Goal: Task Accomplishment & Management: Use online tool/utility

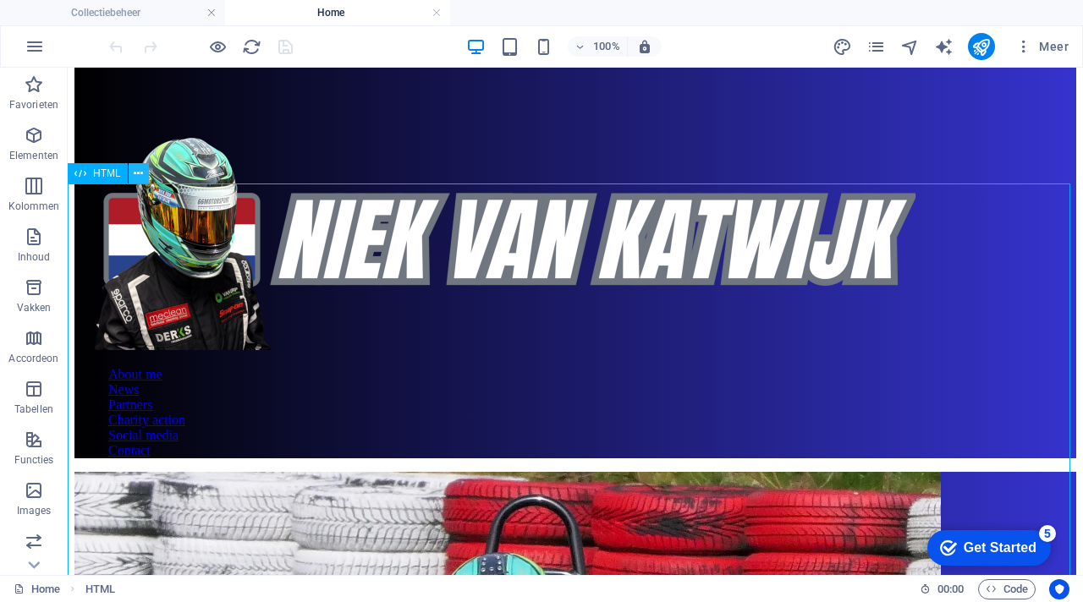
scroll to position [512, 0]
click at [143, 174] on button at bounding box center [139, 173] width 20 height 20
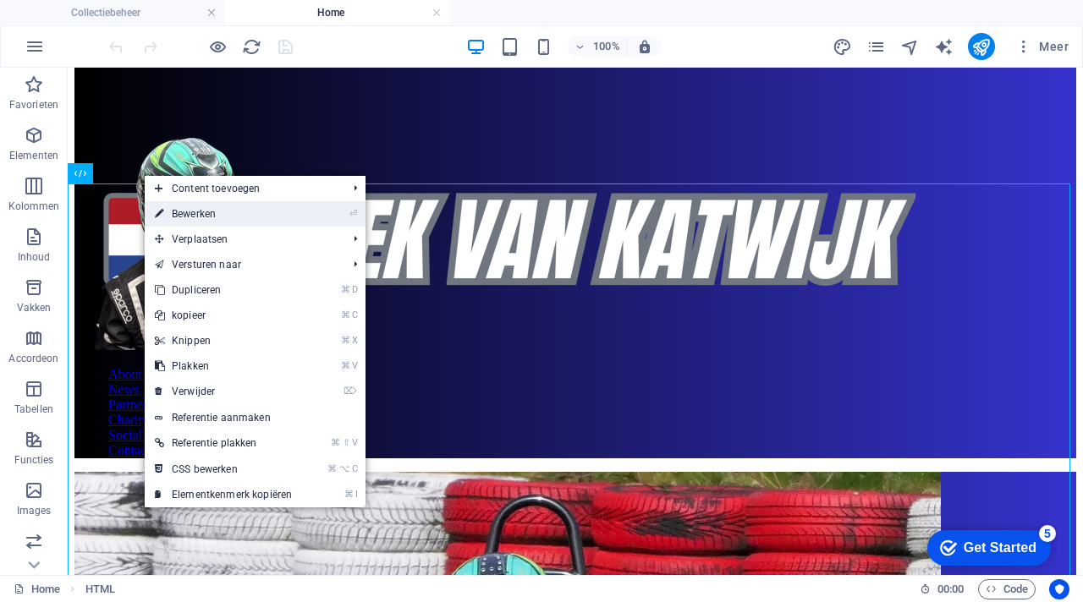
click at [192, 216] on link "⏎ Bewerken" at bounding box center [223, 213] width 157 height 25
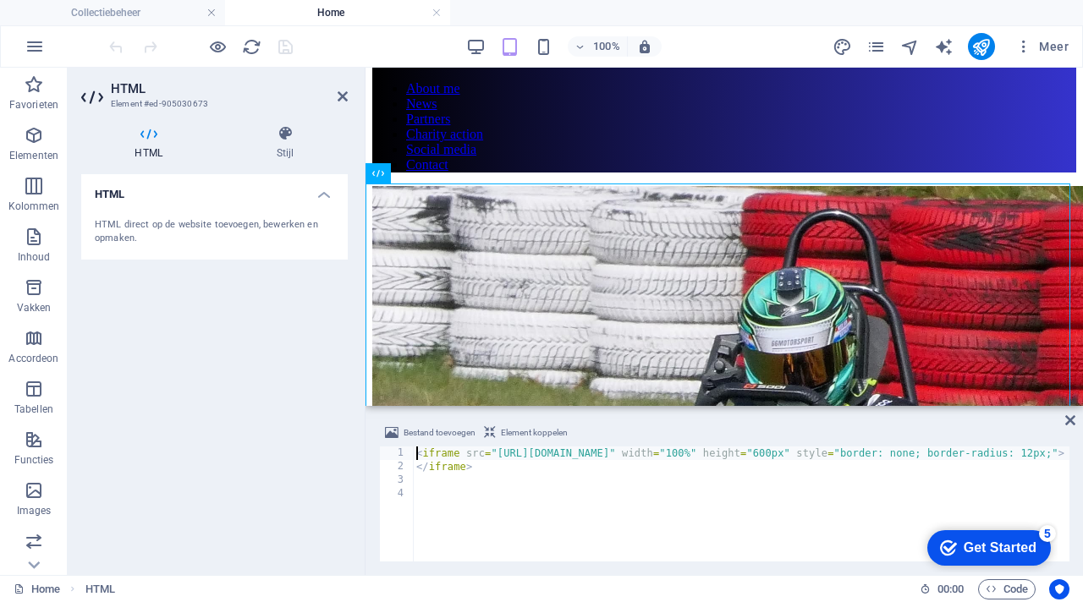
scroll to position [662, 0]
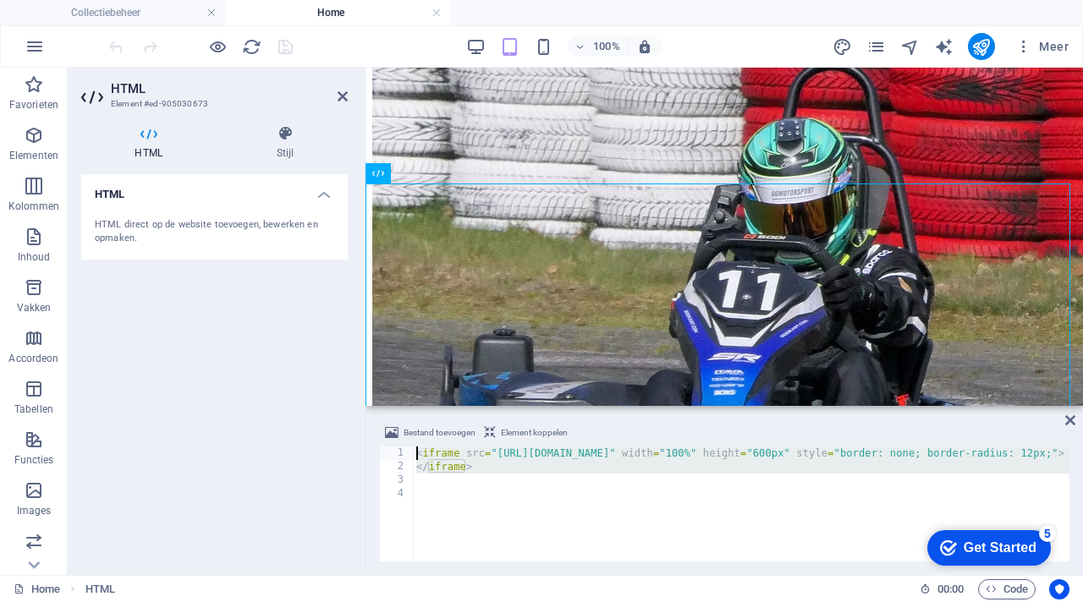
drag, startPoint x: 487, startPoint y: 479, endPoint x: 414, endPoint y: 453, distance: 78.1
click at [411, 450] on div "<iframe src="https://www.icloud.com/sharedalbum/nl-nl/#B1y5oqs3quVxWWE" width="…" at bounding box center [724, 504] width 690 height 115
type textarea "<iframe src="https://www.icloud.com/sharedalbum/nl-nl/#B1y5oqs3quVxWWE" width="…"
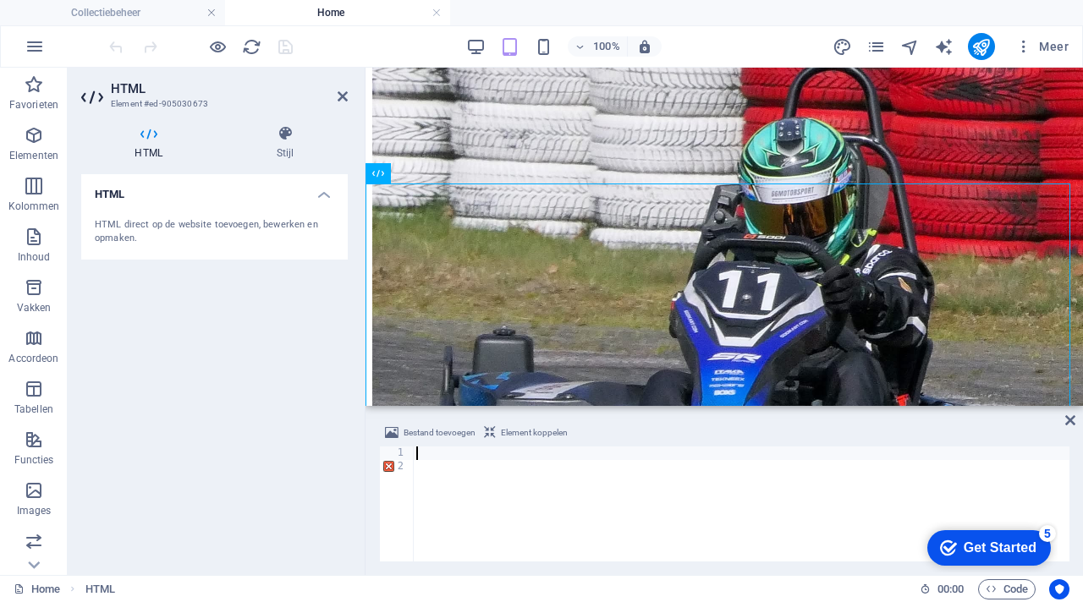
scroll to position [1387, 0]
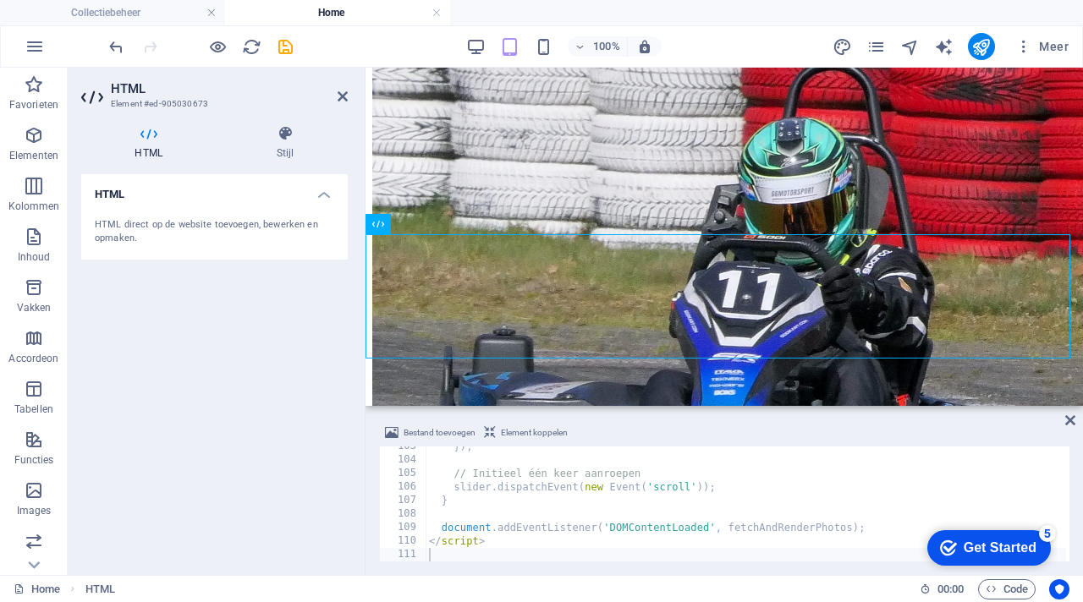
click at [661, 425] on div "Bestand toevoegen Element koppelen" at bounding box center [724, 435] width 690 height 25
click at [690, 424] on div "Bestand toevoegen Element koppelen" at bounding box center [724, 435] width 690 height 25
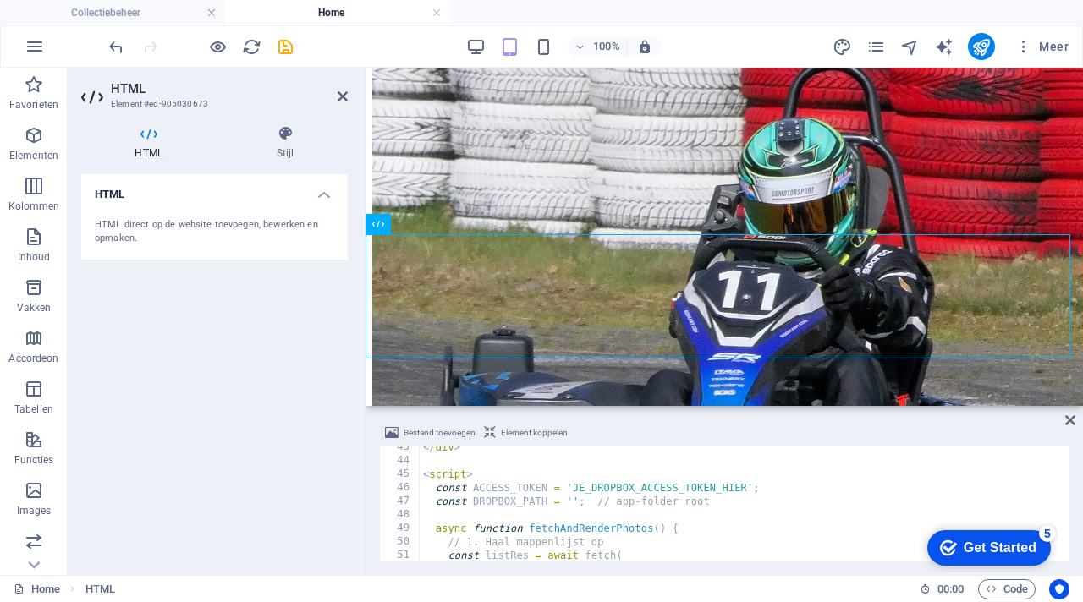
scroll to position [574, 0]
click at [739, 487] on div "</ div > < script > const ACCESS_TOKEN = 'JE_DROPBOX_ACCESS_TOKEN_HIER' ; const…" at bounding box center [743, 512] width 646 height 142
click at [750, 486] on div "</ div > < script > const ACCESS_TOKEN = 'JE_DROPBOX_ACCESS_TOKEN_HIER' ; const…" at bounding box center [743, 512] width 646 height 142
type textarea "const ACCESS_TOKEN = ;"
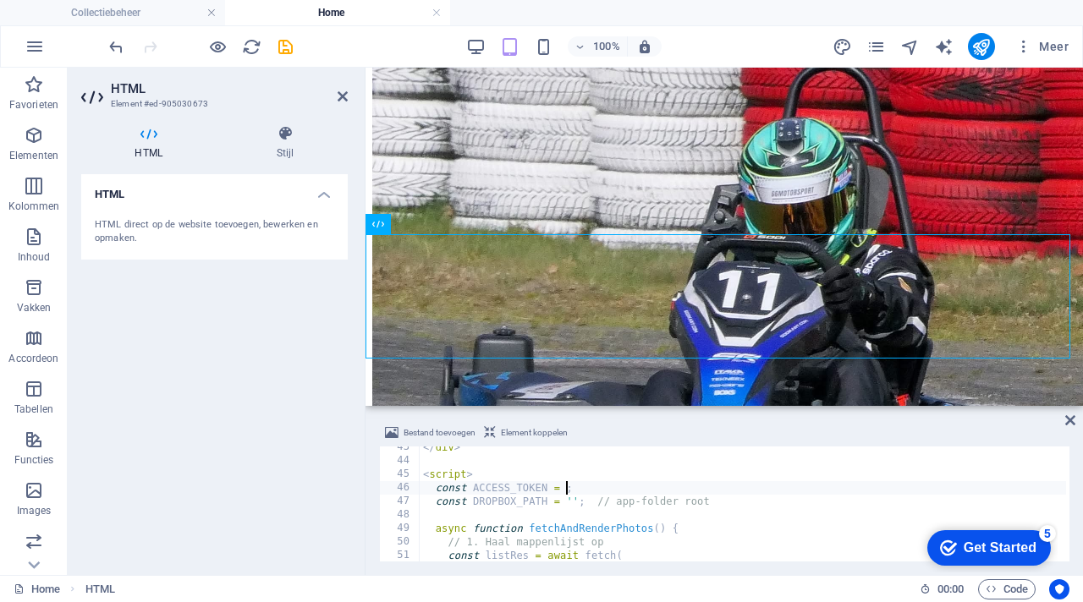
paste textarea
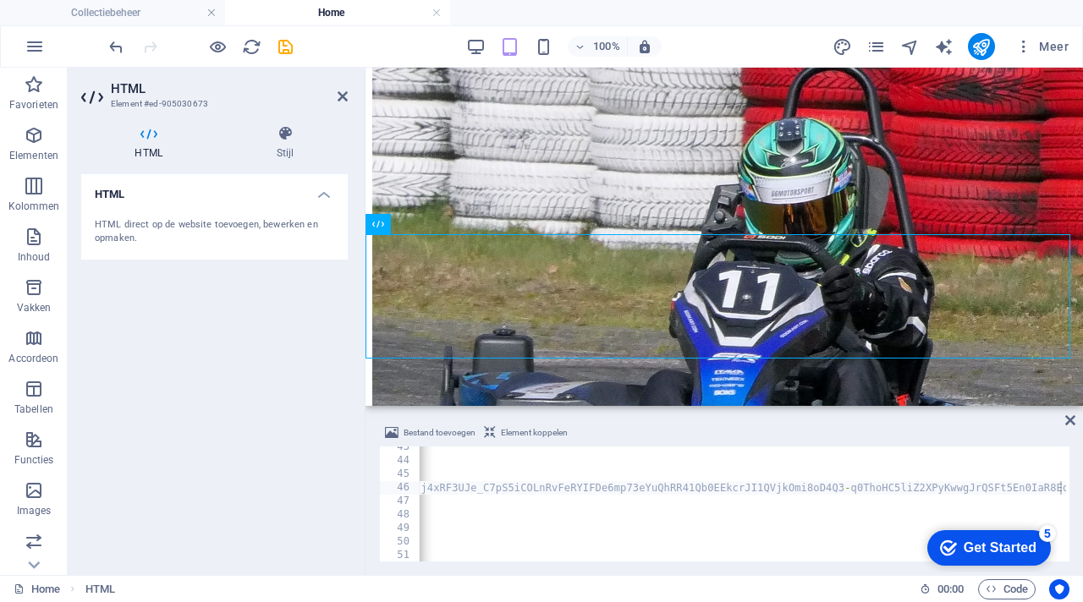
click at [755, 431] on div "Bestand toevoegen Element koppelen" at bounding box center [724, 435] width 690 height 25
click at [290, 436] on div "HTML HTML direct op de website toevoegen, bewerken en opmaken." at bounding box center [214, 367] width 266 height 387
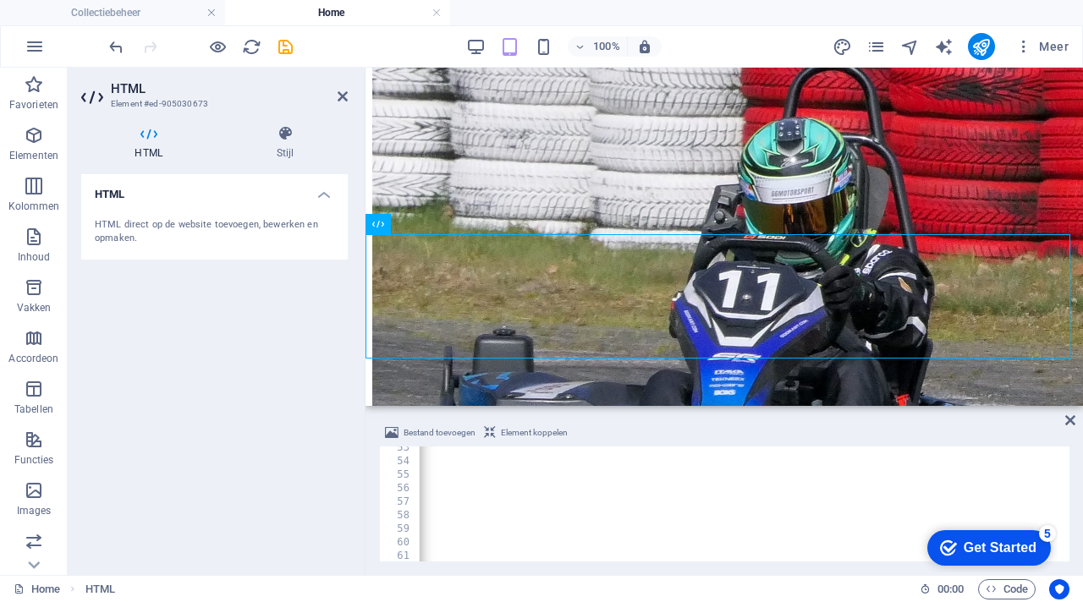
scroll to position [0, 7301]
click at [544, 432] on span "Element koppelen" at bounding box center [534, 433] width 67 height 20
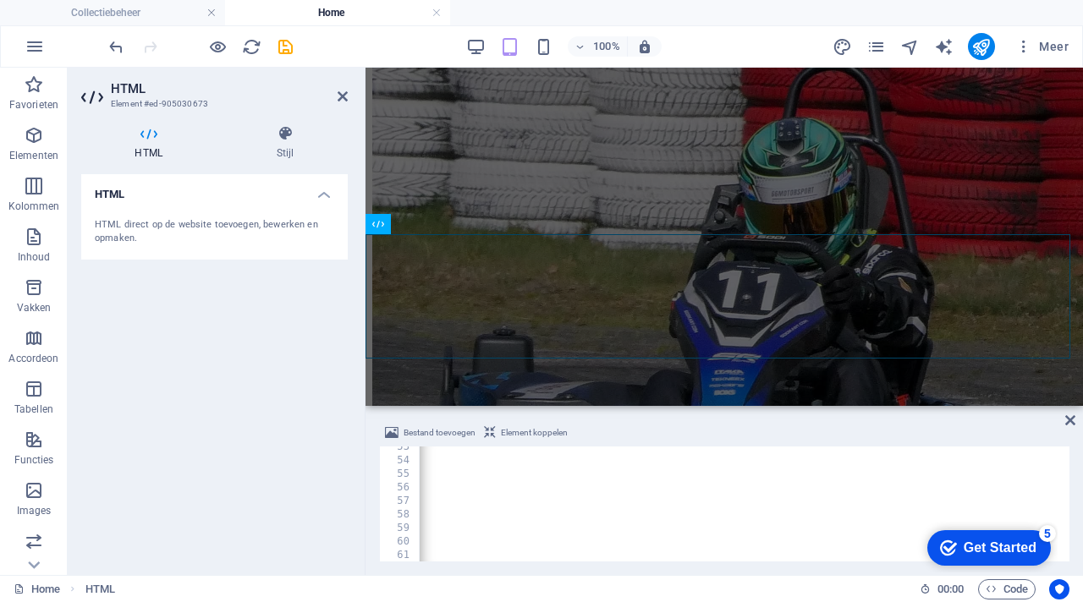
click at [290, 359] on div "HTML HTML direct op de website toevoegen, bewerken en opmaken." at bounding box center [214, 367] width 266 height 387
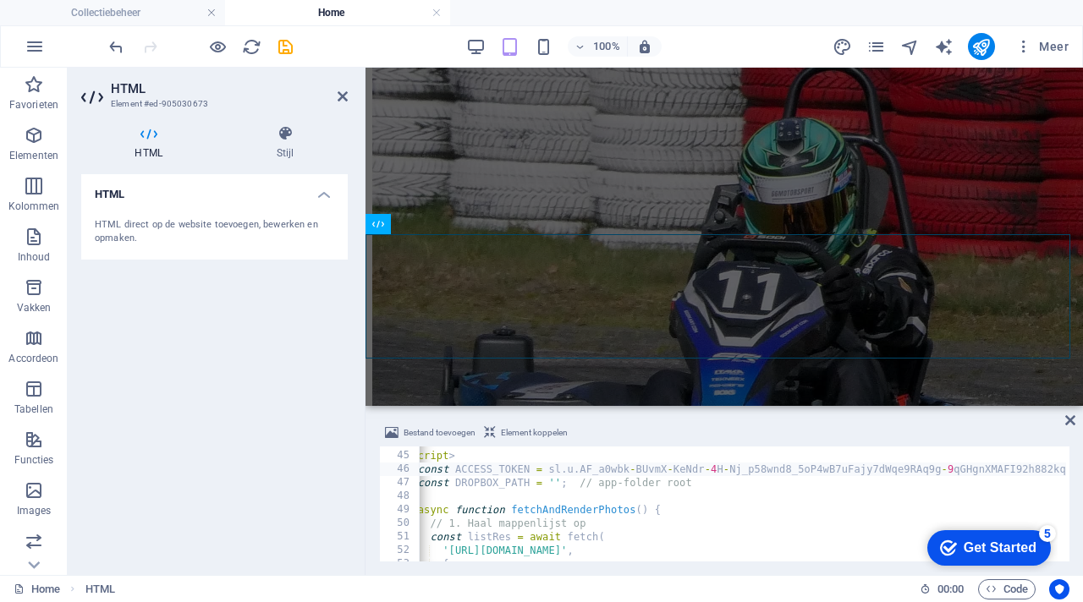
scroll to position [0, 0]
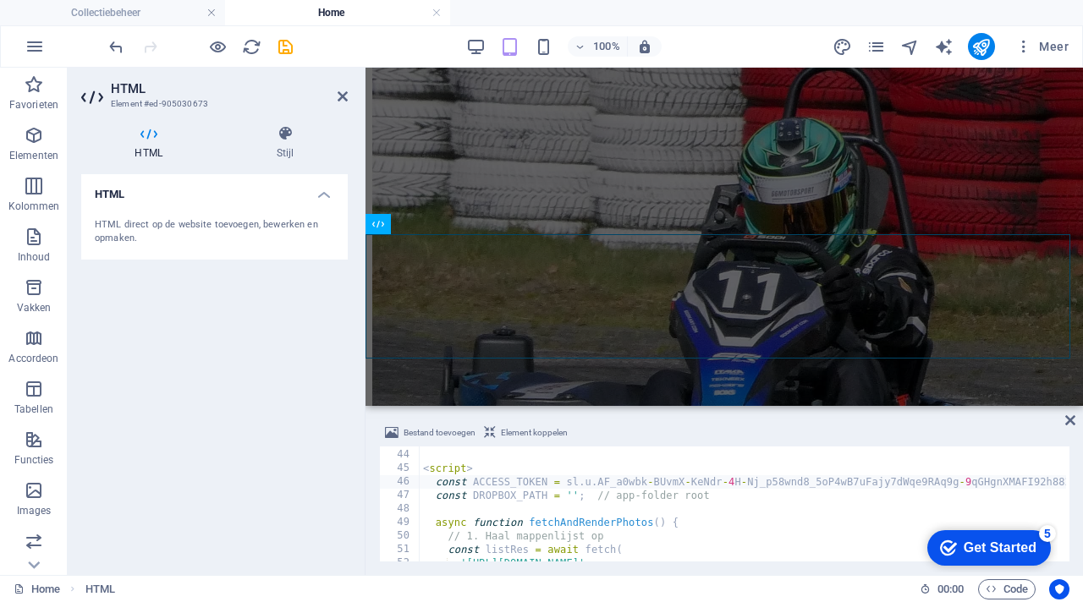
click at [665, 442] on div "Bestand toevoegen Element koppelen" at bounding box center [724, 435] width 690 height 25
click at [341, 98] on icon at bounding box center [343, 97] width 10 height 14
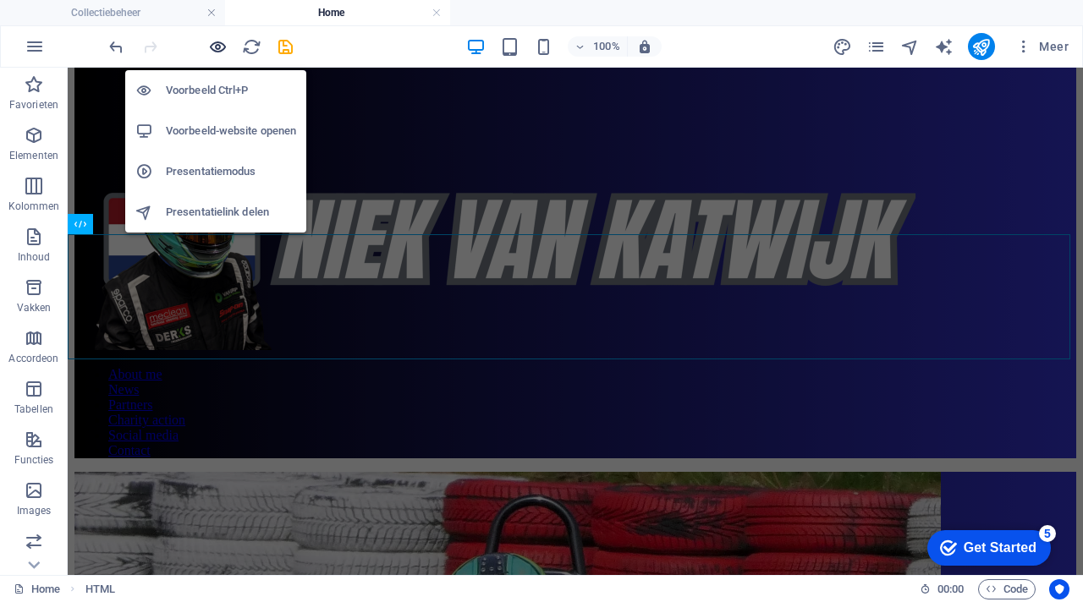
click at [221, 52] on icon "button" at bounding box center [217, 46] width 19 height 19
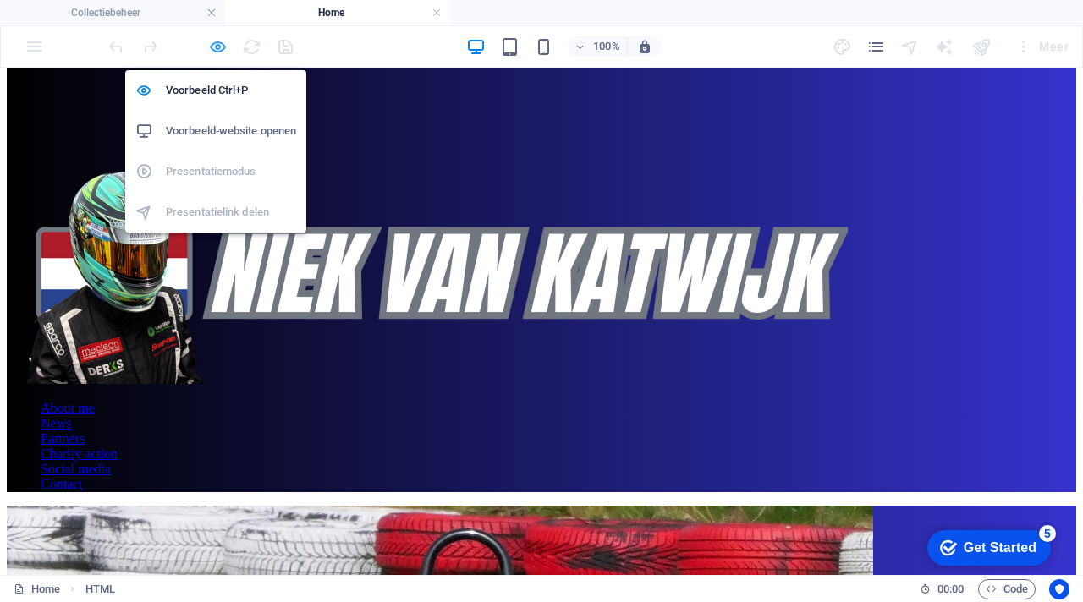
click at [221, 52] on icon "button" at bounding box center [217, 46] width 19 height 19
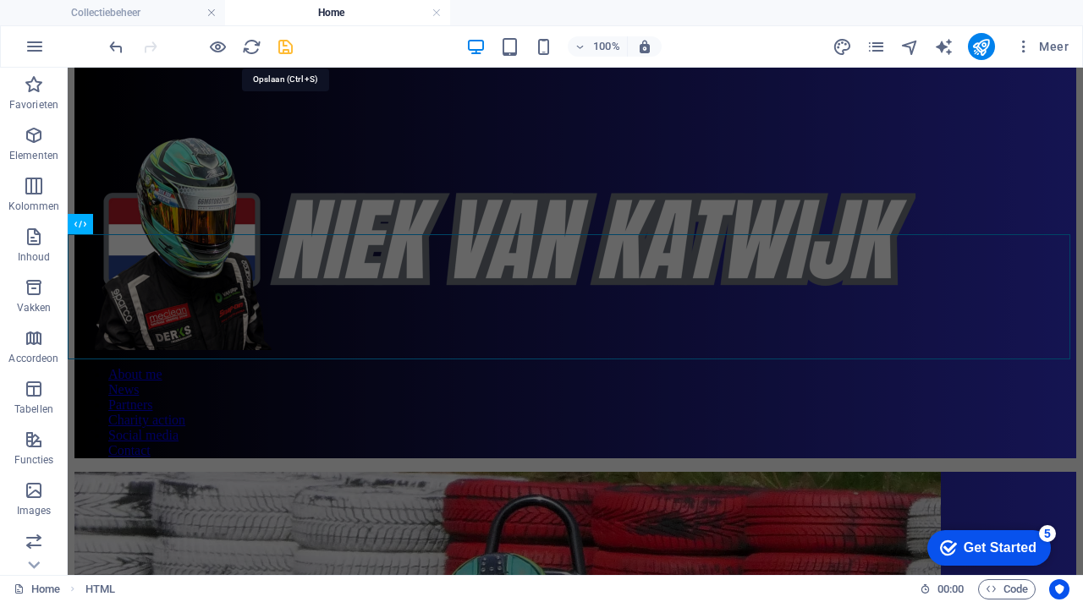
click at [284, 52] on icon "save" at bounding box center [285, 46] width 19 height 19
click at [258, 44] on icon "reload" at bounding box center [251, 46] width 19 height 19
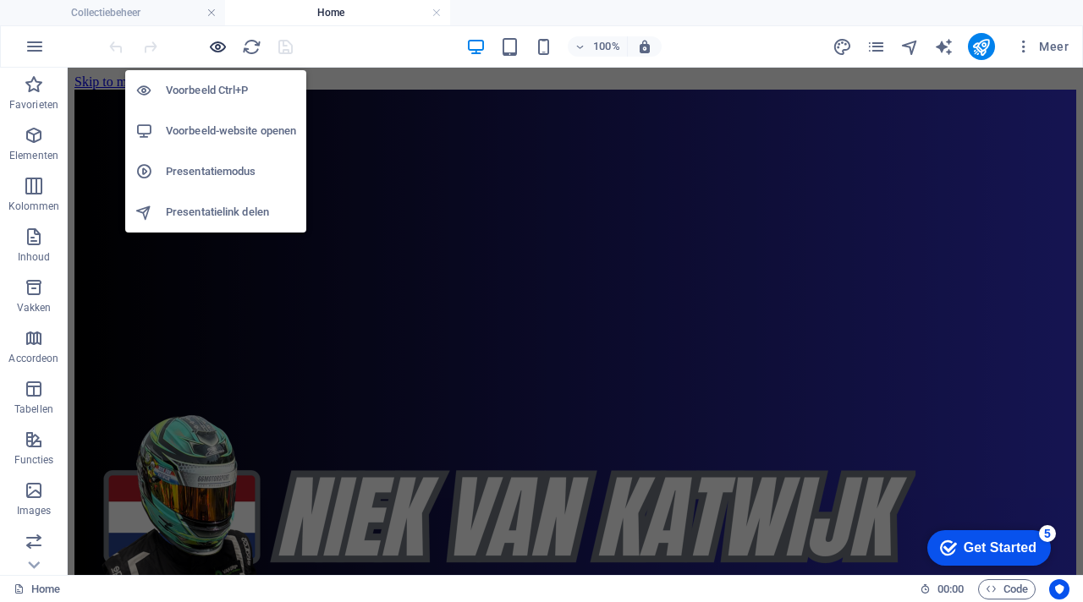
click at [225, 45] on icon "button" at bounding box center [217, 46] width 19 height 19
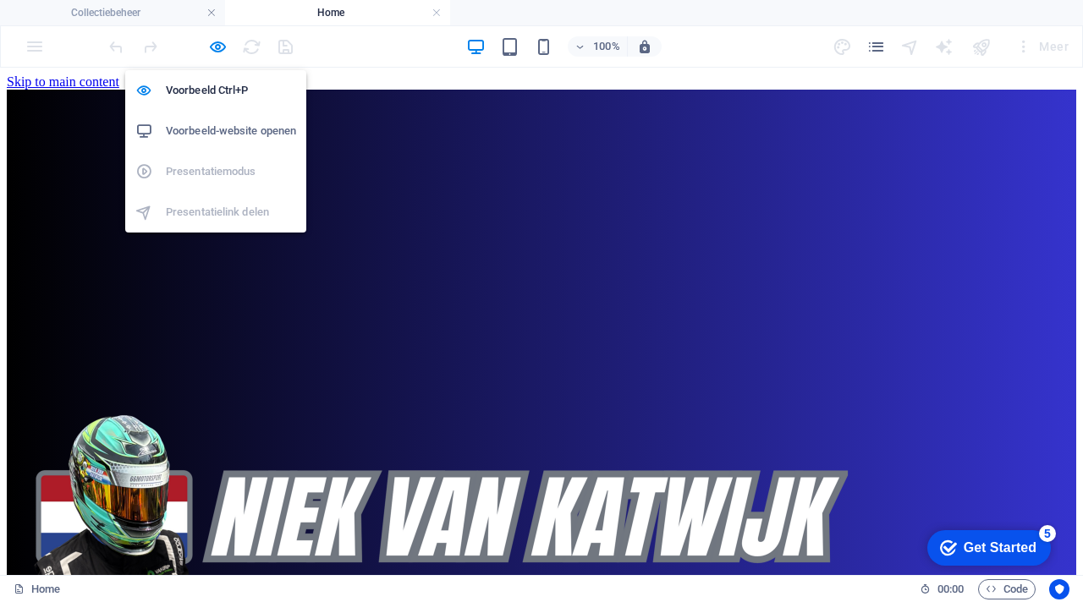
click at [223, 132] on h6 "Voorbeeld-website openen" at bounding box center [231, 131] width 130 height 20
click at [214, 47] on icon "button" at bounding box center [217, 46] width 19 height 19
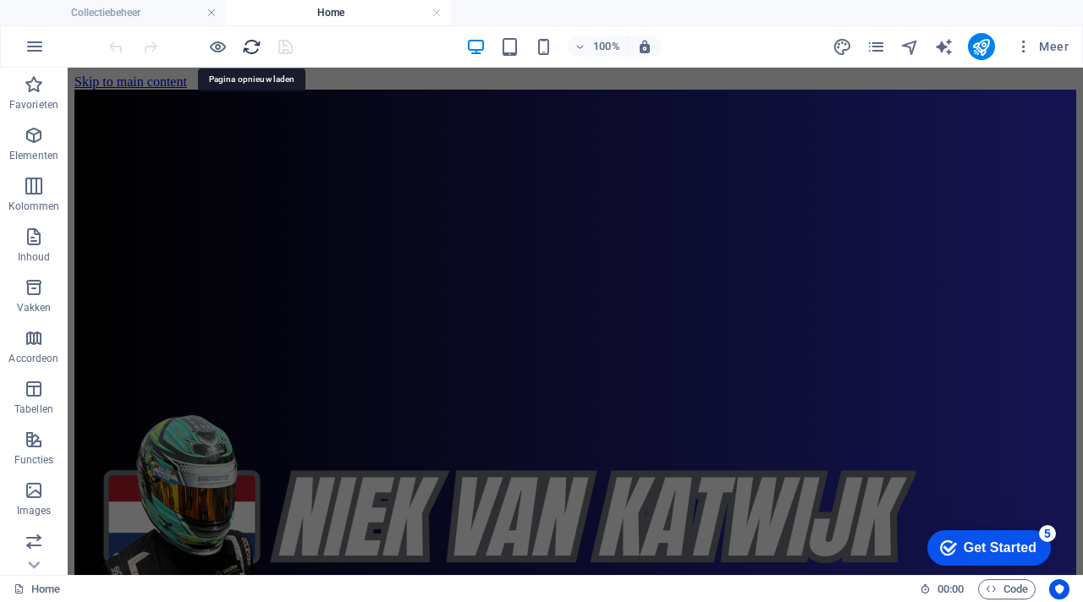
click at [250, 47] on icon "reload" at bounding box center [251, 46] width 19 height 19
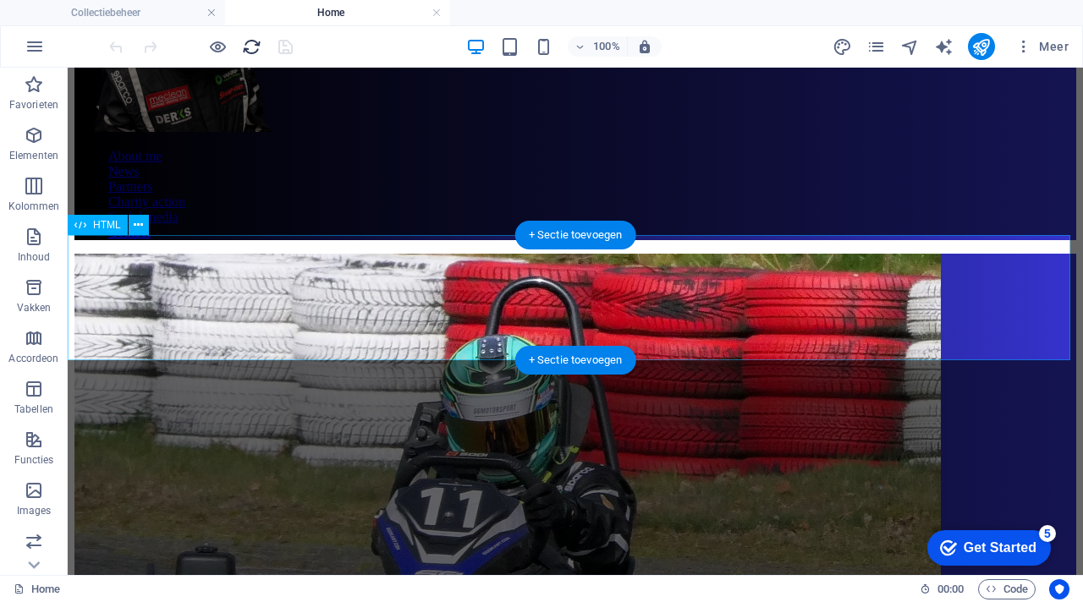
scroll to position [520, 0]
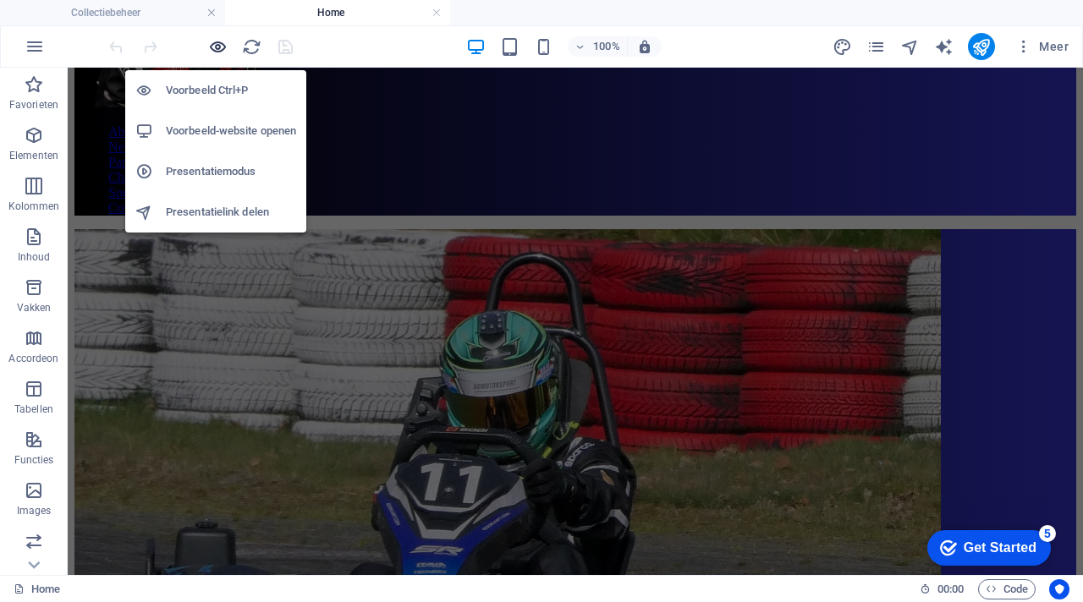
click at [218, 52] on icon "button" at bounding box center [217, 46] width 19 height 19
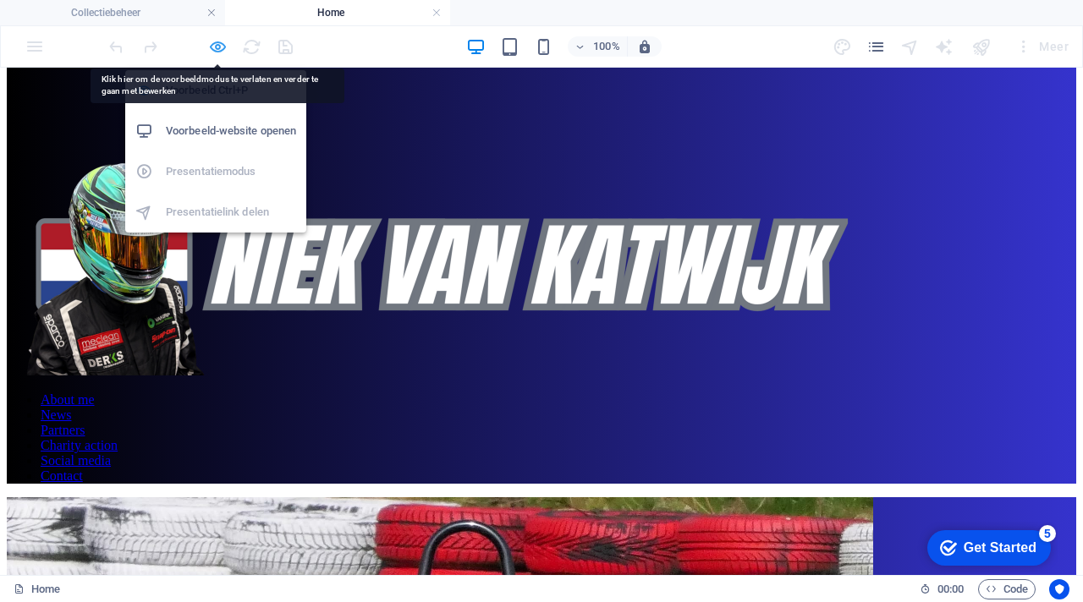
click at [217, 47] on icon "button" at bounding box center [217, 46] width 19 height 19
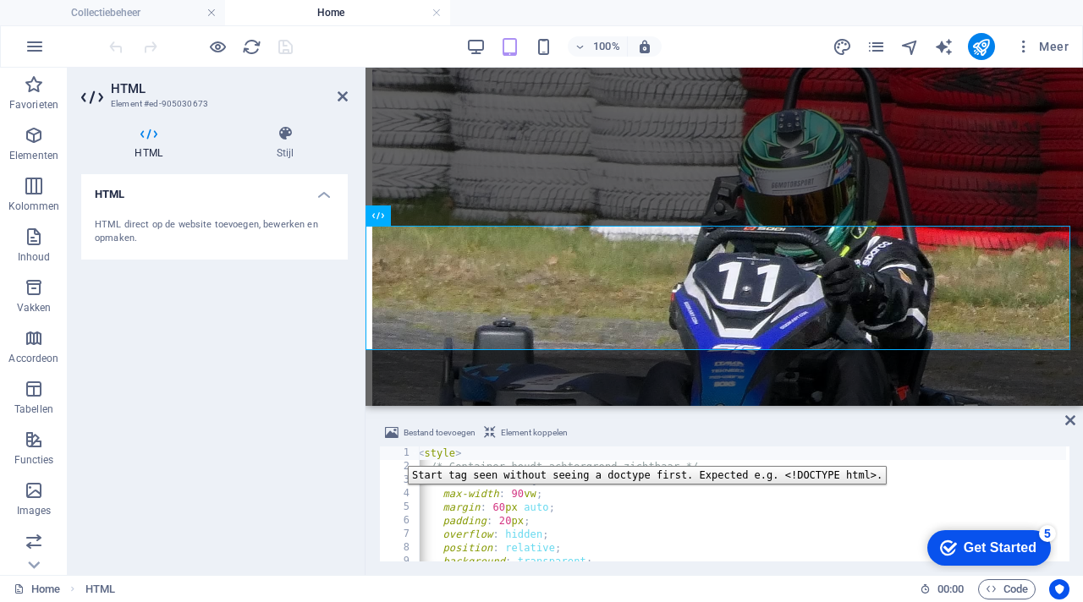
scroll to position [0, 0]
click at [394, 453] on div "1" at bounding box center [400, 454] width 41 height 14
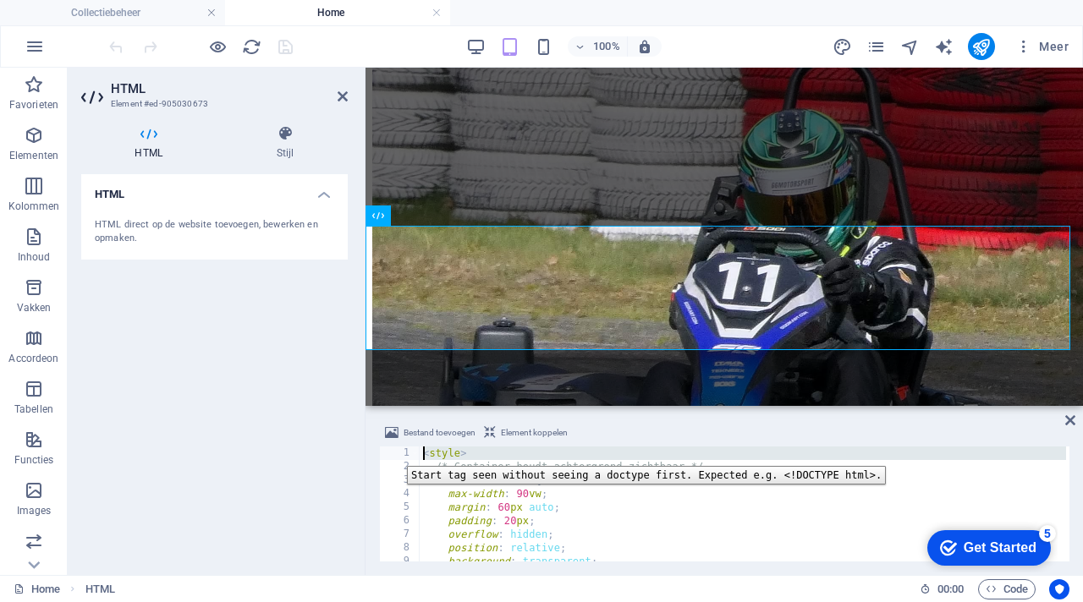
type textarea "/* Container houdt achtergrond zichtbaar */"
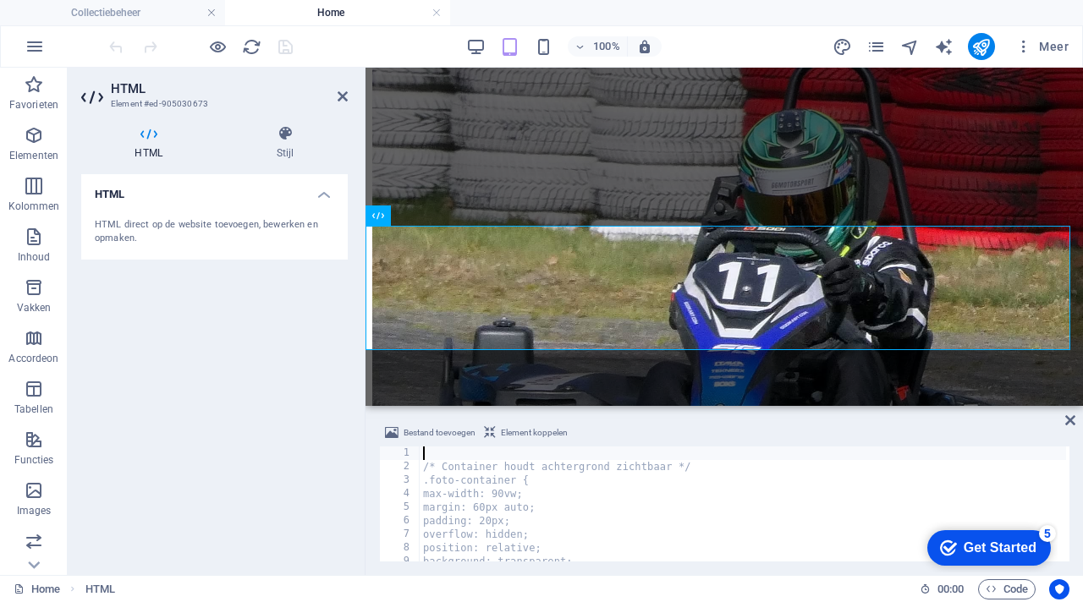
type textarea "√"
paste textarea
click at [720, 428] on div "Bestand toevoegen Element koppelen" at bounding box center [724, 435] width 690 height 25
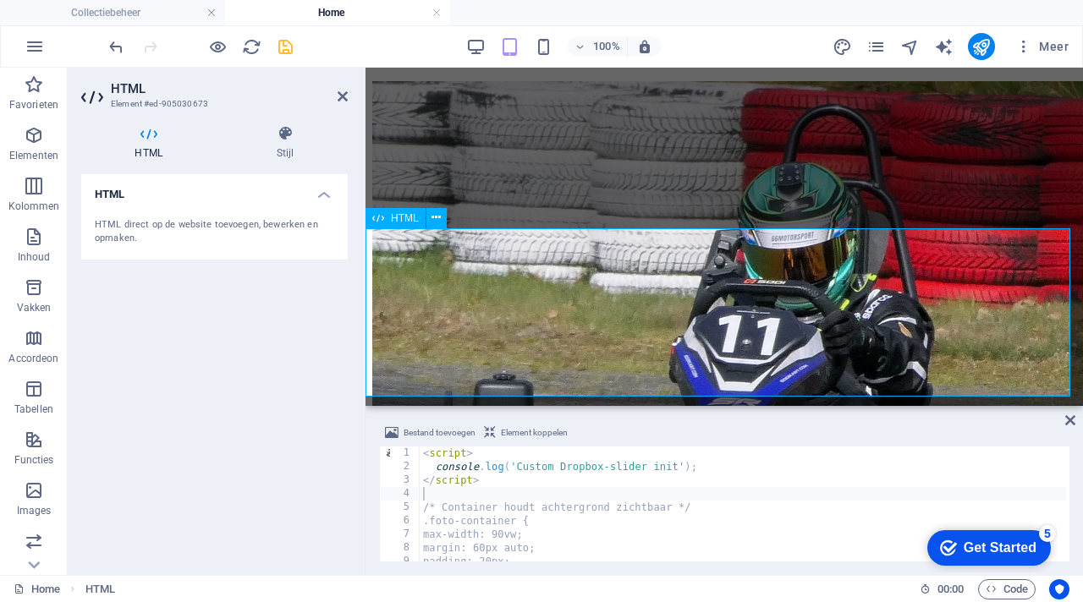
scroll to position [621, 0]
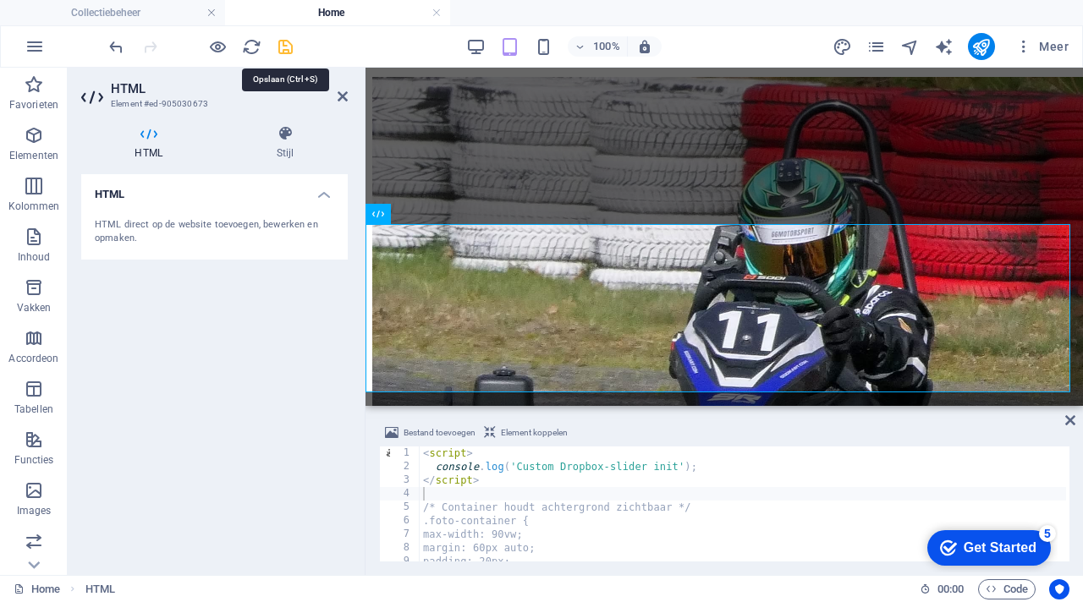
click at [284, 50] on icon "save" at bounding box center [285, 46] width 19 height 19
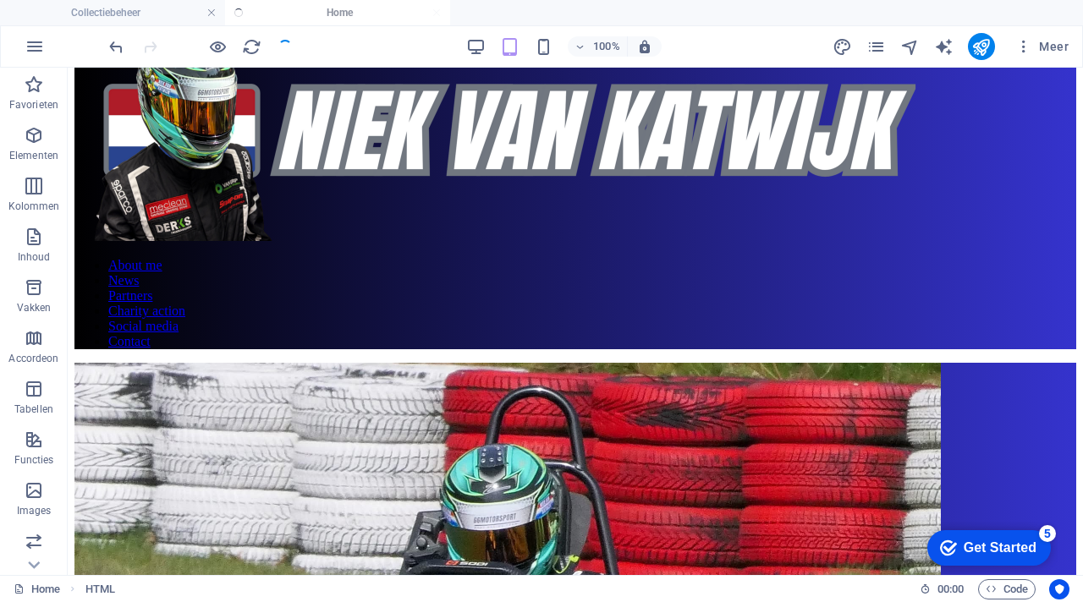
scroll to position [471, 0]
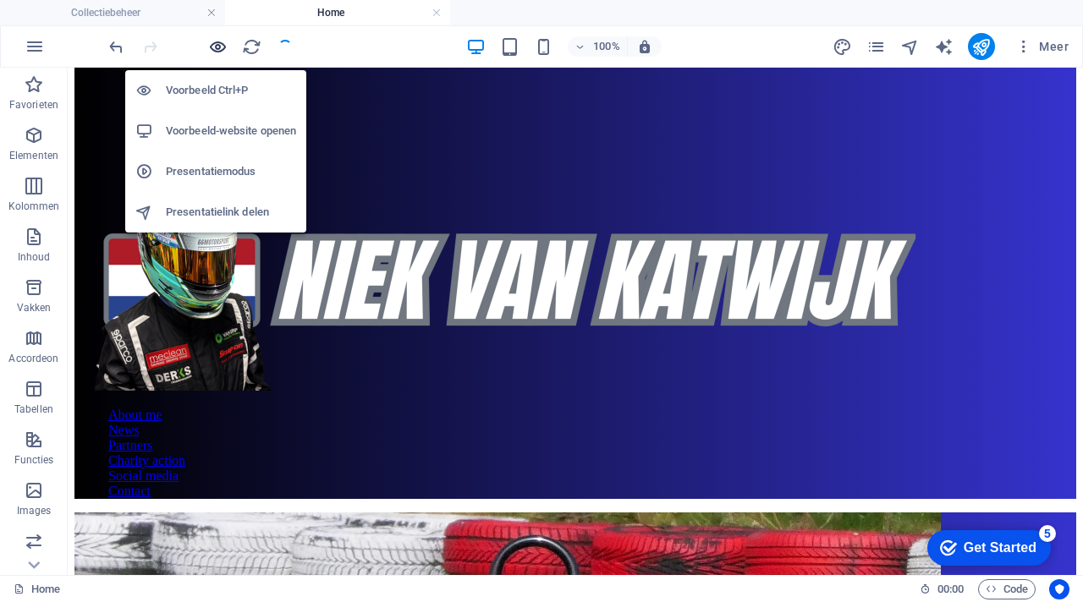
click at [217, 41] on icon "button" at bounding box center [217, 46] width 19 height 19
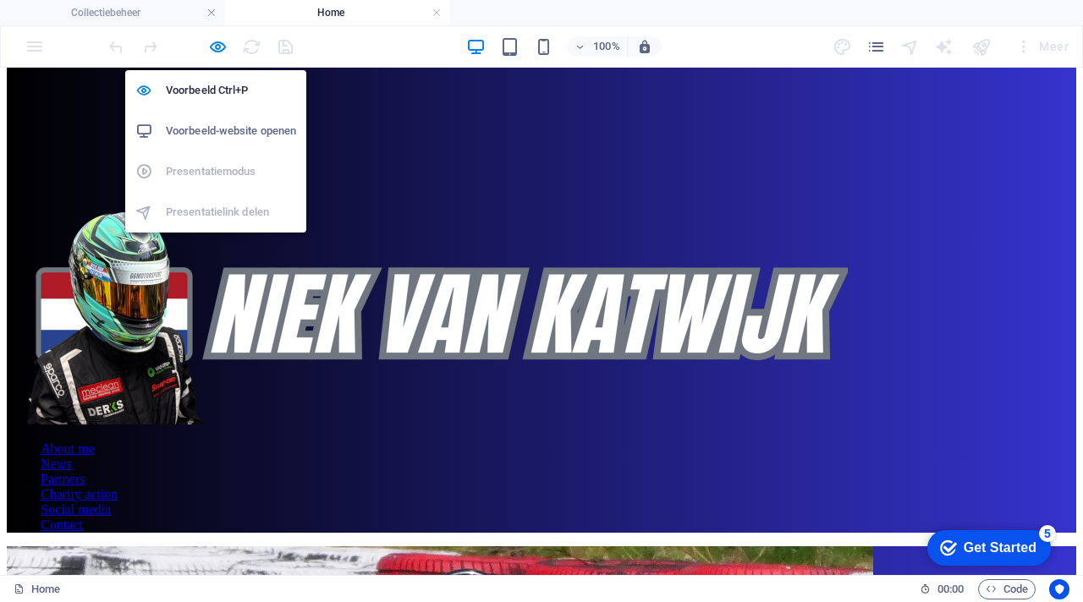
click at [225, 134] on h6 "Voorbeeld-website openen" at bounding box center [231, 131] width 130 height 20
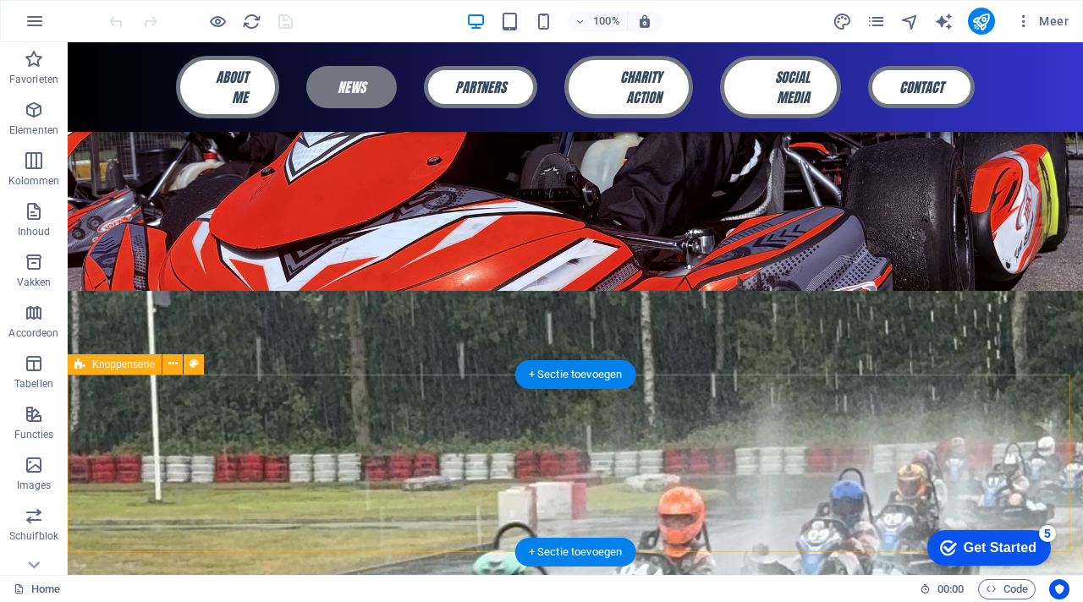
scroll to position [419, 0]
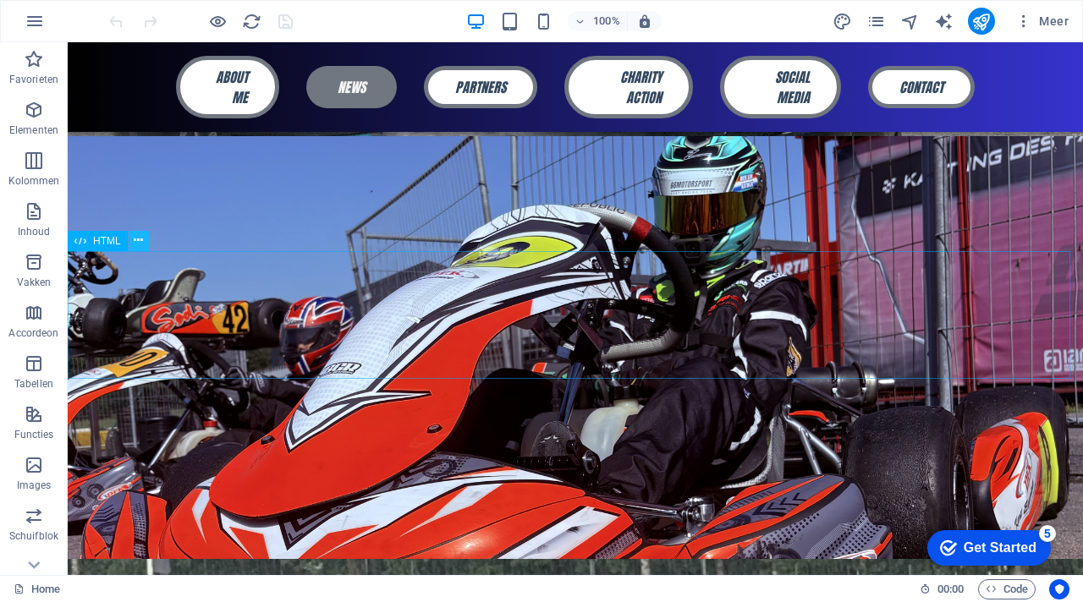
click at [145, 236] on button at bounding box center [139, 241] width 20 height 20
click at [137, 239] on icon at bounding box center [138, 241] width 9 height 18
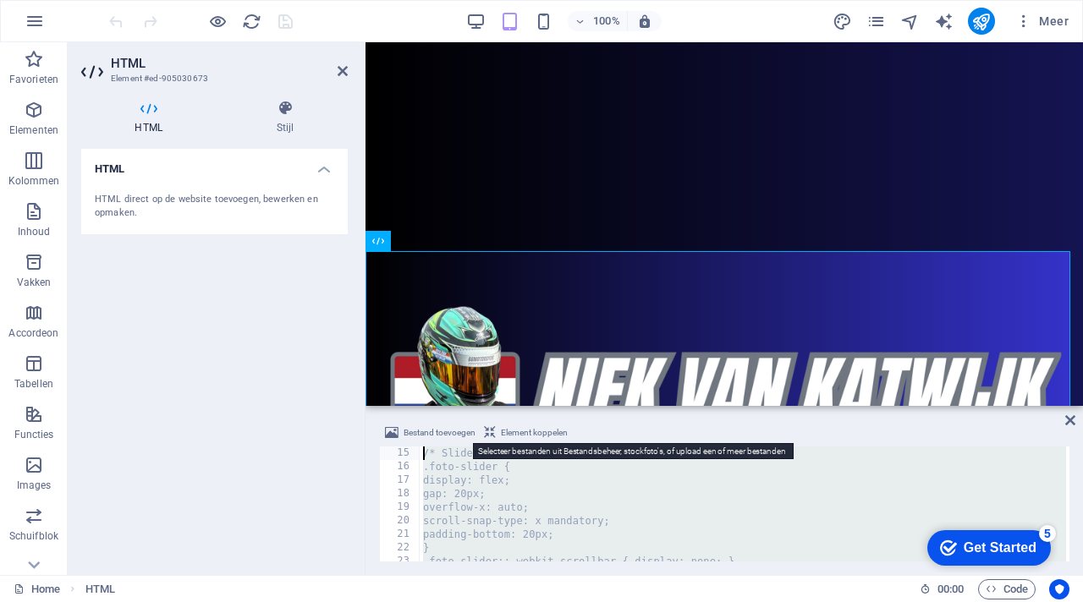
scroll to position [0, 0]
drag, startPoint x: 502, startPoint y: 551, endPoint x: 415, endPoint y: 432, distance: 147.0
click at [415, 432] on div "Bestand toevoegen Element koppelen <script> 1 2 3 4 5 6 7 8 9 10 11 < script > …" at bounding box center [724, 492] width 690 height 139
type textarea "<script> console.log('Custom Dropbox-slider init');"
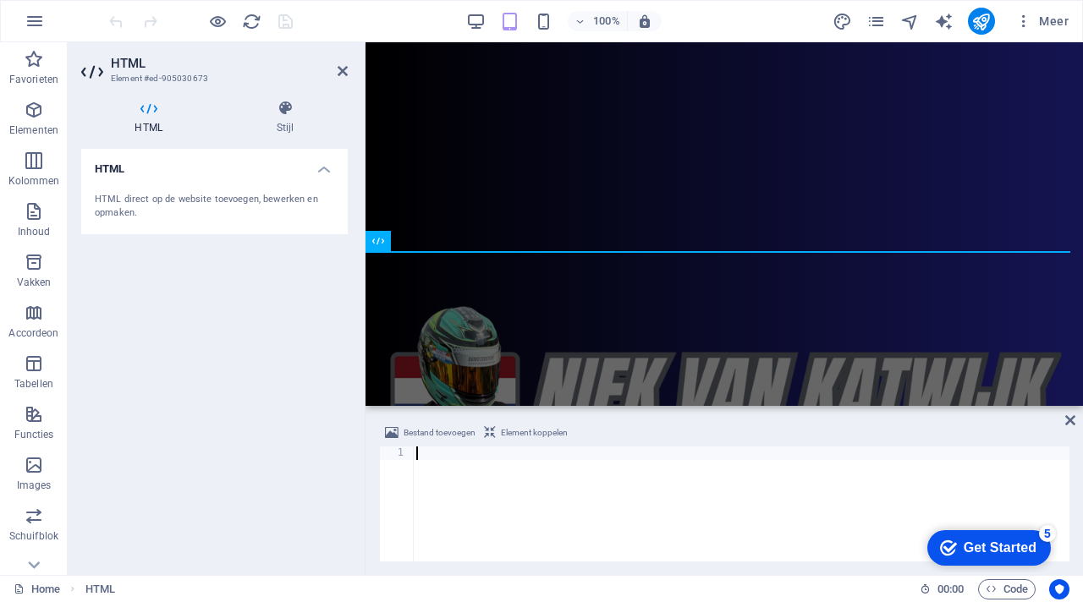
scroll to position [873, 0]
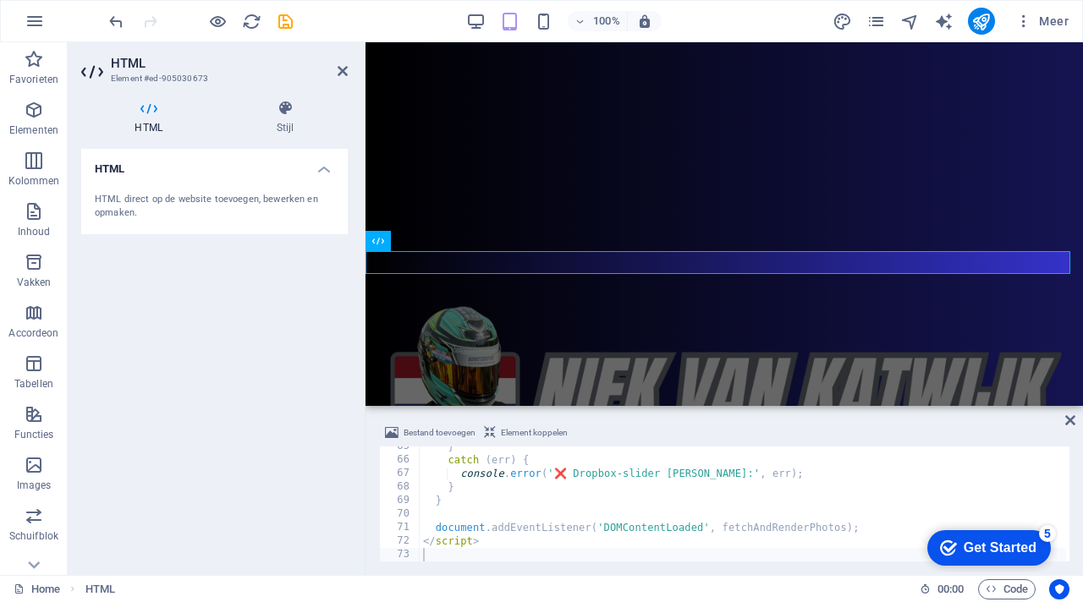
click at [654, 430] on div "Bestand toevoegen Element koppelen" at bounding box center [724, 435] width 690 height 25
click at [341, 68] on icon at bounding box center [343, 71] width 10 height 14
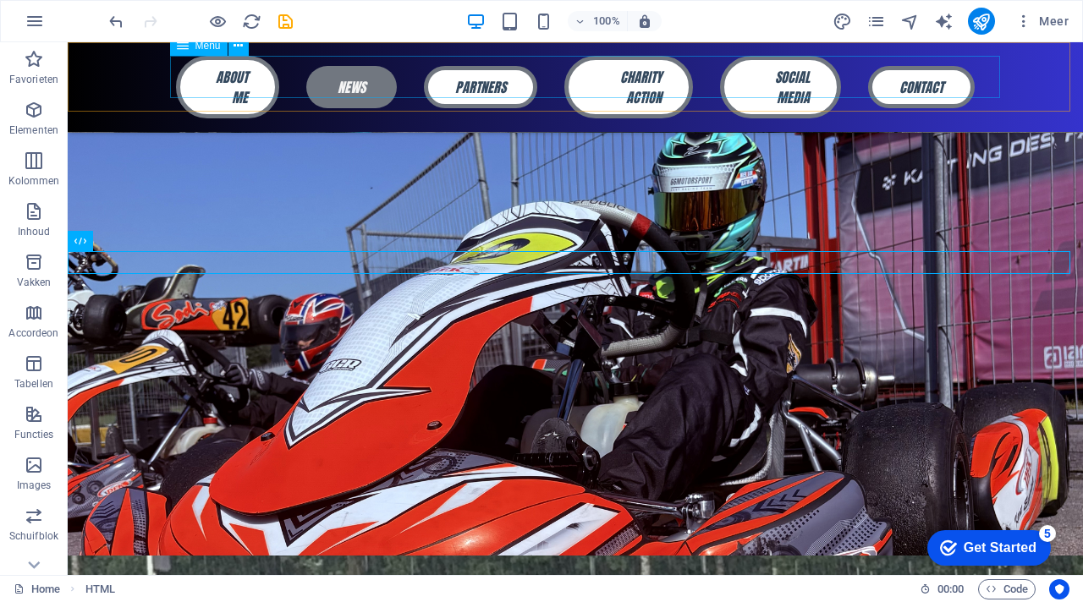
scroll to position [419, 0]
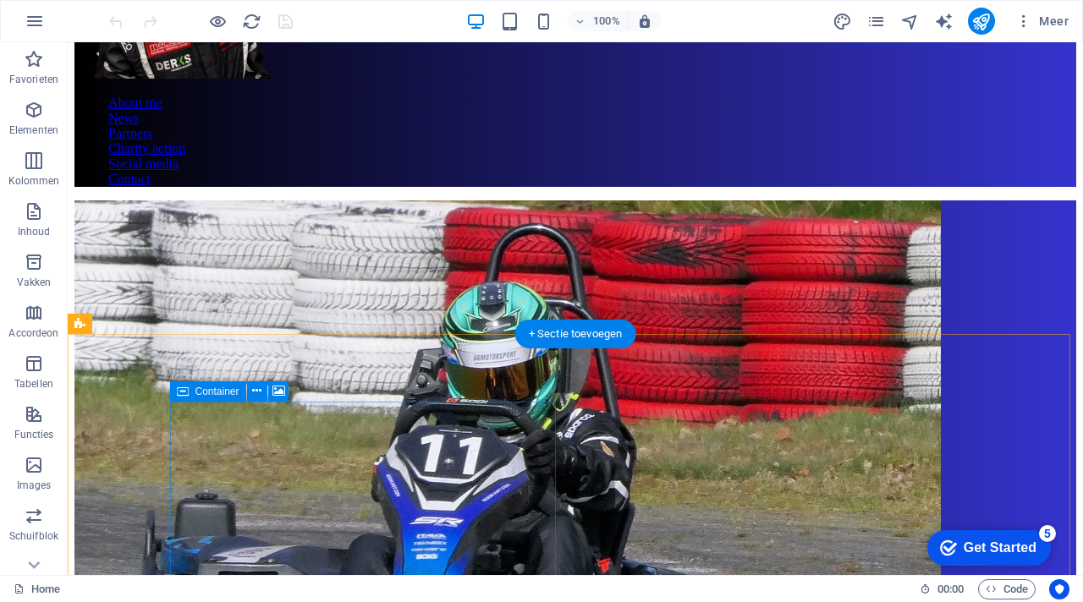
scroll to position [502, 0]
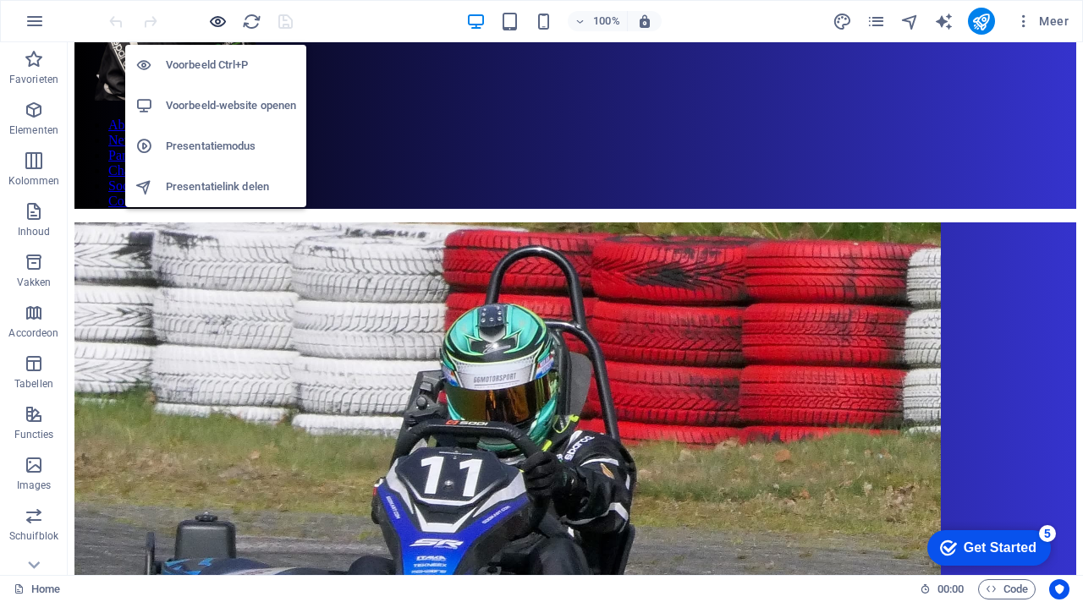
click at [222, 21] on icon "button" at bounding box center [217, 21] width 19 height 19
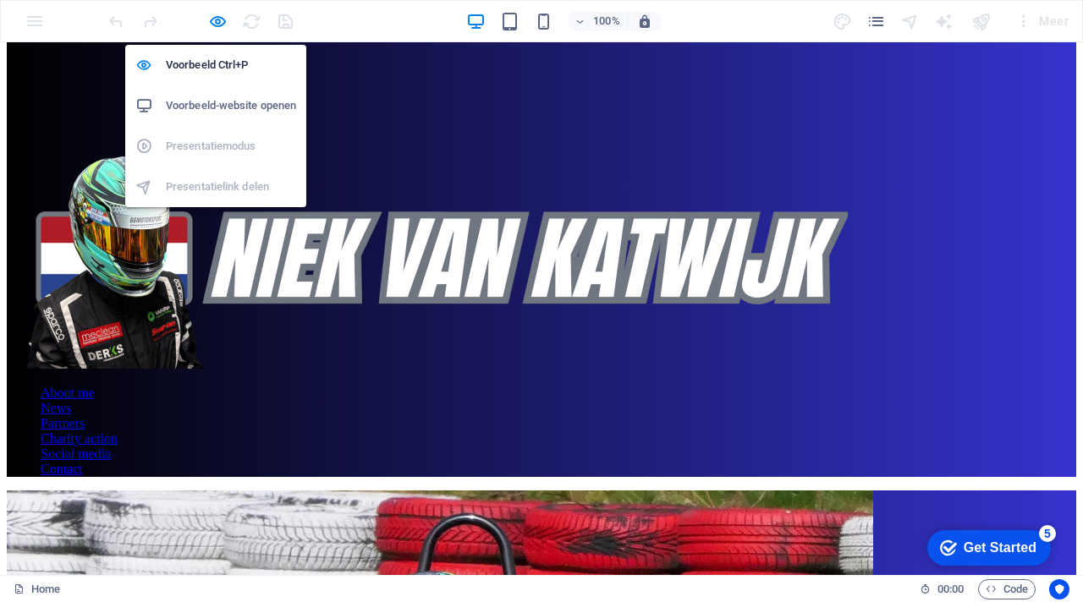
click at [235, 99] on h6 "Voorbeeld-website openen" at bounding box center [231, 106] width 130 height 20
click at [219, 17] on icon "button" at bounding box center [217, 21] width 19 height 19
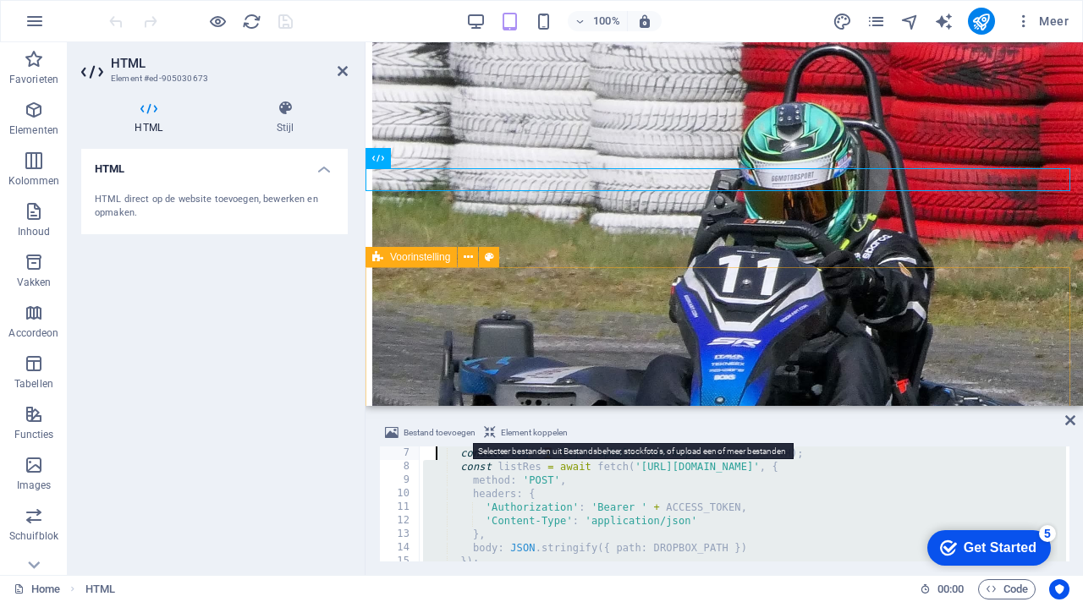
scroll to position [0, 0]
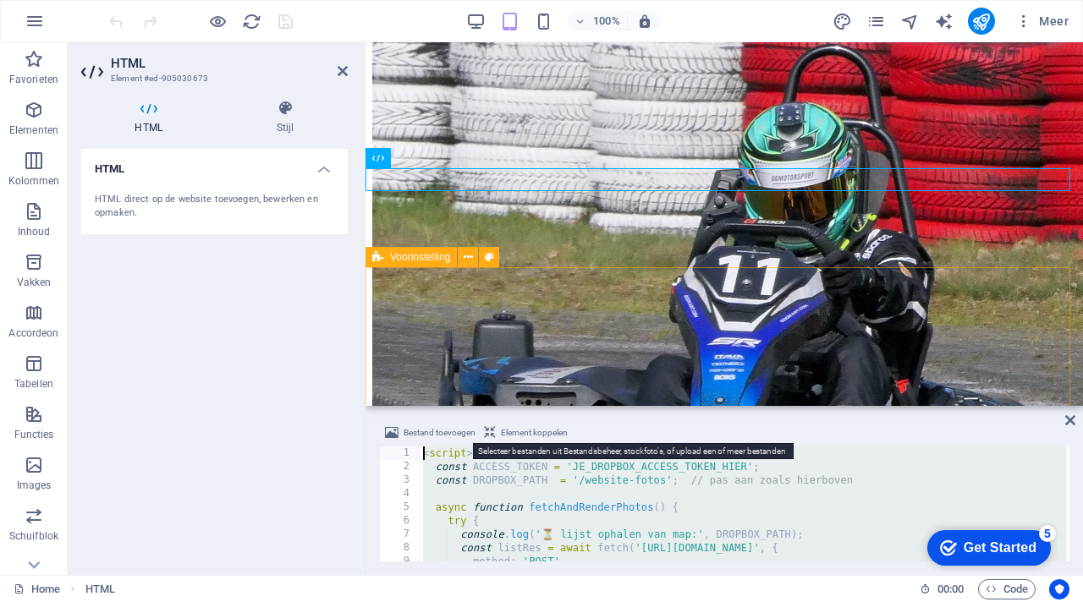
drag, startPoint x: 535, startPoint y: 541, endPoint x: 426, endPoint y: 436, distance: 152.0
click at [416, 436] on div "Bestand toevoegen Element koppelen <script> 1 2 3 4 5 6 7 8 9 10 < script > con…" at bounding box center [724, 492] width 690 height 139
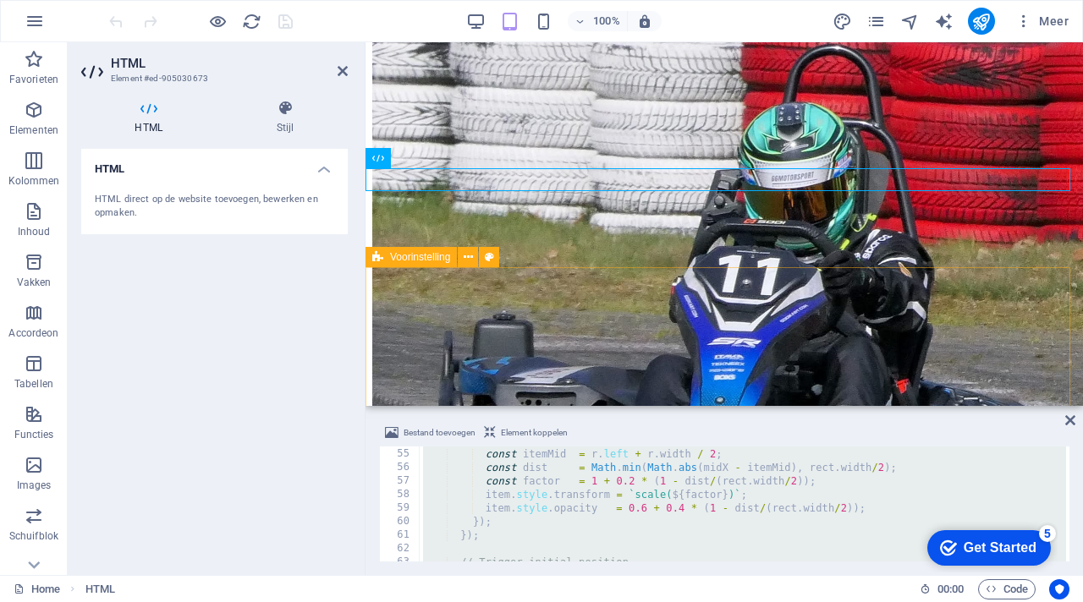
scroll to position [873, 0]
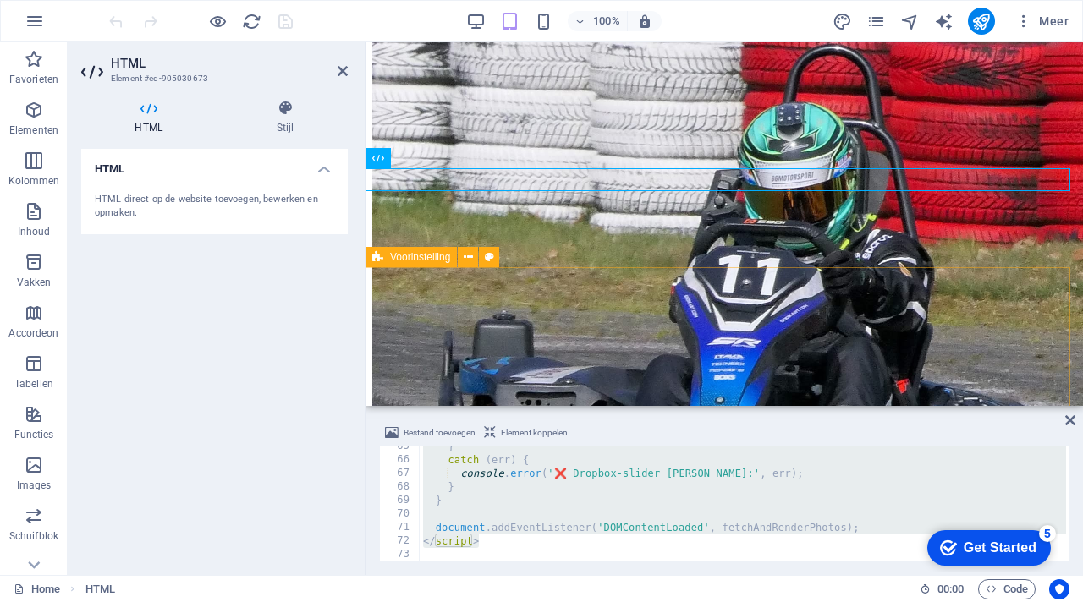
drag, startPoint x: 534, startPoint y: 563, endPoint x: 490, endPoint y: 532, distance: 53.5
click at [489, 530] on div "Bestand toevoegen Element koppelen <script> const ACCESS_TOKEN = 'JE_DROPBOX_AC…" at bounding box center [723, 492] width 717 height 166
type textarea "document.addEventListener('DOMContentLoaded', fetchAndRenderPhotos);"
type textarea "<script> const ACCESS_TOKEN = 'JE_DROPBOX_ACCESS_TOKEN_HIER';"
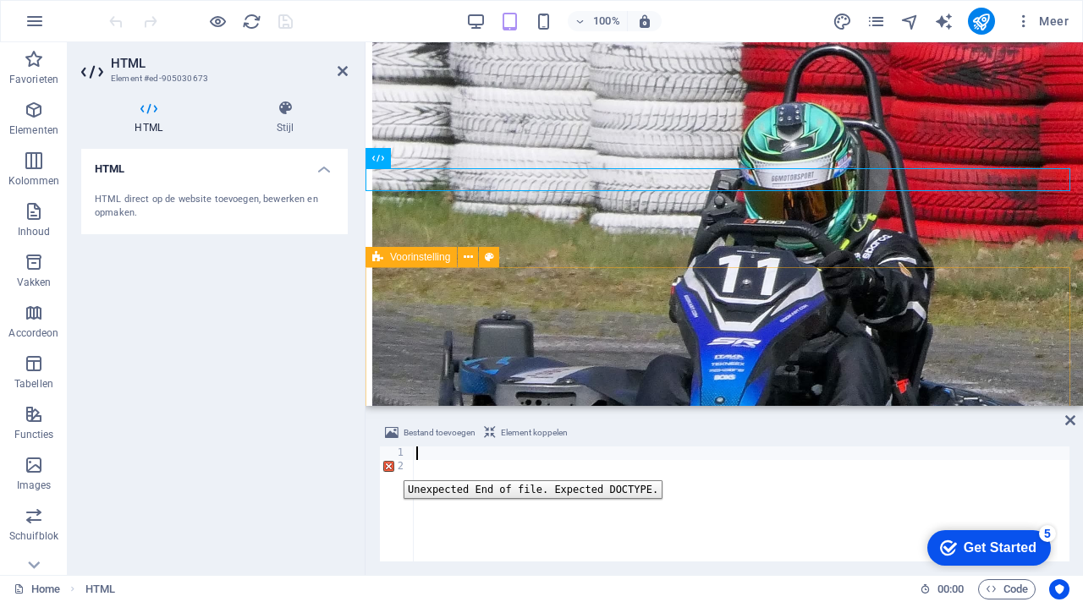
click at [389, 467] on div "2" at bounding box center [397, 467] width 35 height 14
click at [426, 458] on div at bounding box center [741, 518] width 656 height 142
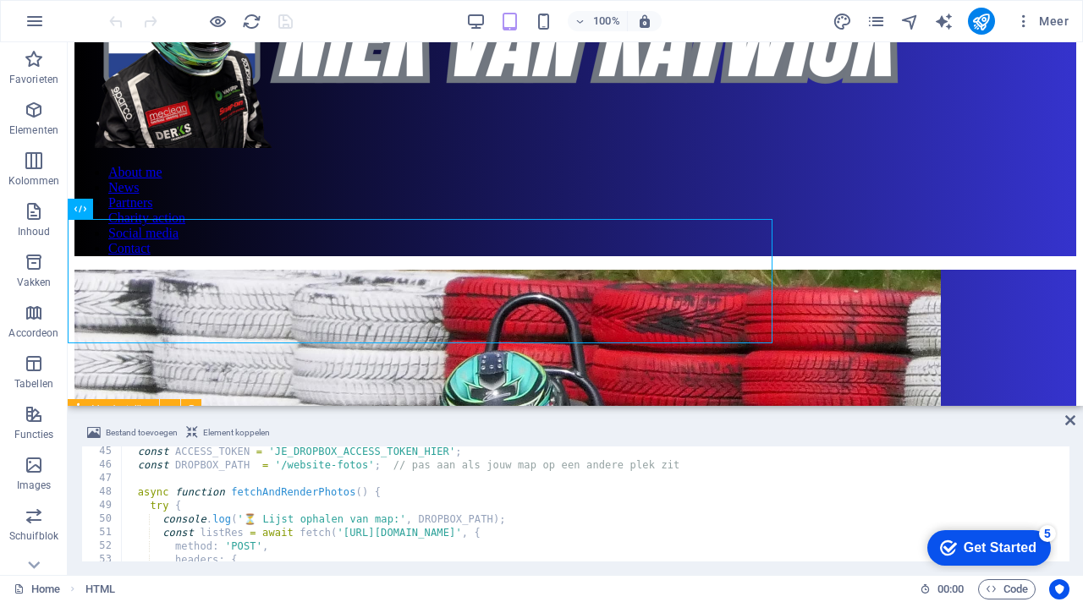
scroll to position [568, 0]
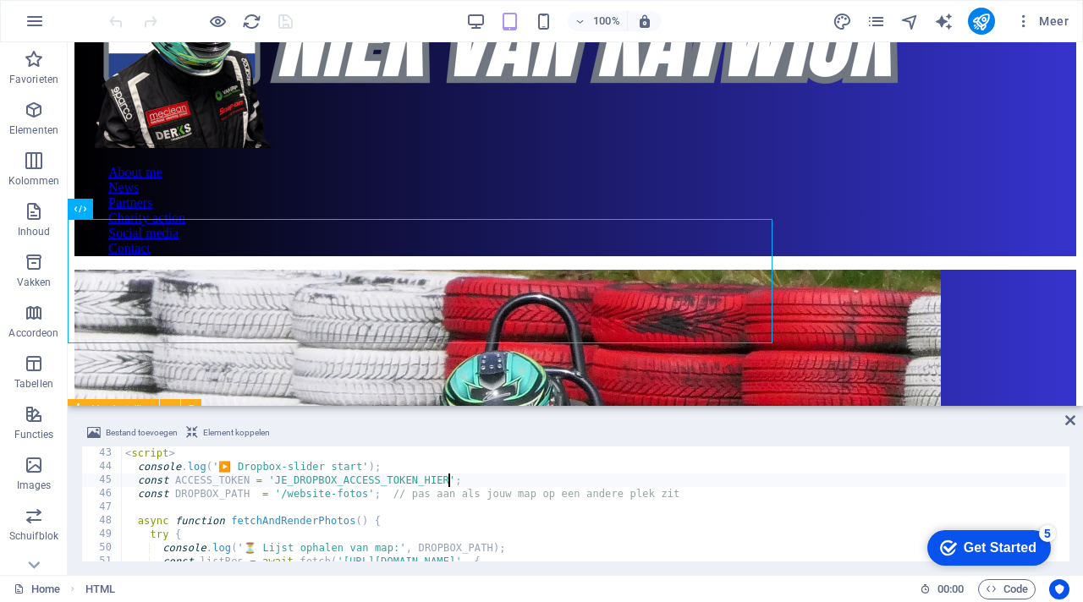
click at [451, 481] on div "< script > console . log ( '▶️ Dropbox-slider start' ) ; const ACCESS_TOKEN = '…" at bounding box center [594, 518] width 944 height 142
click at [455, 481] on div "< script > console . log ( '▶️ Dropbox-slider start' ) ; const ACCESS_TOKEN = '…" at bounding box center [594, 518] width 944 height 142
type textarea "const ACCESS_TOKEN = ;"
paste textarea
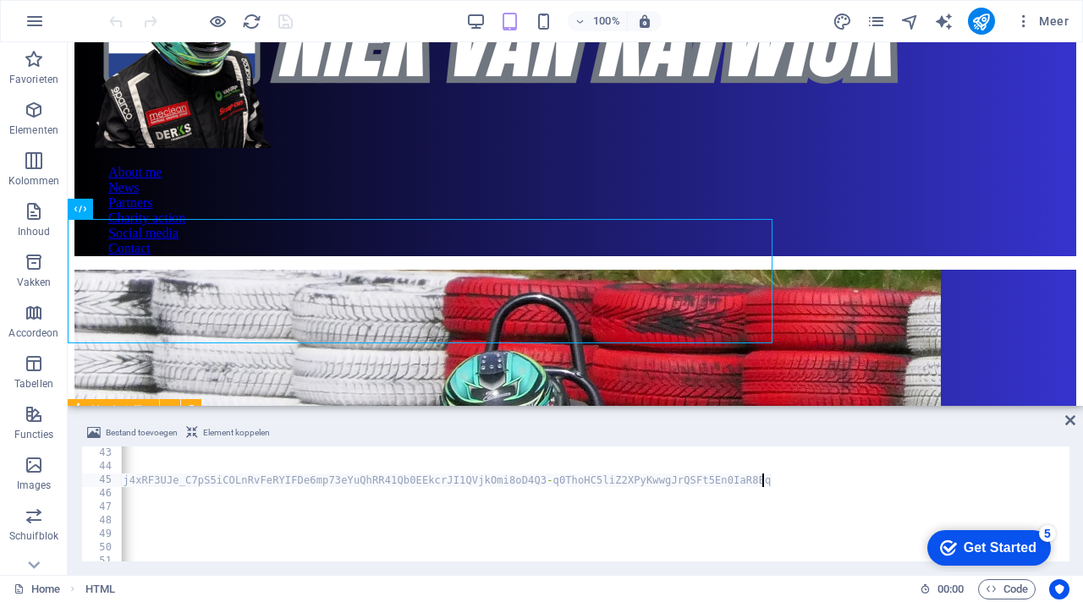
click at [108, 492] on div "46" at bounding box center [102, 494] width 41 height 14
type textarea "const DROPBOX_PATH = '/website-fotos'; // pas aan als jouw map op een andere pl…"
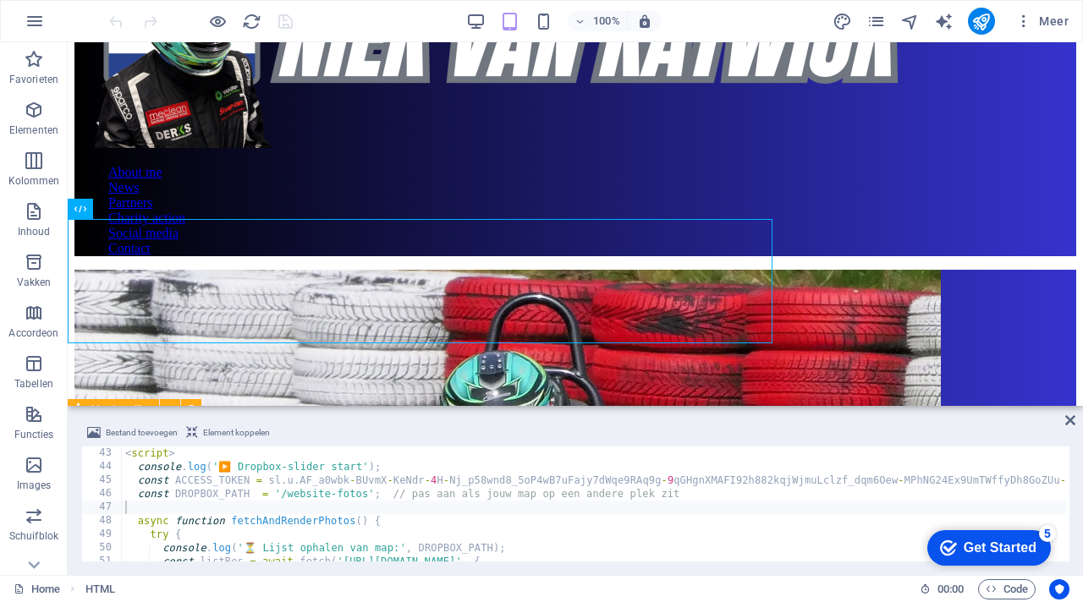
paste textarea "Website-Foto’s"
type textarea "const DROPBOX_PATH = Website-Foto’s; // pas aan als jouw map op een andere plek…"
click at [472, 422] on div "Bestand toevoegen Element koppelen const DROPBOX_PATH = Website-Foto’s; // pas …" at bounding box center [575, 492] width 1015 height 166
click at [752, 423] on div "Bestand toevoegen Element koppelen" at bounding box center [575, 435] width 988 height 25
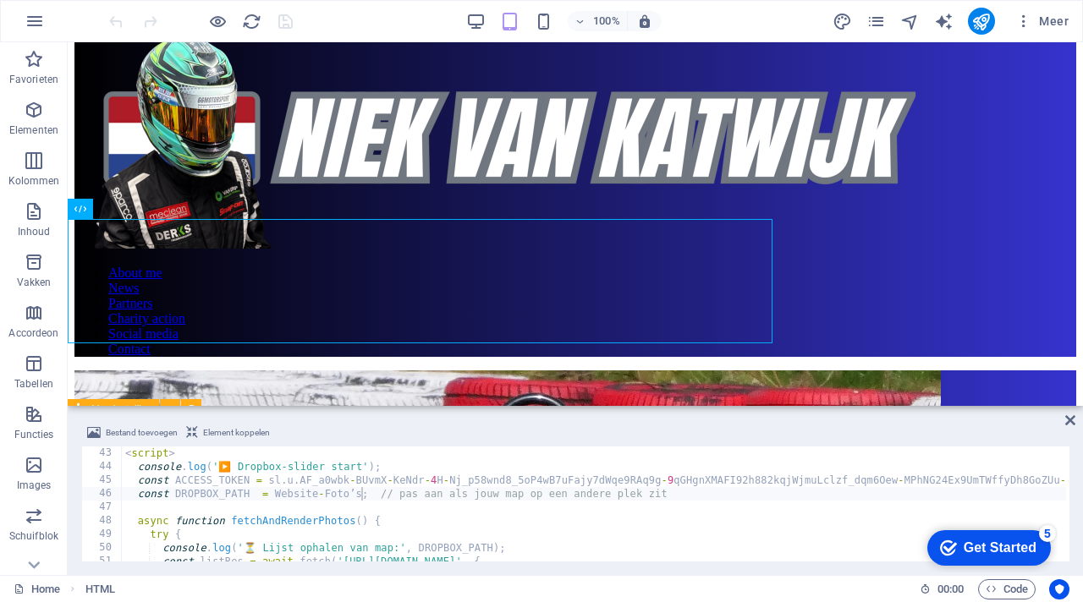
scroll to position [576, 0]
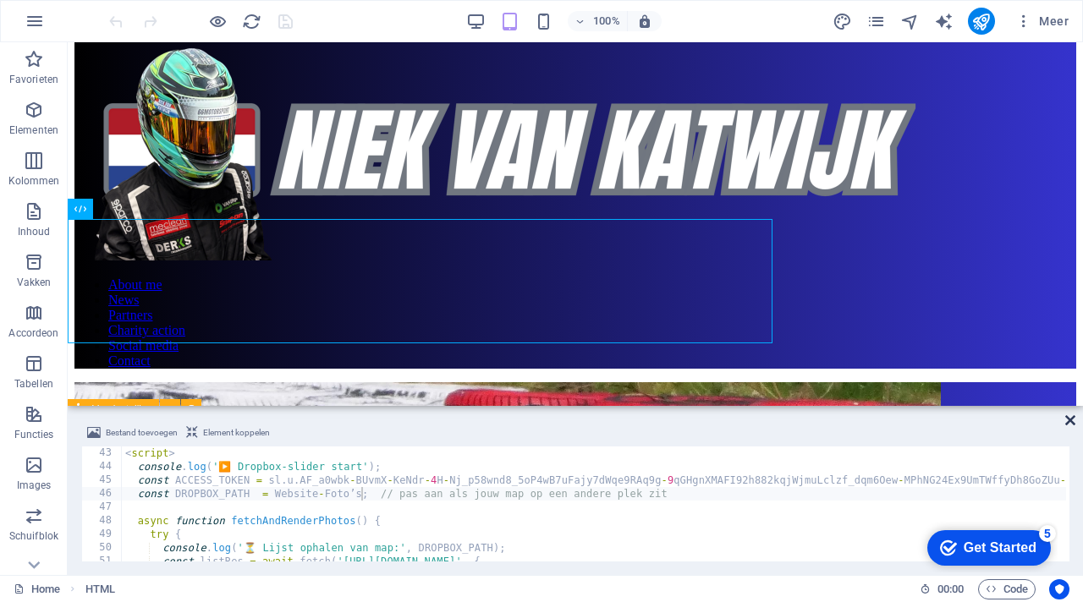
click at [1070, 422] on icon at bounding box center [1070, 421] width 10 height 14
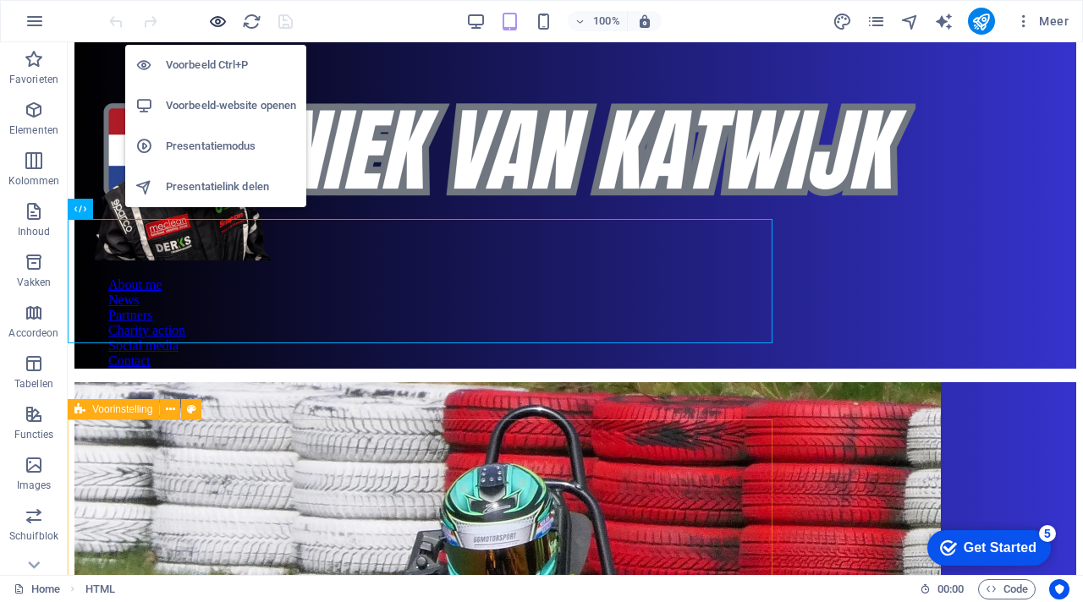
click at [229, 96] on h6 "Voorbeeld-website openen" at bounding box center [231, 106] width 130 height 20
click at [253, 102] on h6 "Voorbeeld-website openen" at bounding box center [231, 106] width 130 height 20
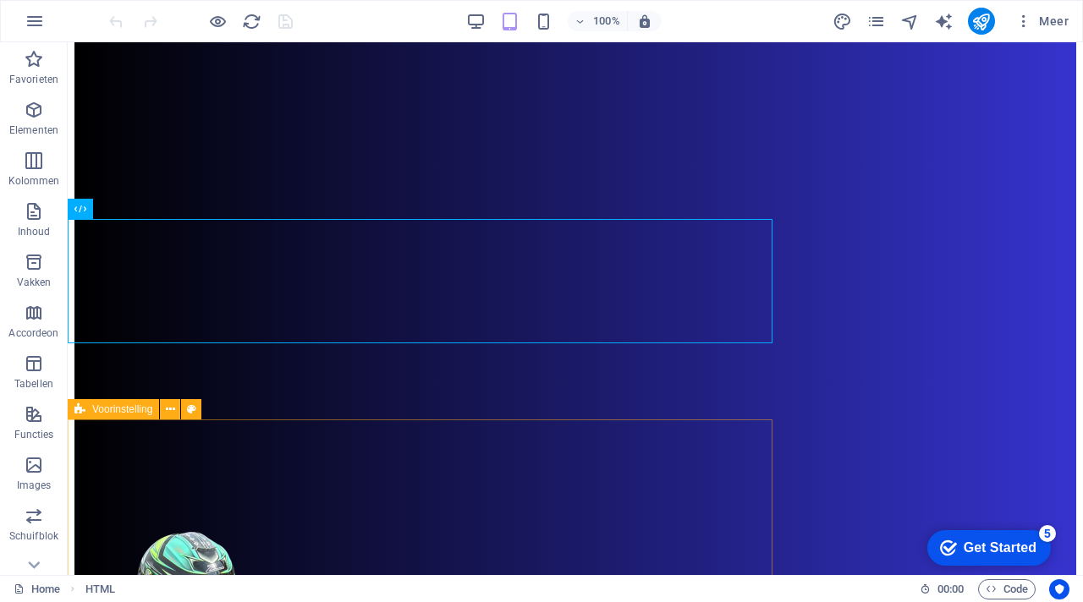
scroll to position [0, 0]
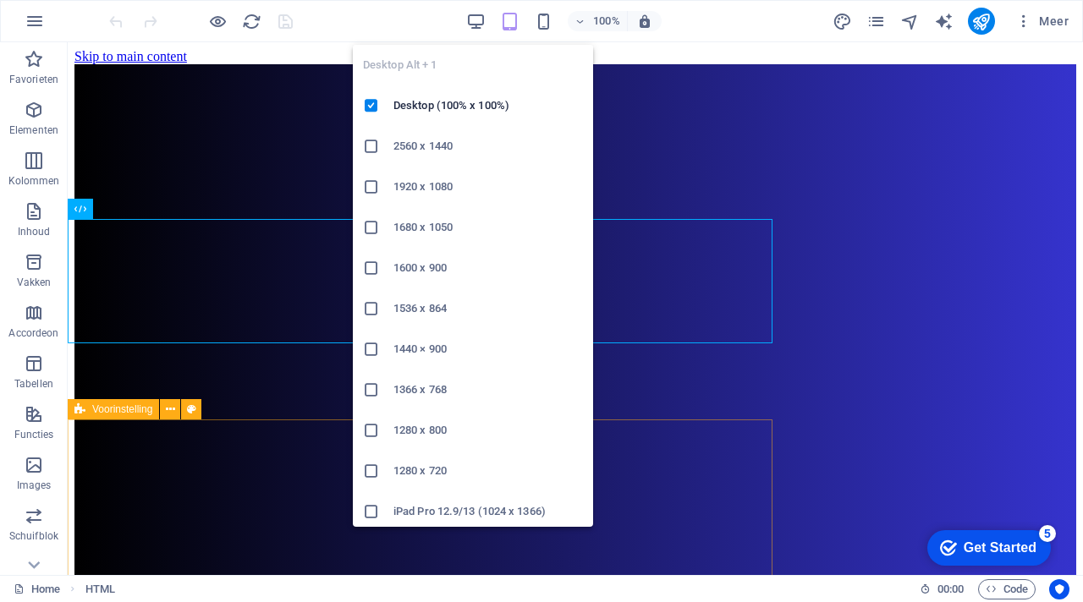
click at [431, 141] on h6 "2560 x 1440" at bounding box center [487, 146] width 189 height 20
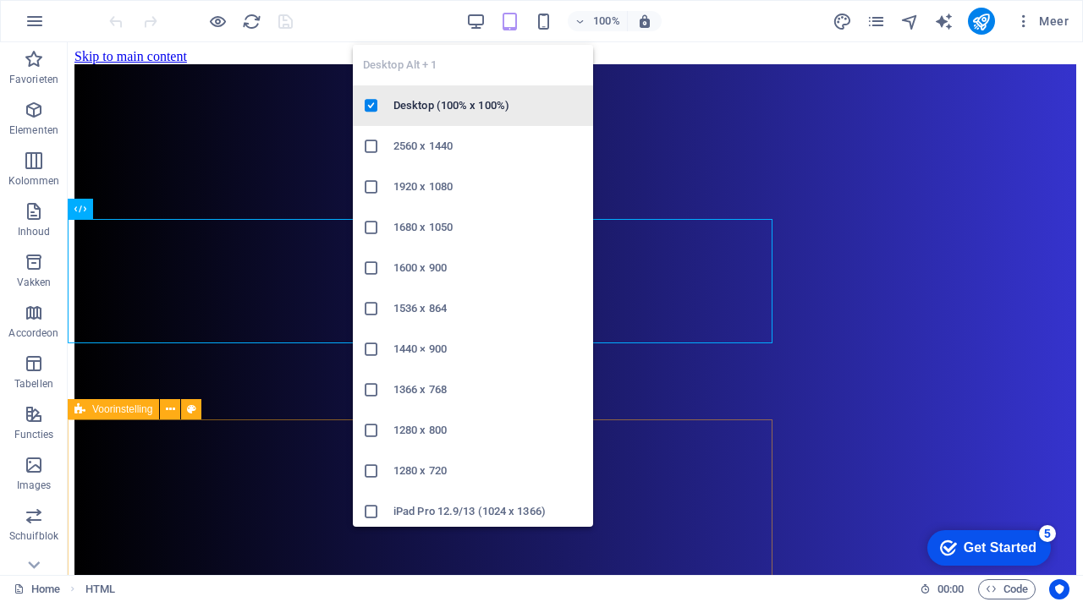
click at [441, 99] on h6 "Desktop (100% x 100%)" at bounding box center [487, 106] width 189 height 20
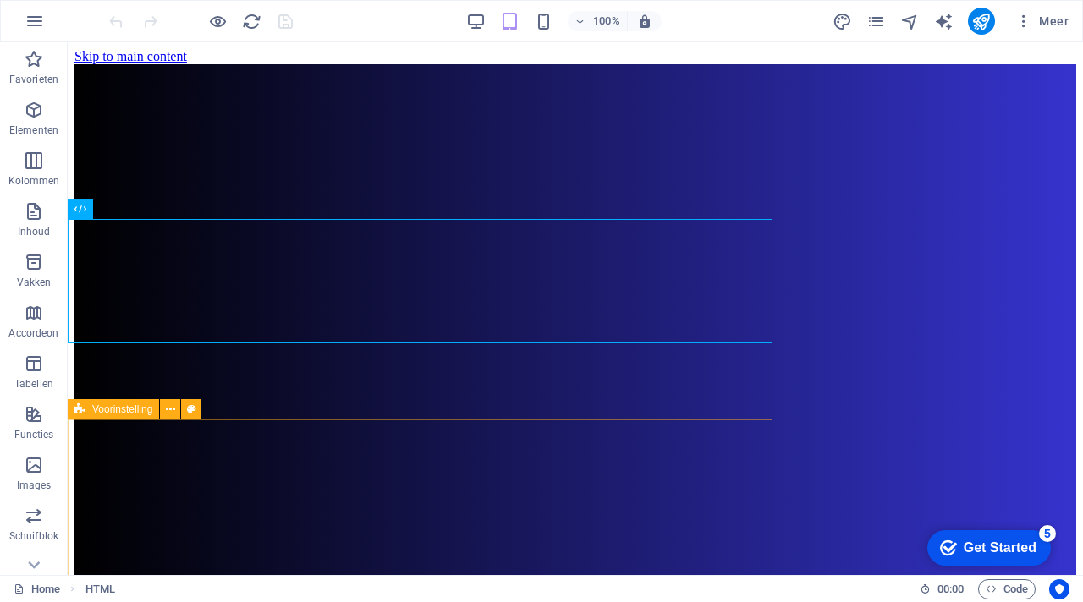
click at [585, 26] on icon "button" at bounding box center [580, 21] width 12 height 11
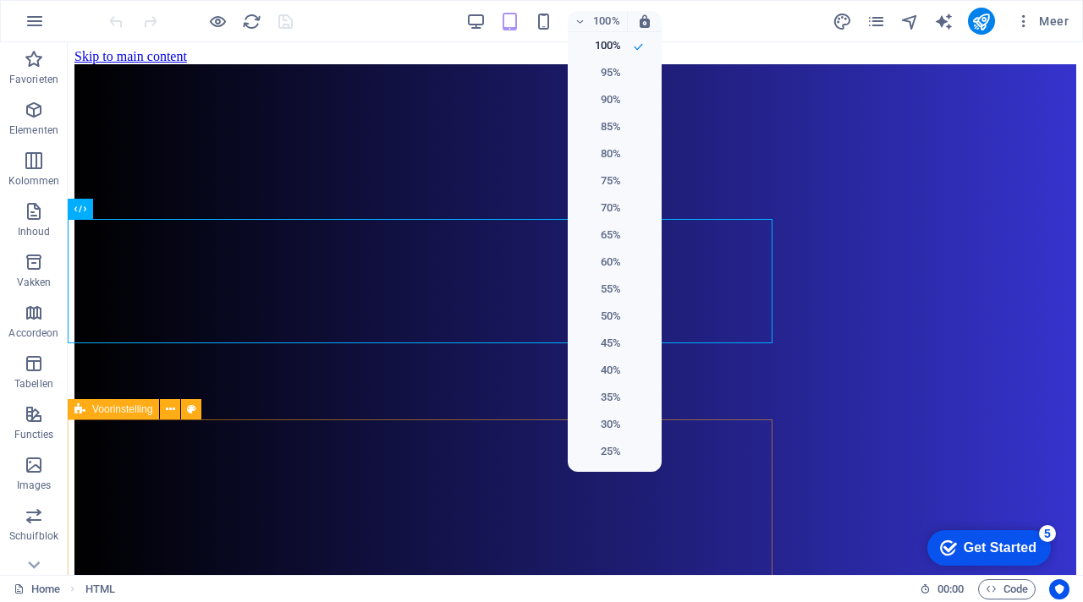
click at [416, 22] on div at bounding box center [541, 301] width 1083 height 602
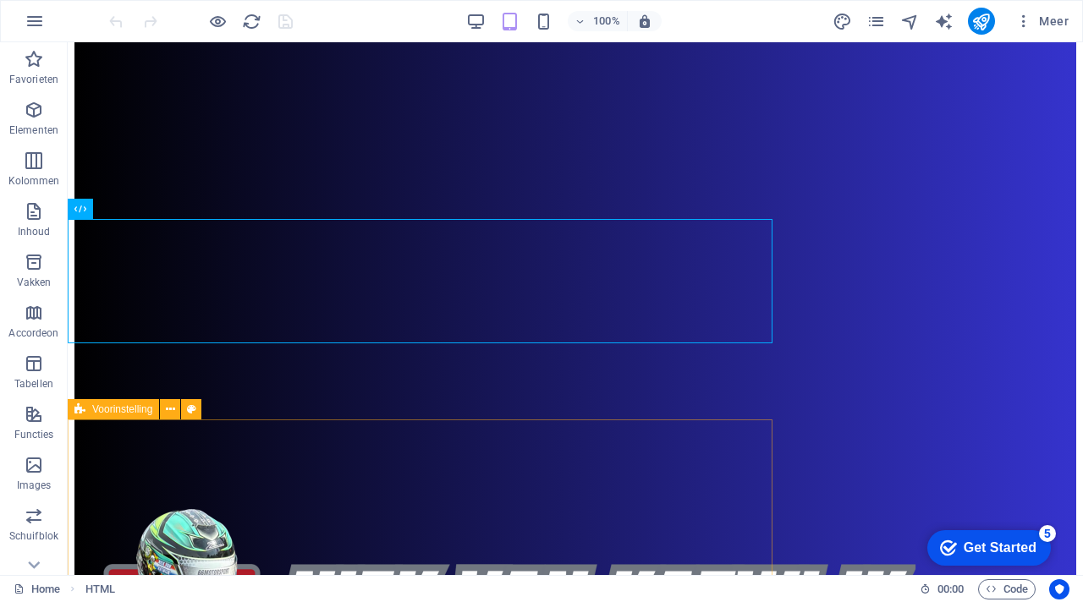
scroll to position [124, 0]
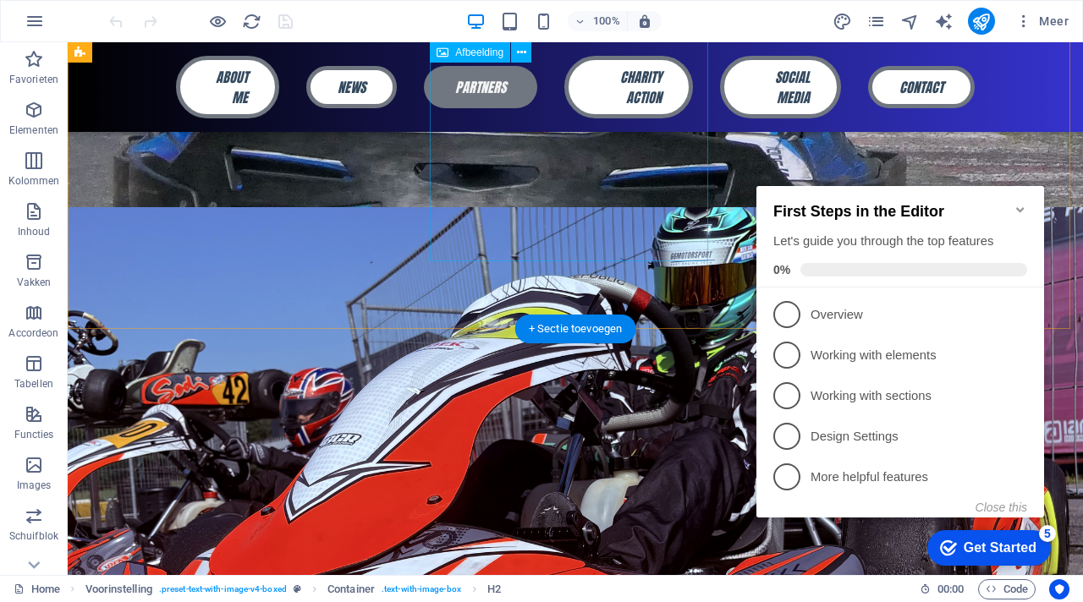
scroll to position [338, 0]
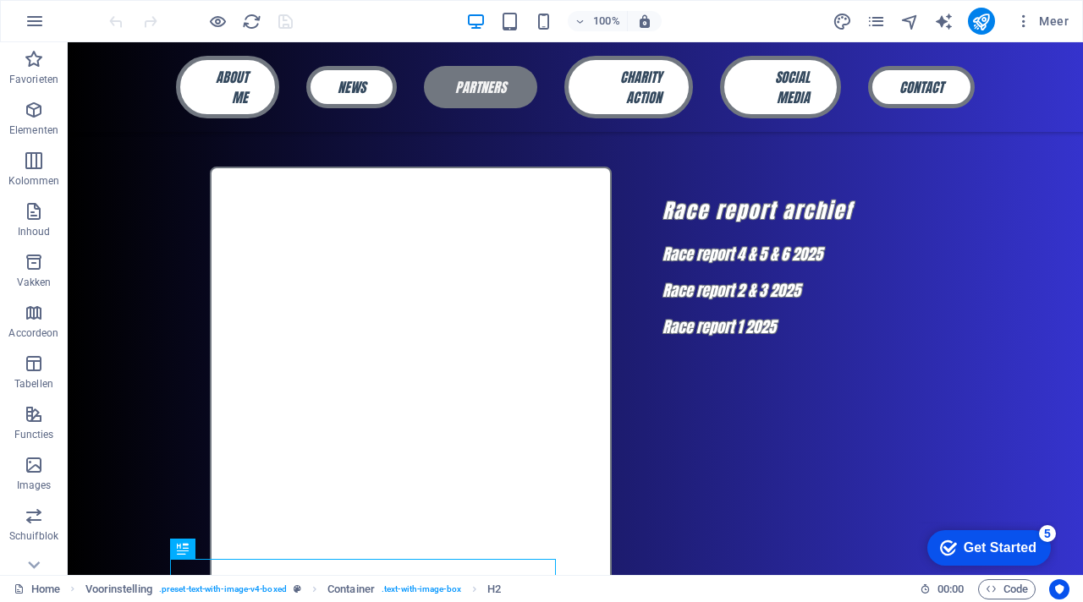
scroll to position [2716, 0]
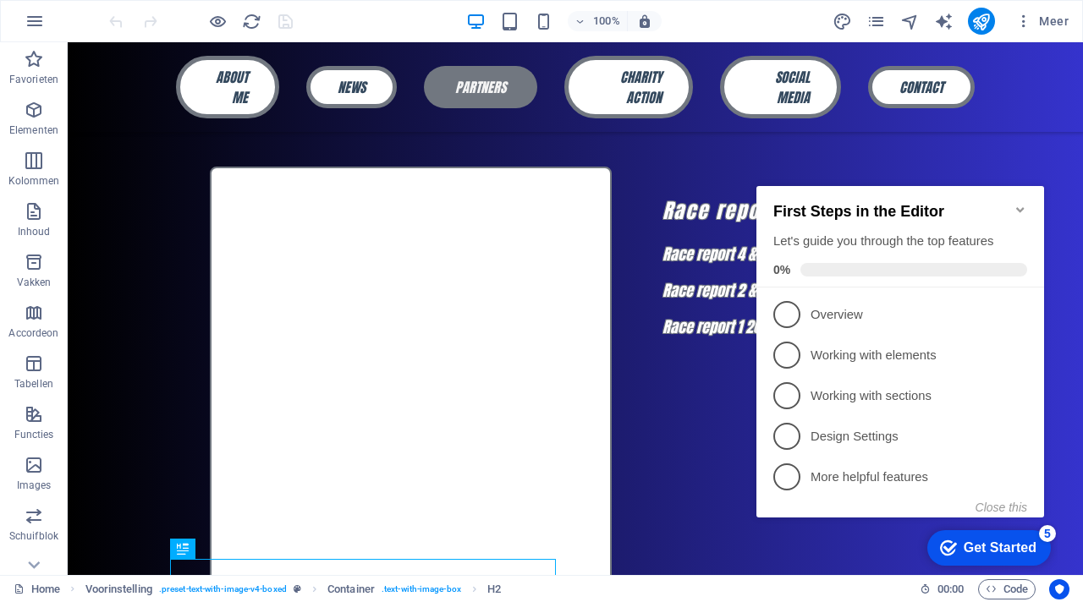
click at [1021, 203] on icon "Minimize checklist" at bounding box center [1020, 210] width 14 height 14
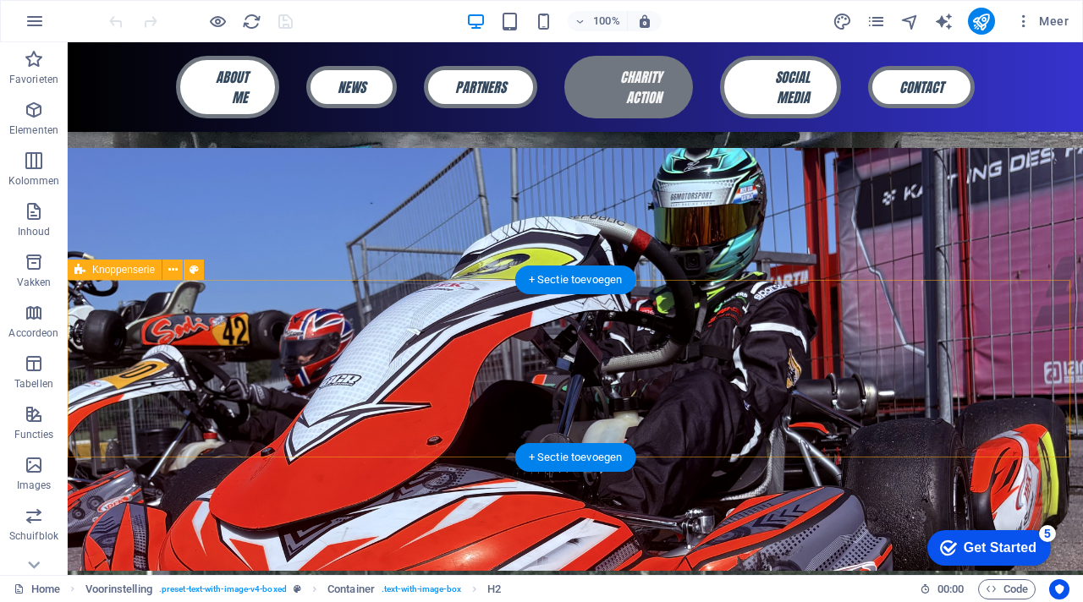
scroll to position [398, 0]
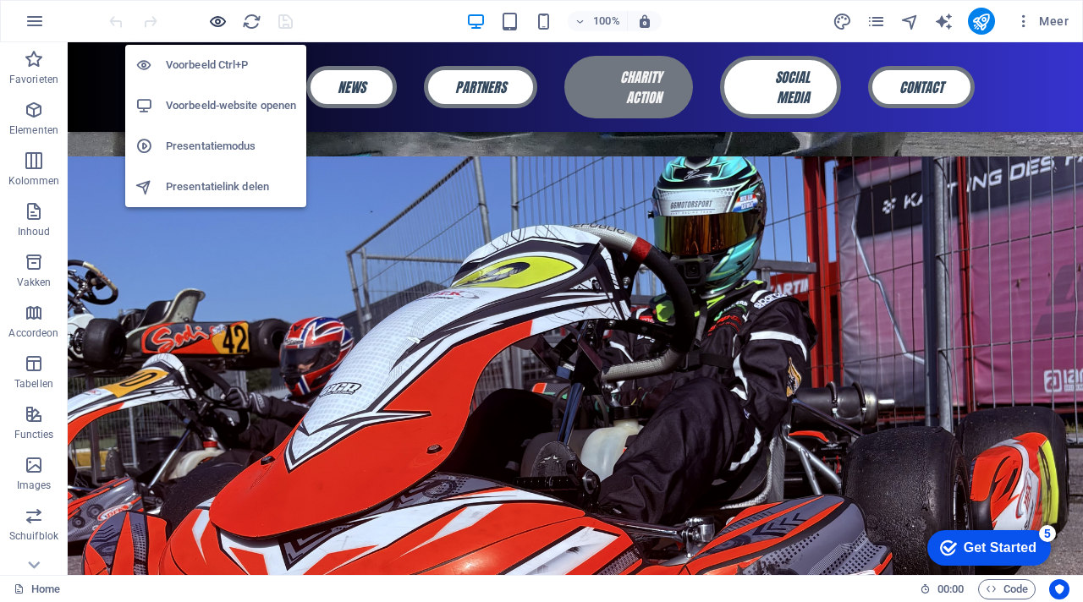
click at [209, 17] on icon "button" at bounding box center [217, 21] width 19 height 19
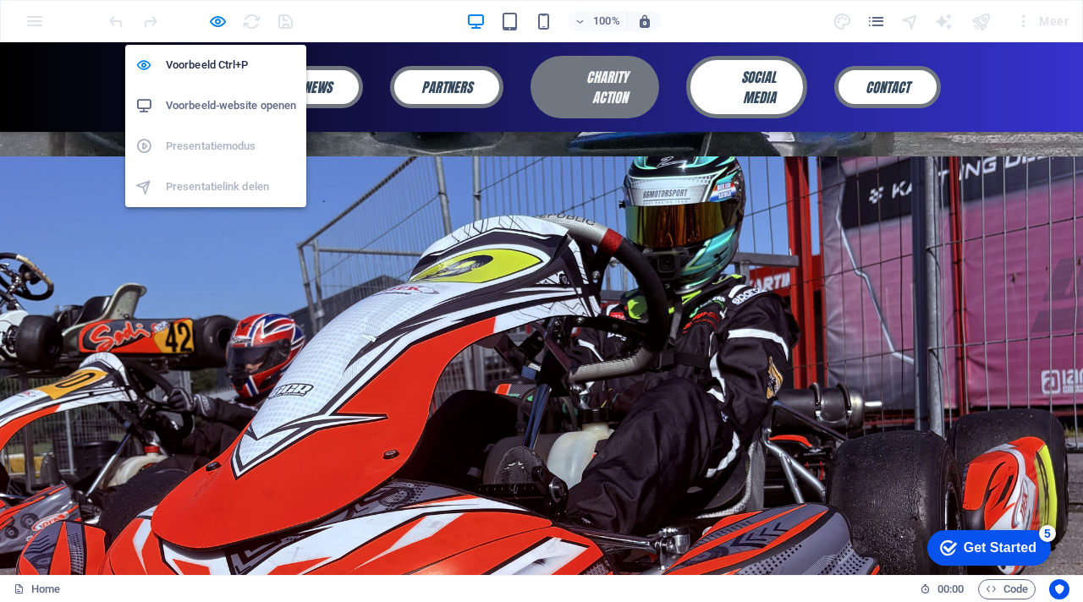
click at [243, 102] on h6 "Voorbeeld-website openen" at bounding box center [231, 106] width 130 height 20
click at [214, 27] on icon "button" at bounding box center [217, 21] width 19 height 19
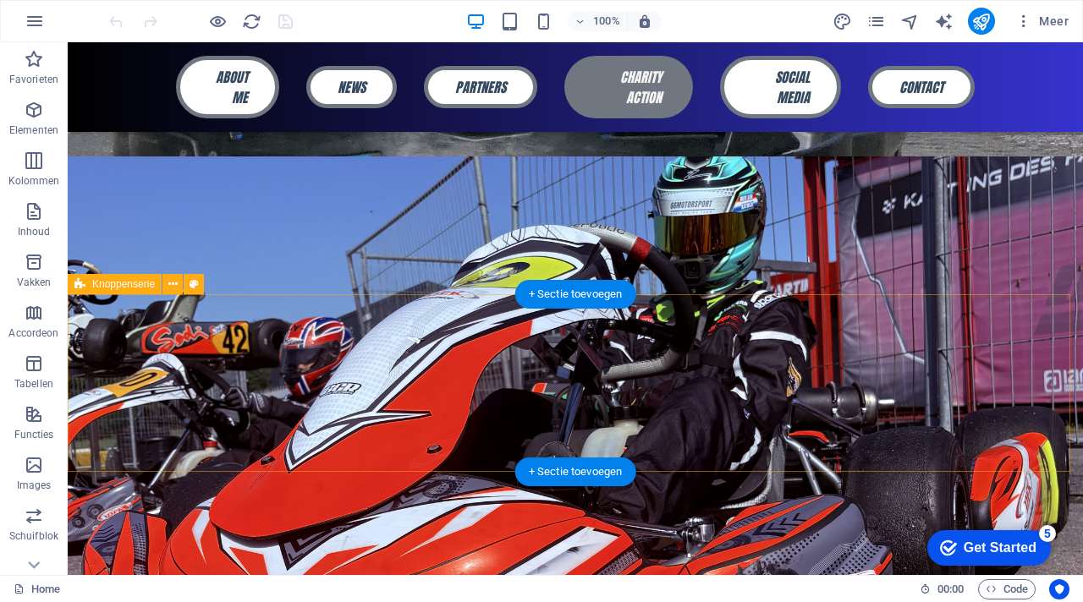
select select "px"
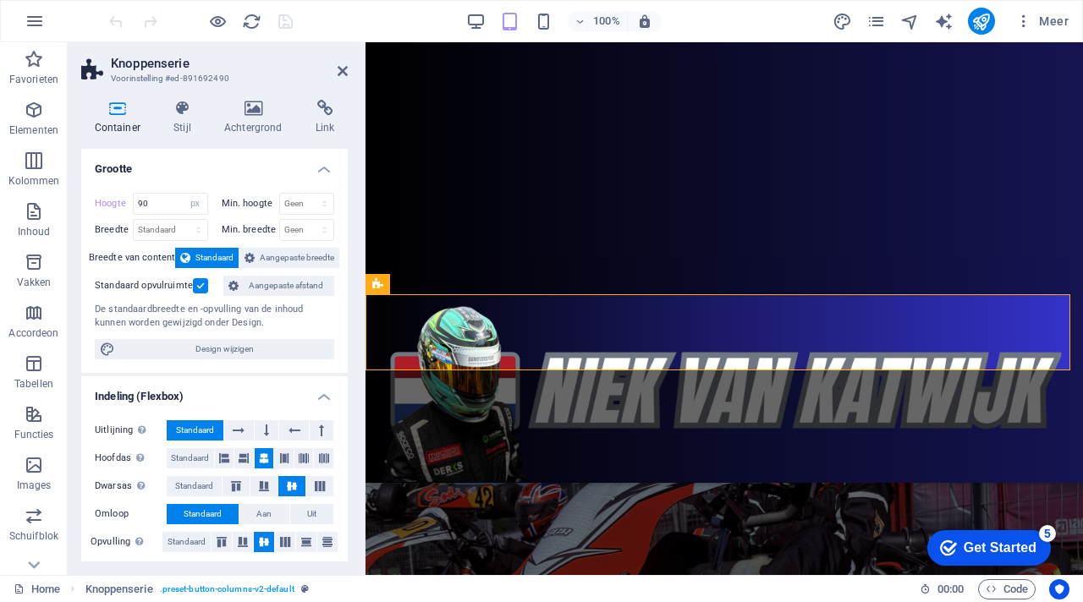
scroll to position [548, 0]
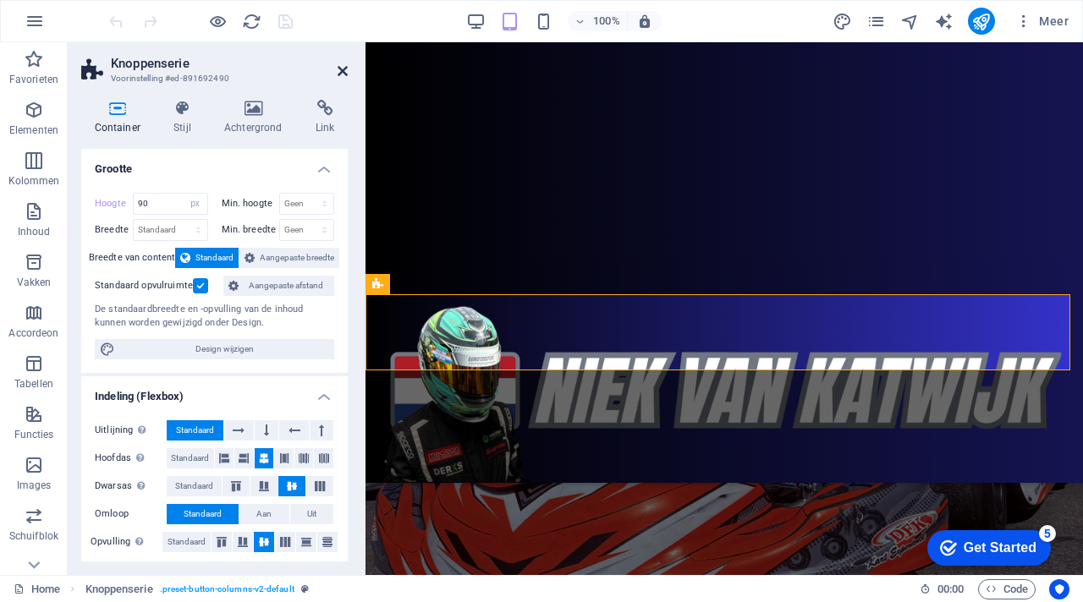
click at [343, 76] on icon at bounding box center [343, 71] width 10 height 14
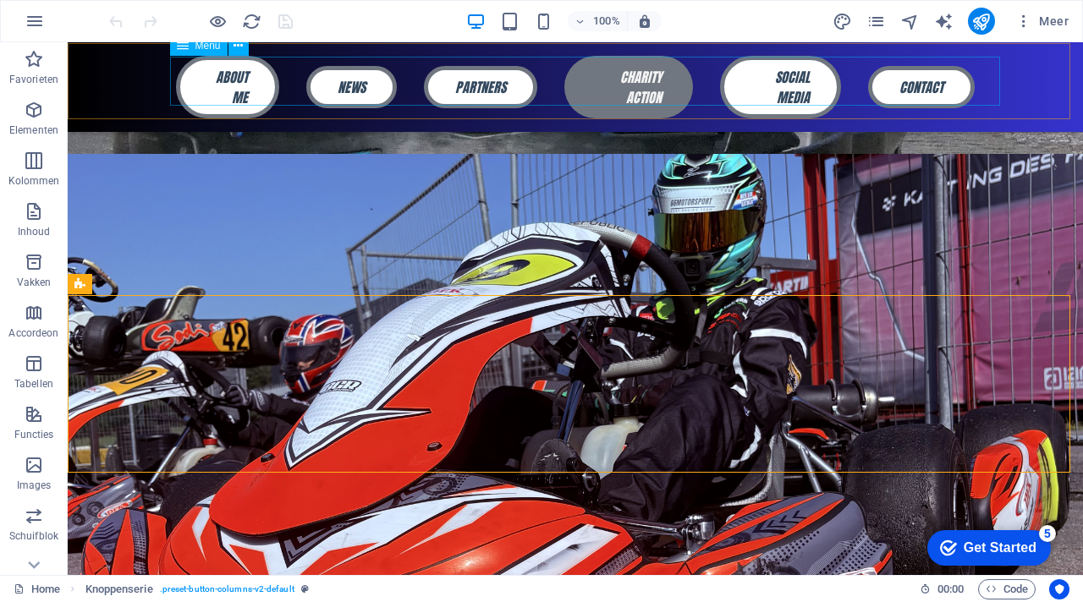
scroll to position [398, 0]
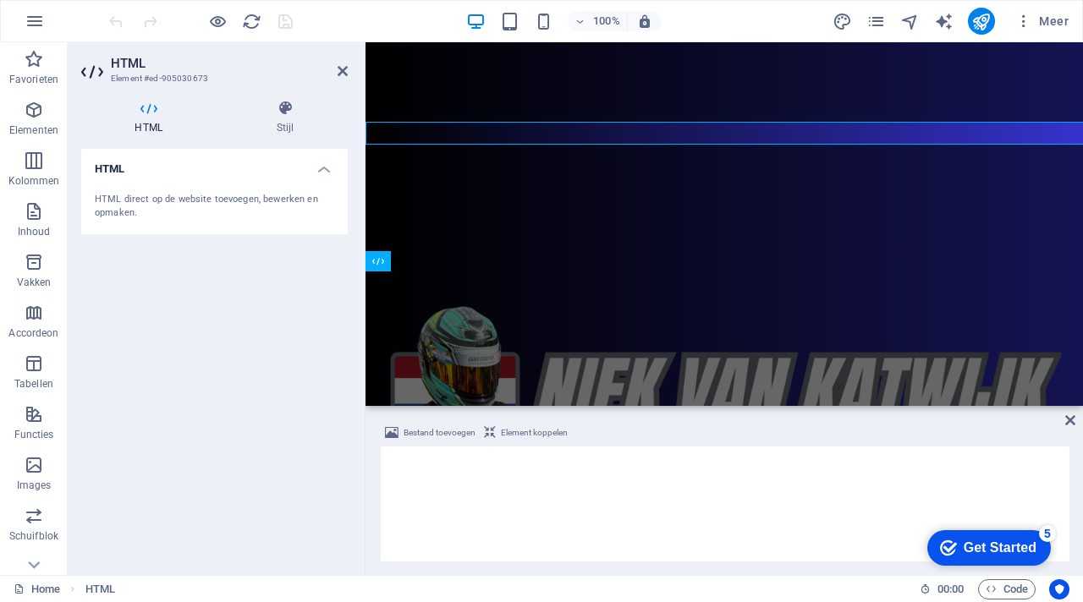
scroll to position [548, 0]
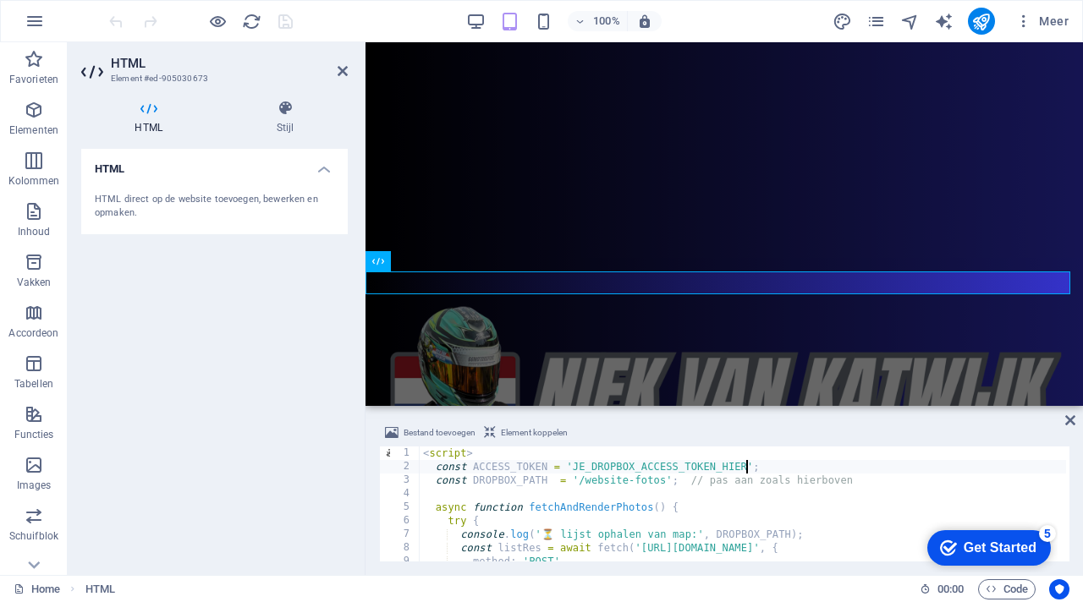
click at [749, 464] on div "< script > const ACCESS_TOKEN = 'JE_DROPBOX_ACCESS_TOKEN_HIER' ; const DROPBOX_…" at bounding box center [743, 518] width 646 height 142
drag, startPoint x: 750, startPoint y: 466, endPoint x: 567, endPoint y: 464, distance: 183.6
click at [567, 464] on div "< script > const ACCESS_TOKEN = 'JE_DROPBOX_ACCESS_TOKEN_HIER' ; const DROPBOX_…" at bounding box center [743, 518] width 646 height 142
type textarea "const ACCESS_TOKEN = ;"
paste textarea
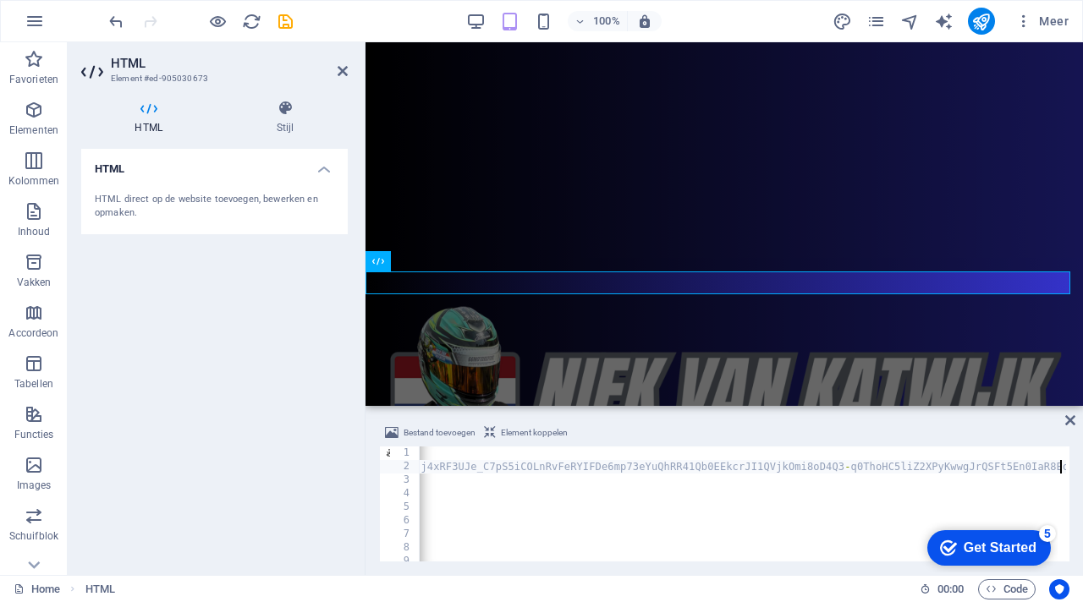
scroll to position [0, 7634]
click at [287, 336] on div "HTML HTML direct op de website toevoegen, bewerken en opmaken." at bounding box center [214, 355] width 266 height 413
click at [638, 420] on div "Bestand toevoegen Element koppelen 1 2 3 4 5 6 7 8 9 10 11 < script > const ACC…" at bounding box center [723, 492] width 717 height 166
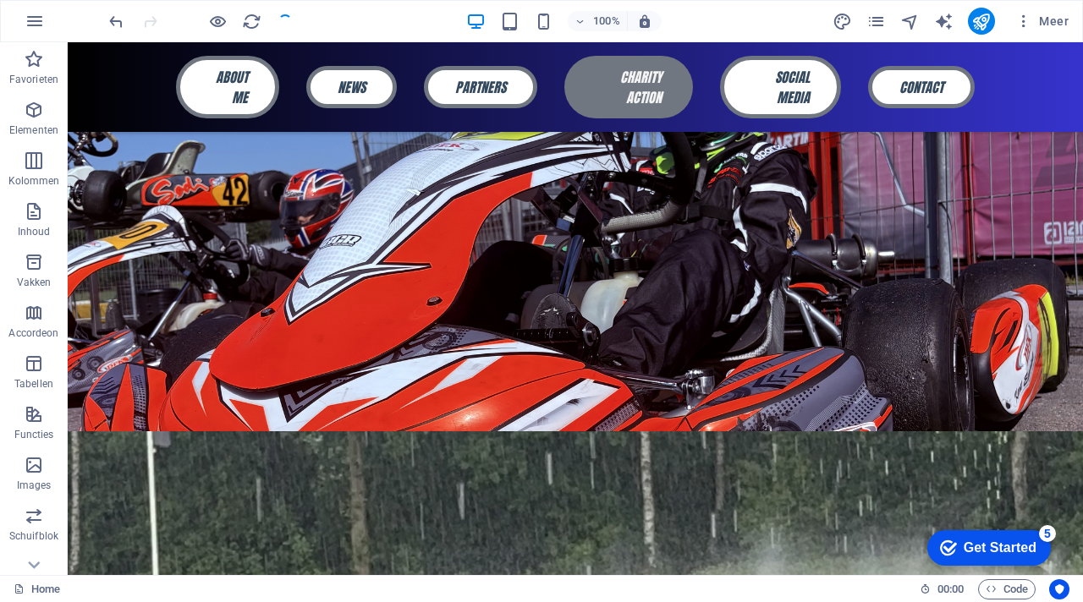
scroll to position [398, 0]
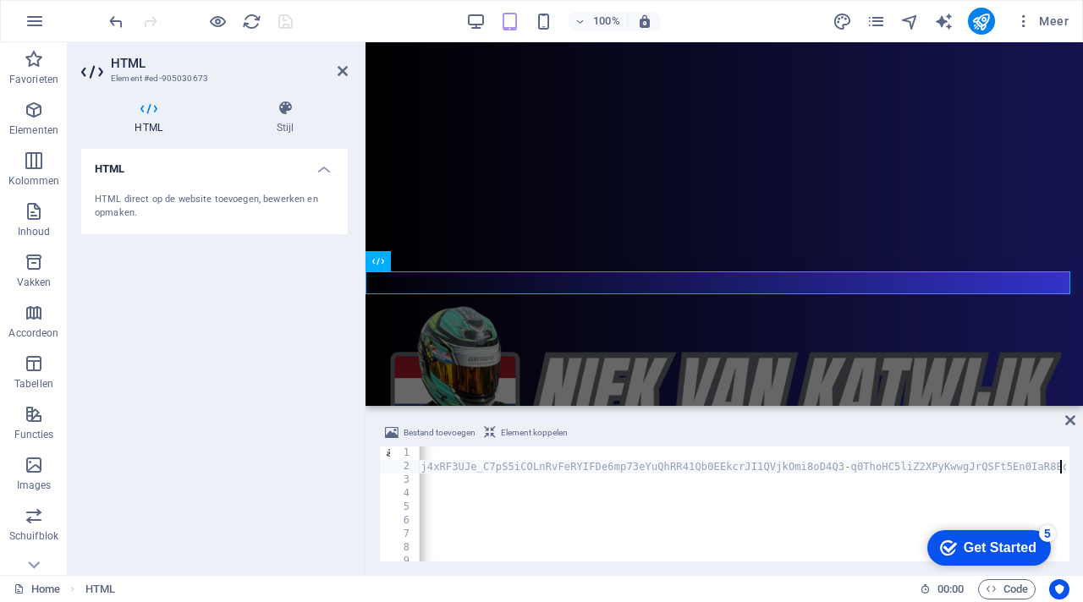
scroll to position [0, 7632]
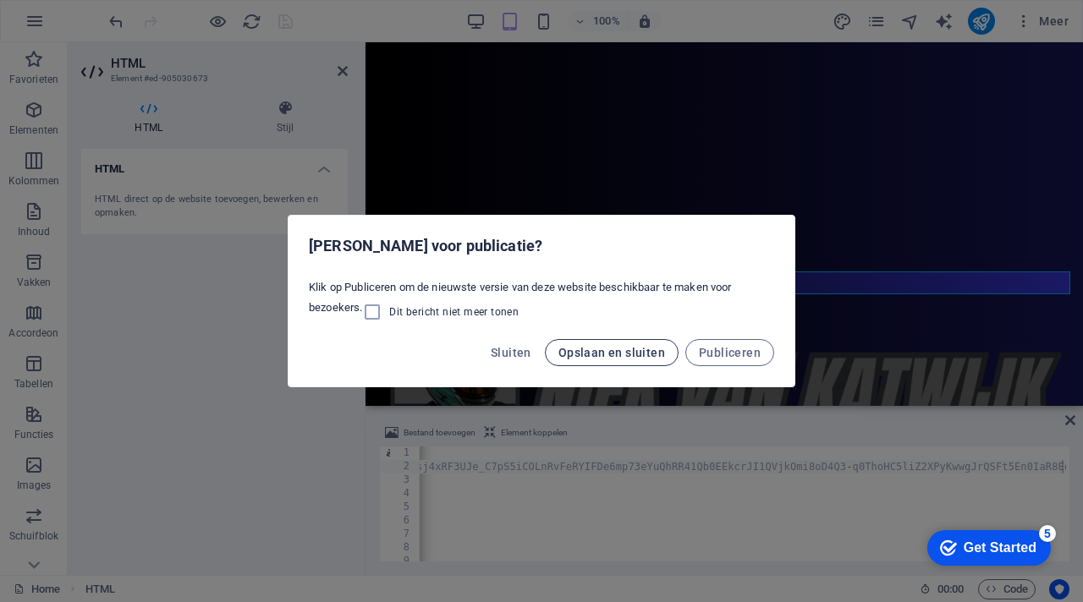
click at [627, 346] on span "Opslaan en sluiten" at bounding box center [611, 353] width 107 height 14
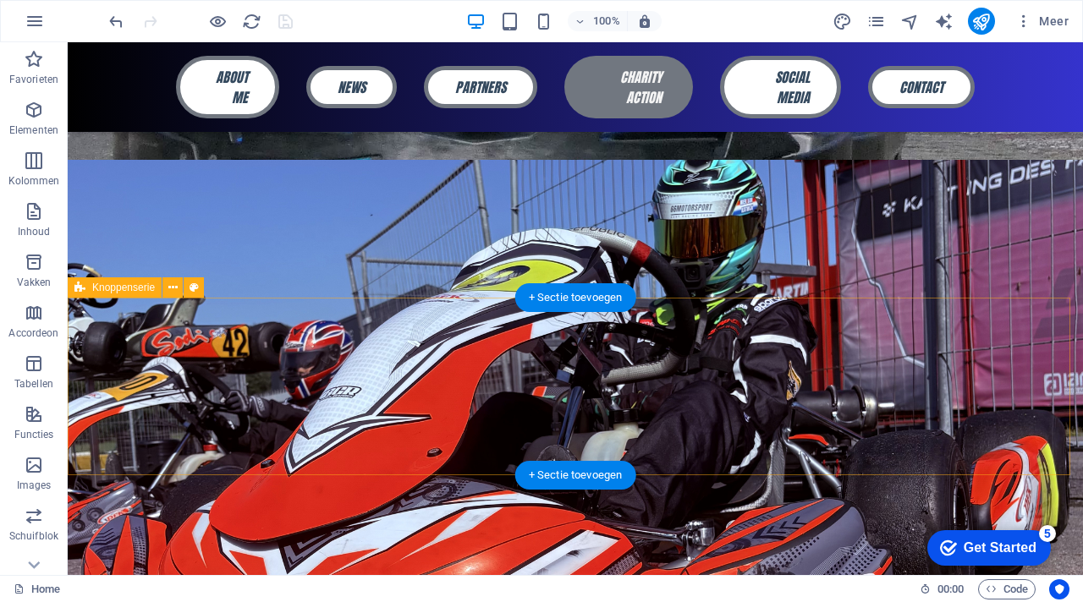
scroll to position [398, 0]
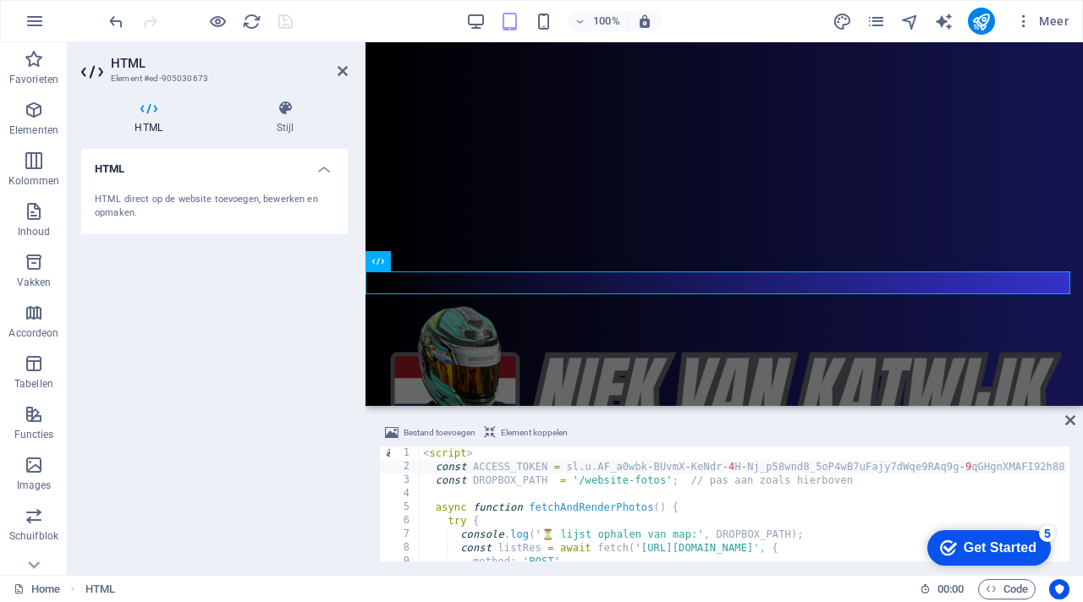
scroll to position [0, 0]
type textarea "const DROPBOX_PATH = '/website-fotos'; // pas aan zoals hierboven"
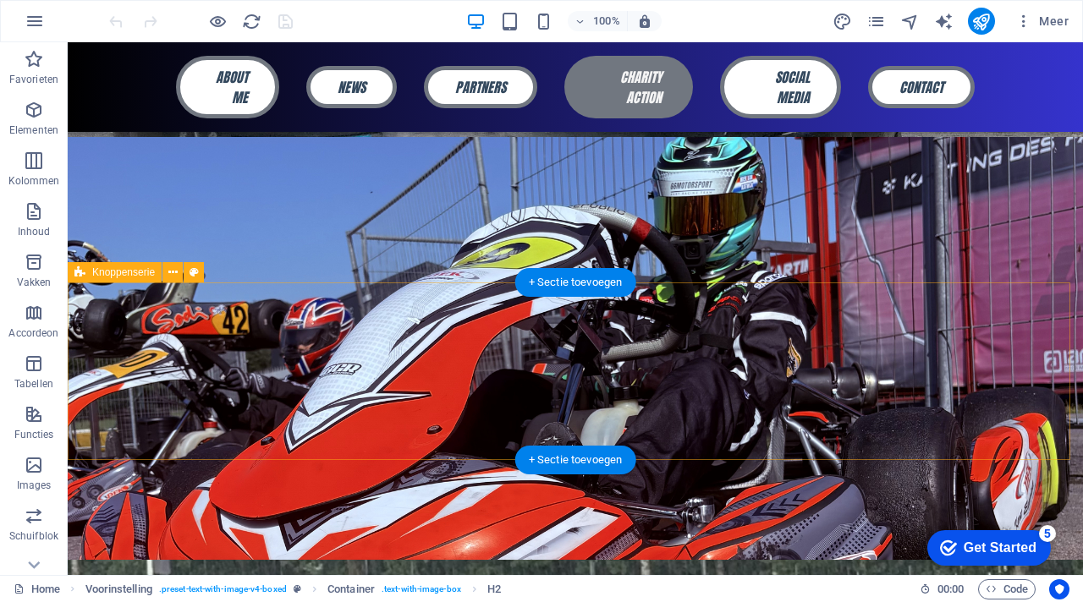
scroll to position [407, 0]
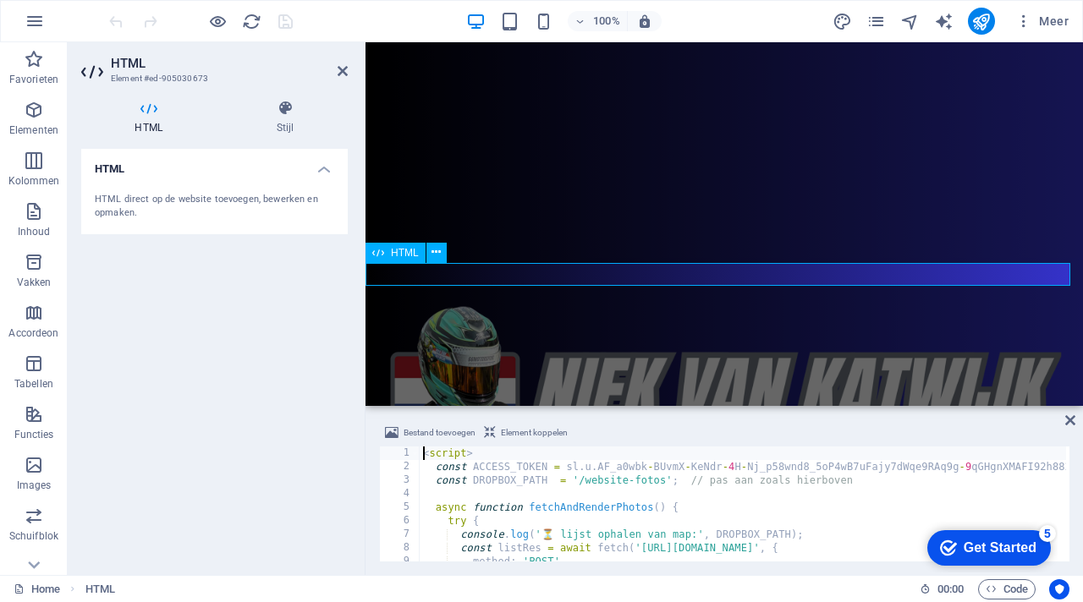
scroll to position [557, 0]
type textarea "const DROPBOX_PATH = '/website-fotos'; // pas aan zoals hierboven"
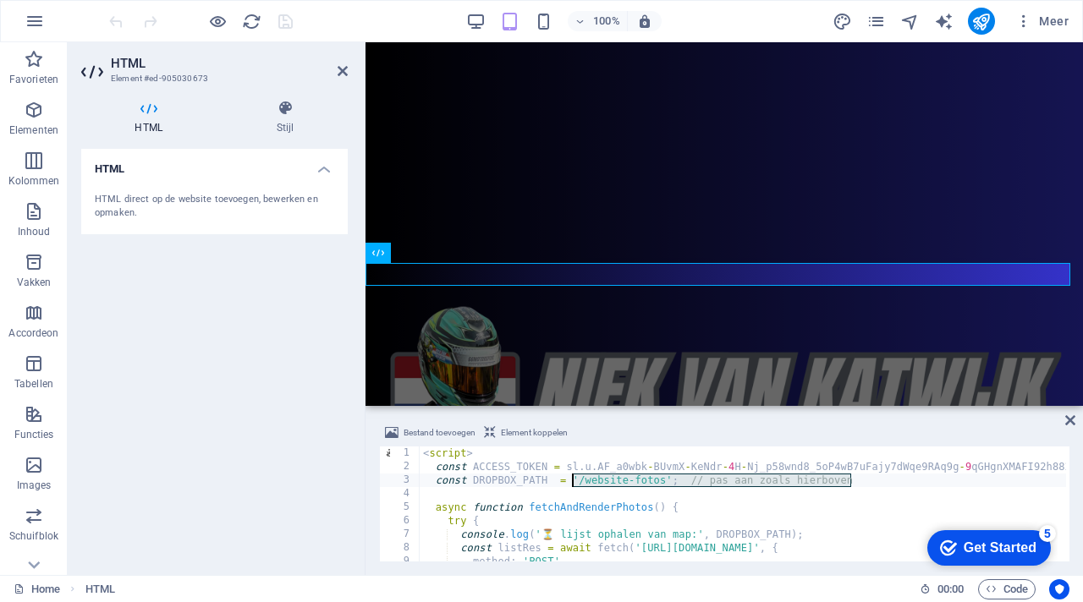
drag, startPoint x: 868, startPoint y: 481, endPoint x: 575, endPoint y: 485, distance: 292.7
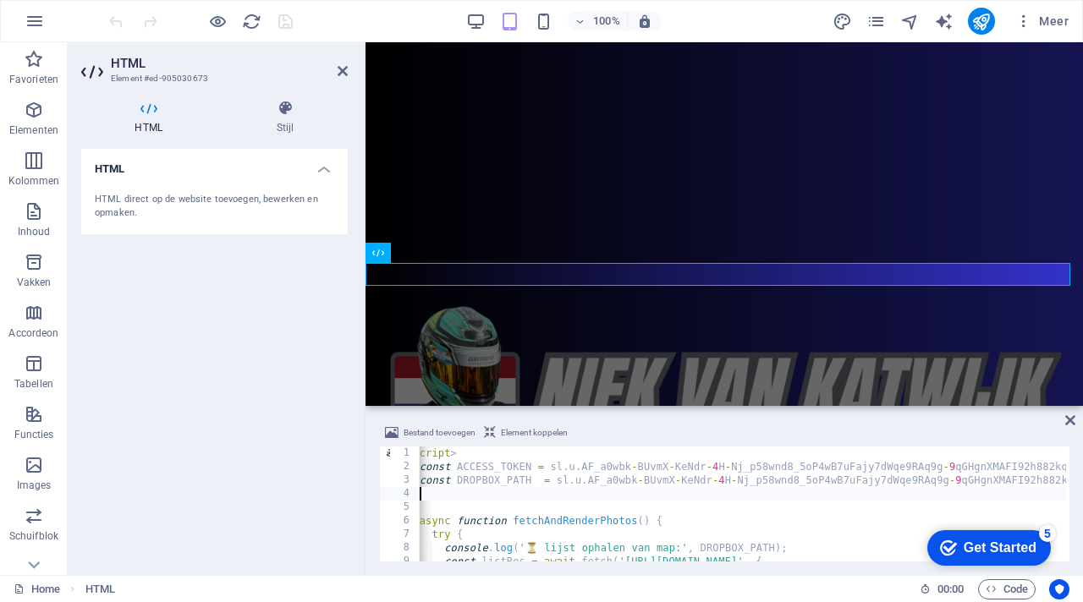
scroll to position [0, 15]
click at [656, 432] on div "Bestand toevoegen Element koppelen" at bounding box center [724, 435] width 690 height 25
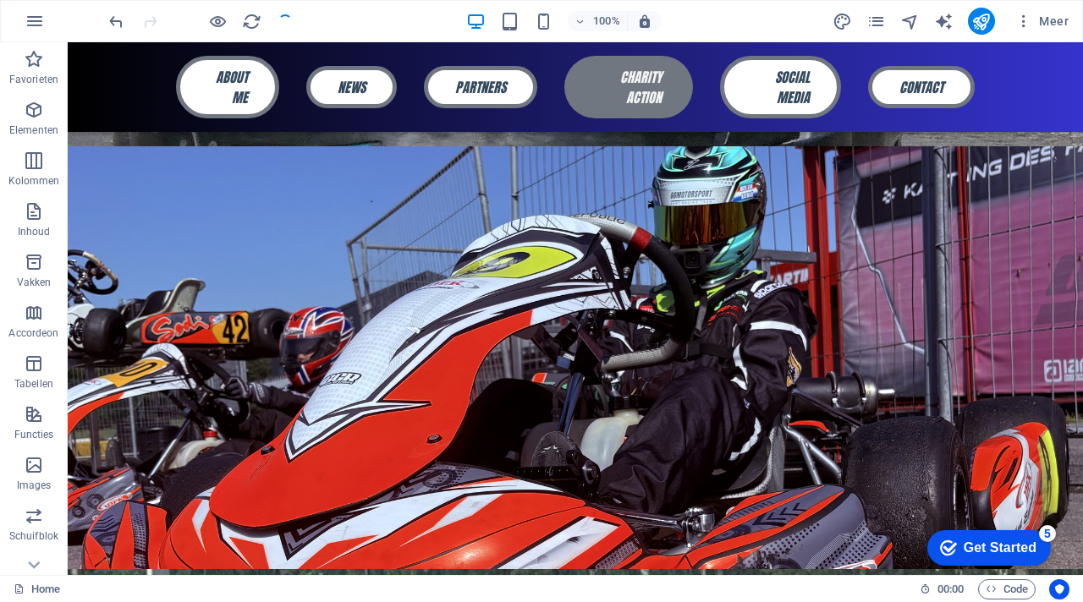
scroll to position [407, 0]
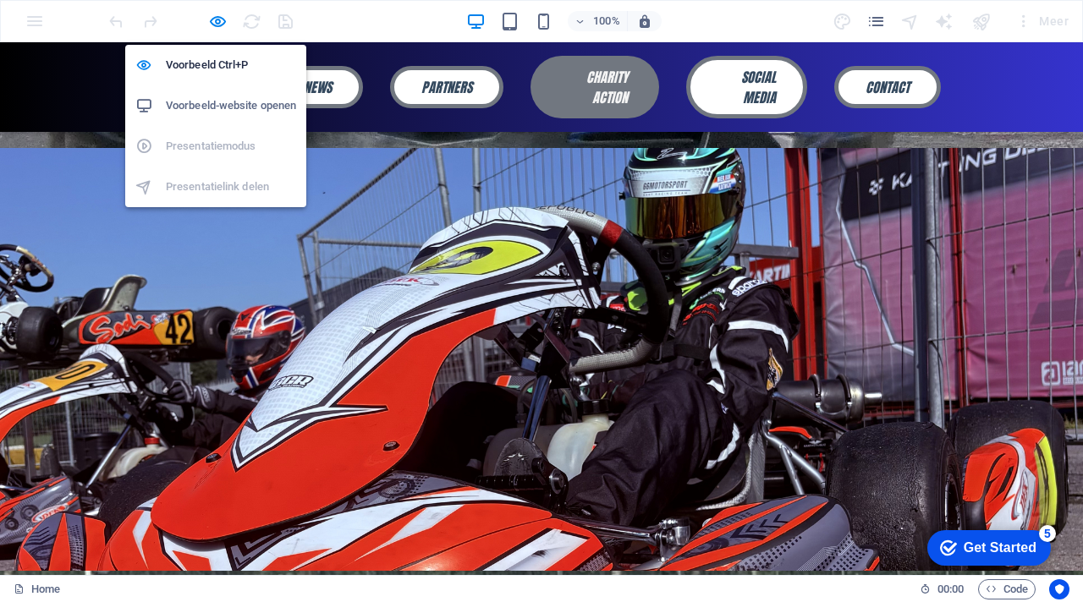
click at [233, 98] on h6 "Voorbeeld-website openen" at bounding box center [231, 106] width 130 height 20
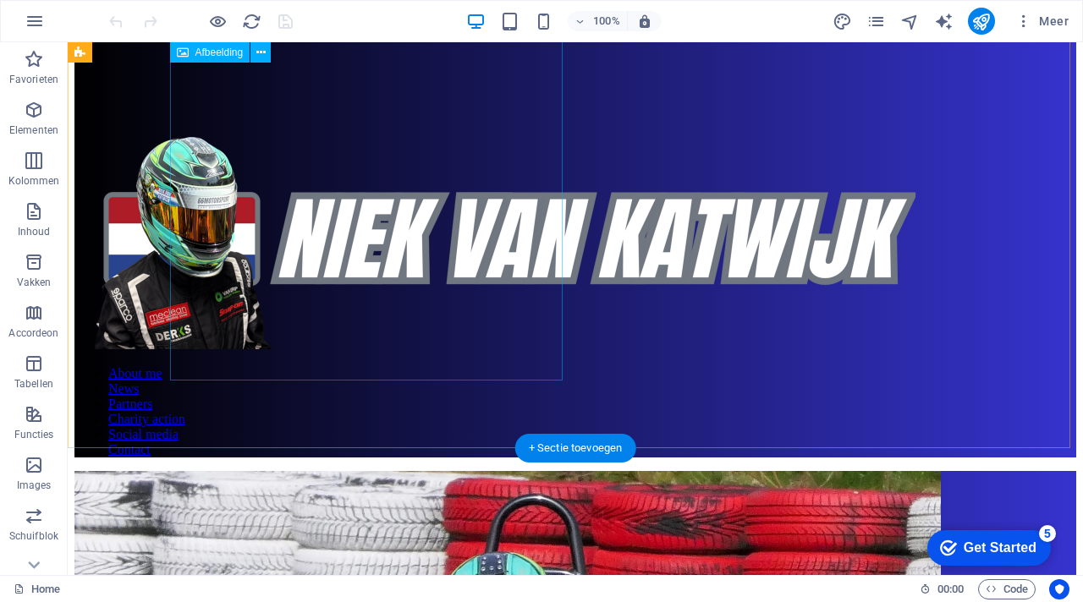
scroll to position [280, 0]
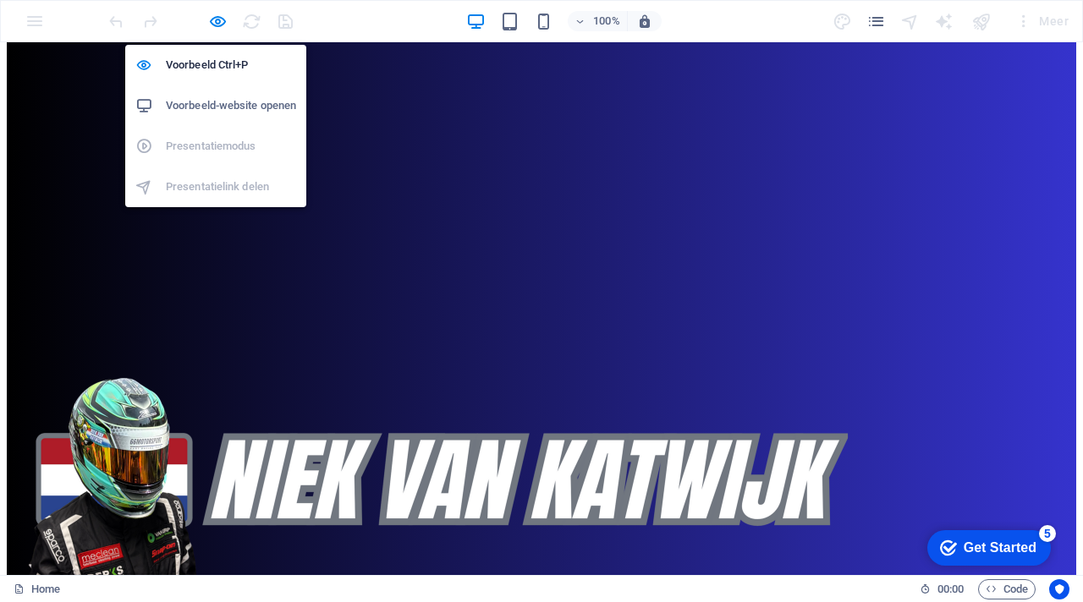
click at [226, 111] on h6 "Voorbeeld-website openen" at bounding box center [231, 106] width 130 height 20
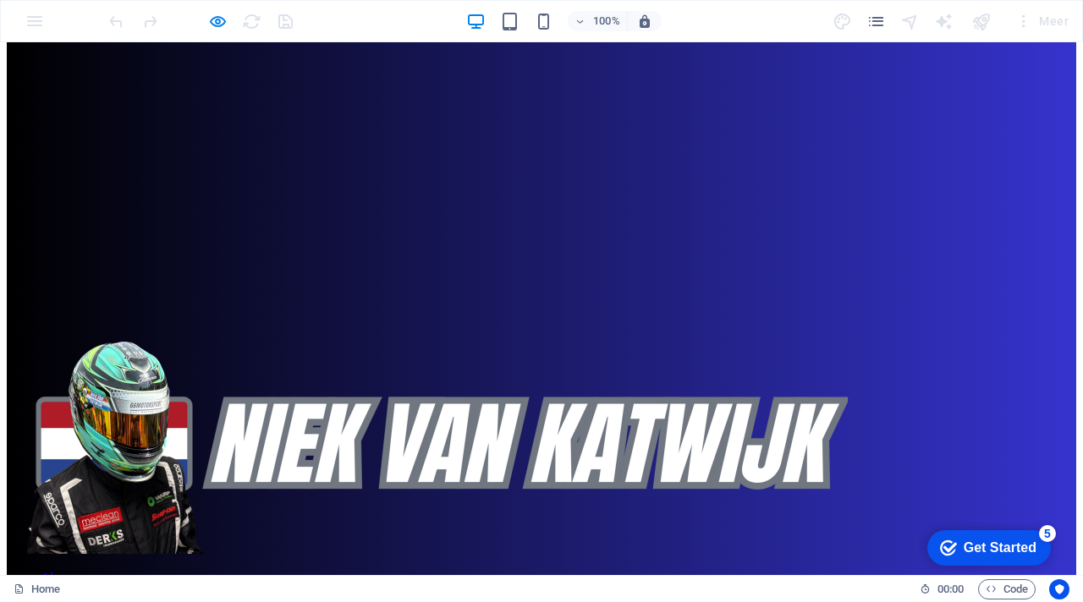
scroll to position [330, 0]
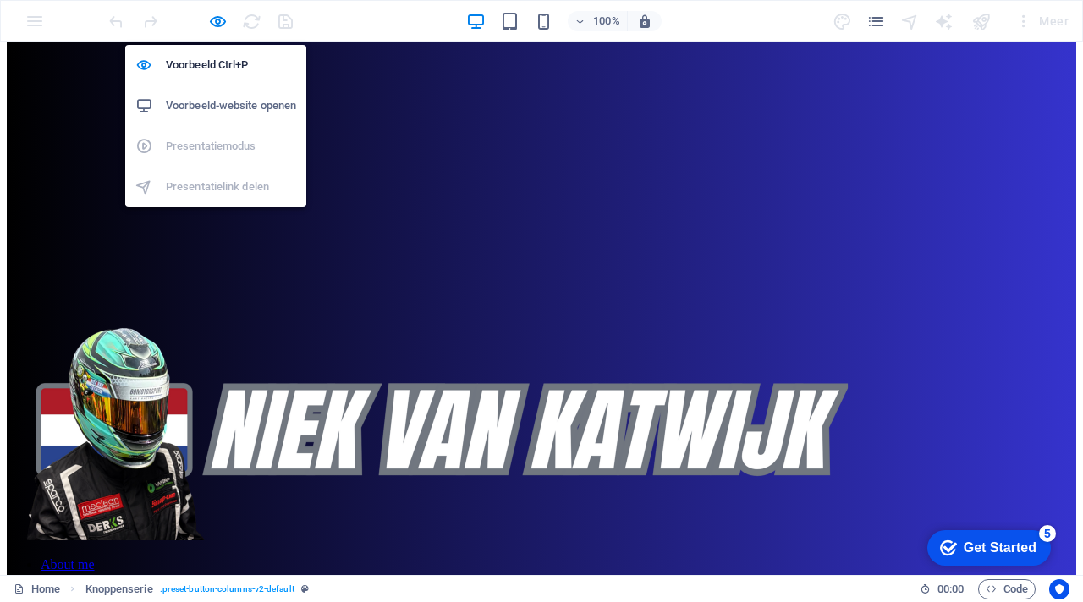
click at [259, 105] on h6 "Voorbeeld-website openen" at bounding box center [231, 106] width 130 height 20
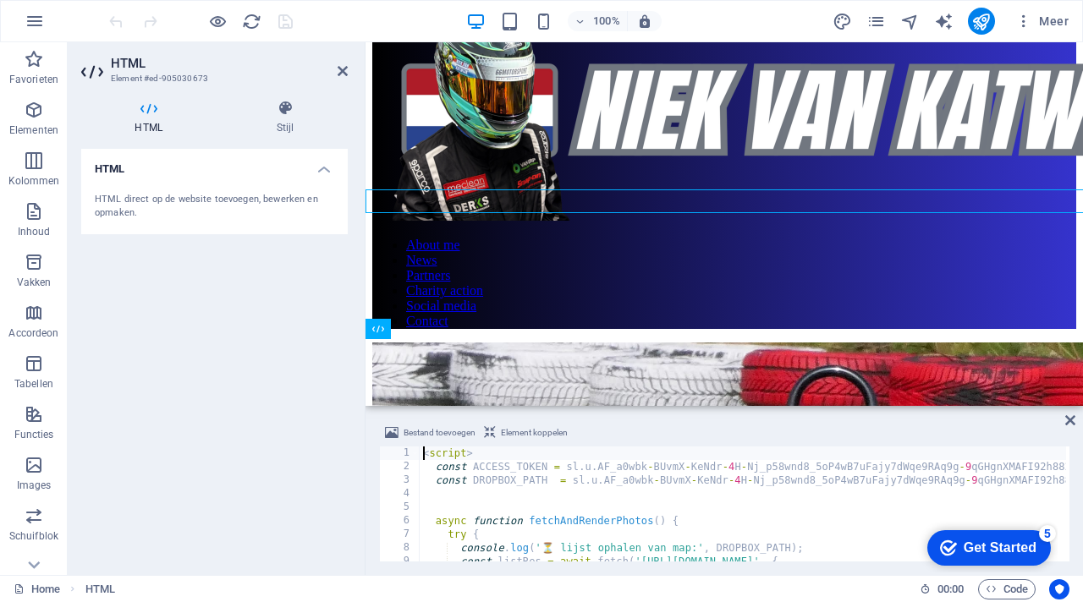
scroll to position [480, 0]
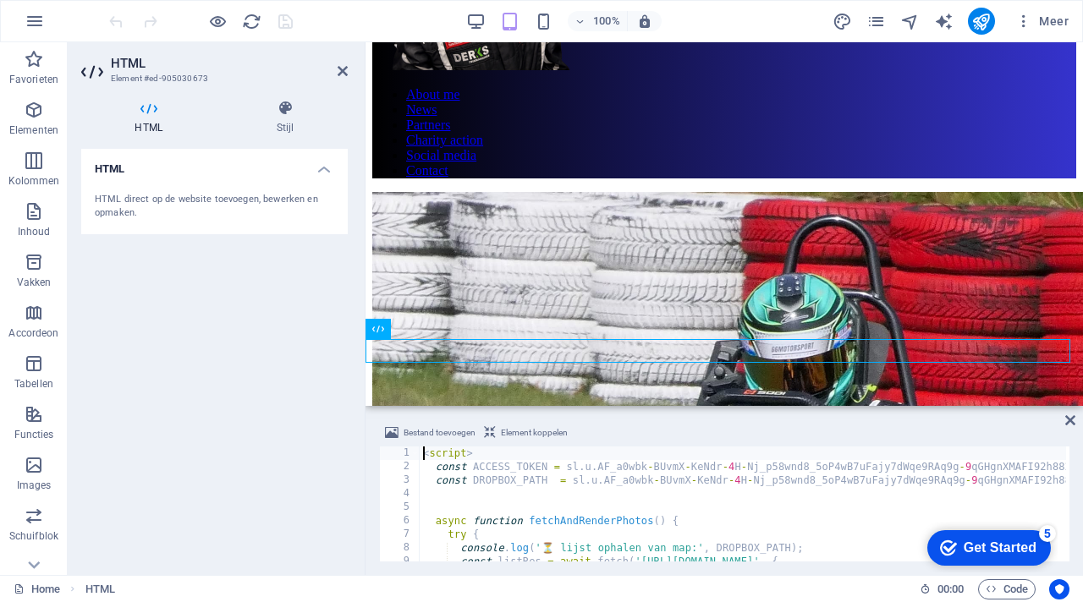
type textarea "const ACCESS_TOKEN = [DOMAIN_NAME]_a0wbk-BUvmX-KeNdr-4H-Nj_p58wnd8_5oP4wB7uFajy…"
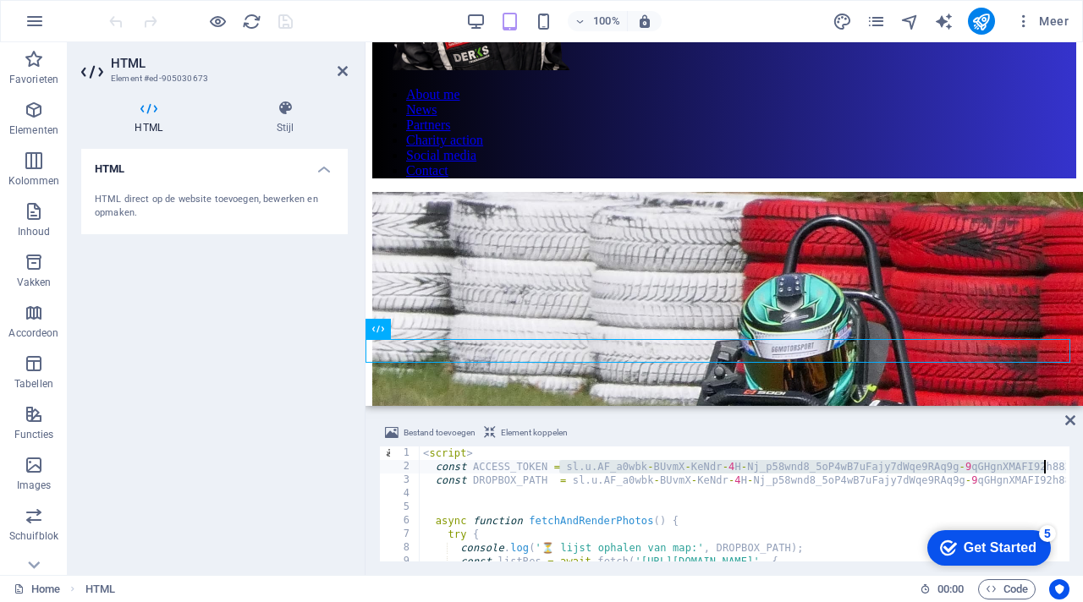
drag, startPoint x: 561, startPoint y: 464, endPoint x: 1040, endPoint y: 469, distance: 479.7
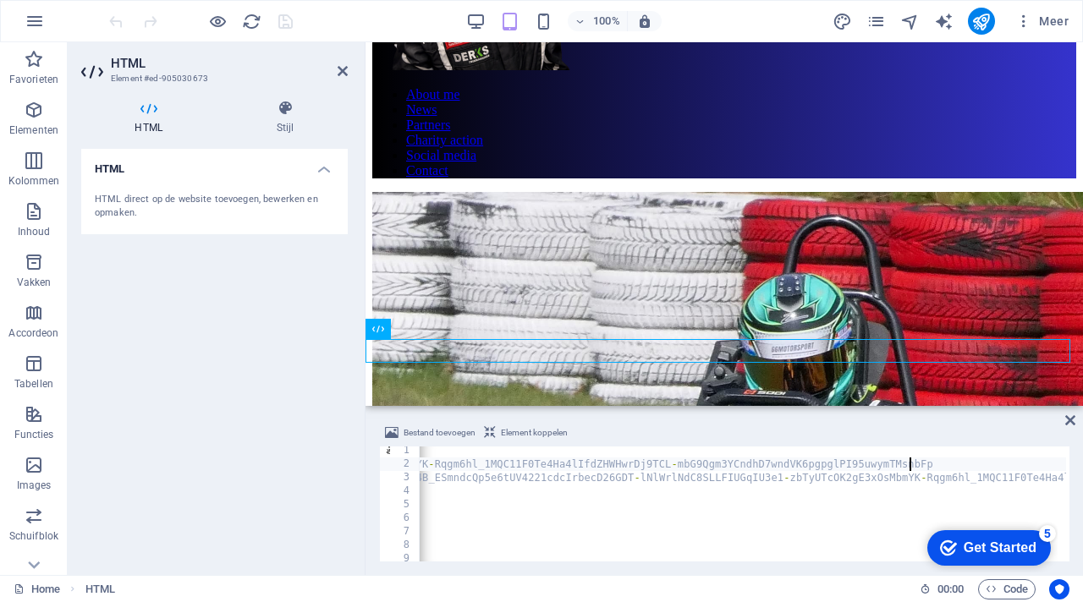
scroll to position [0, 6610]
drag, startPoint x: 929, startPoint y: 464, endPoint x: 486, endPoint y: 467, distance: 443.3
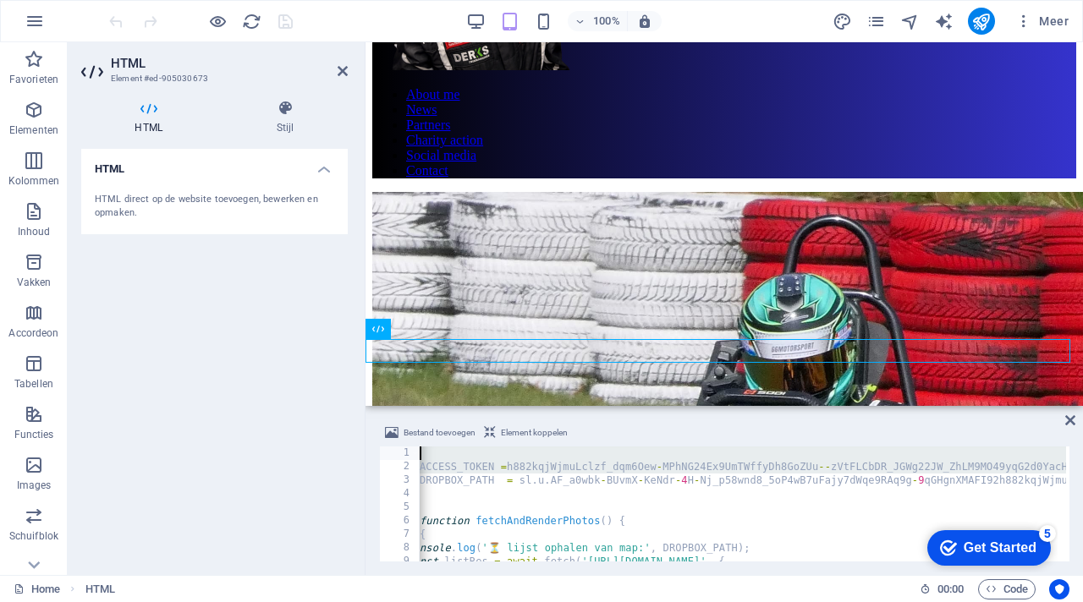
scroll to position [0, 52]
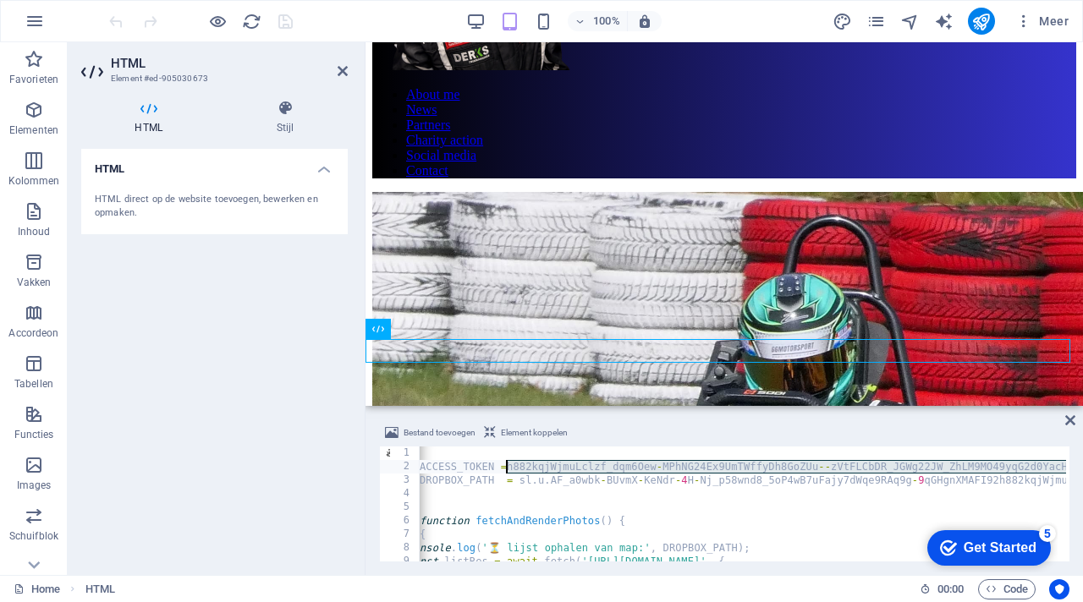
drag, startPoint x: 855, startPoint y: 468, endPoint x: 510, endPoint y: 467, distance: 345.1
type textarea "const ACCESS_TOKEN ="
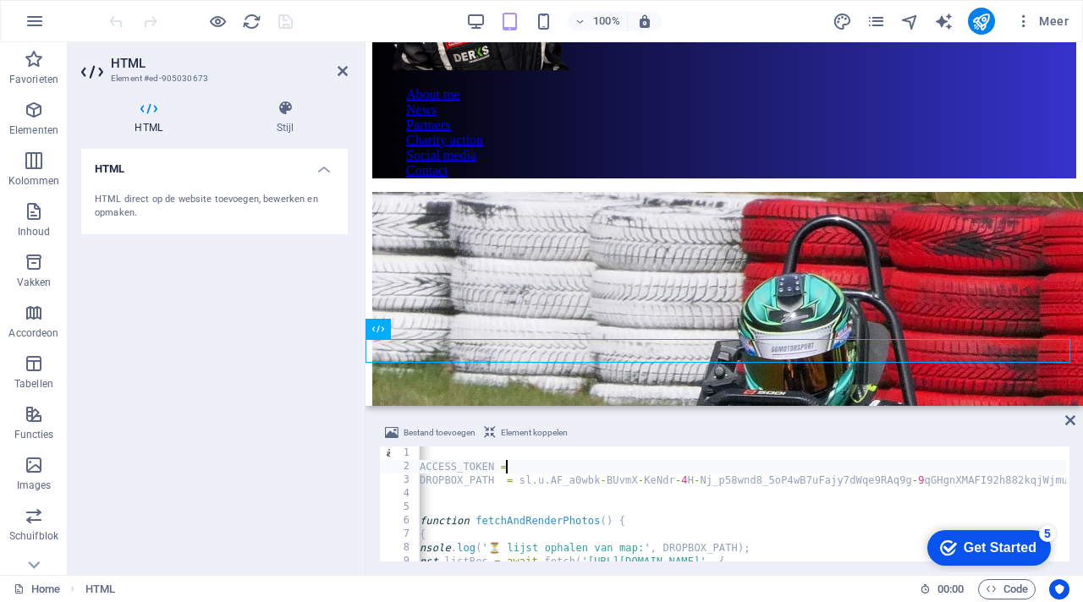
paste textarea
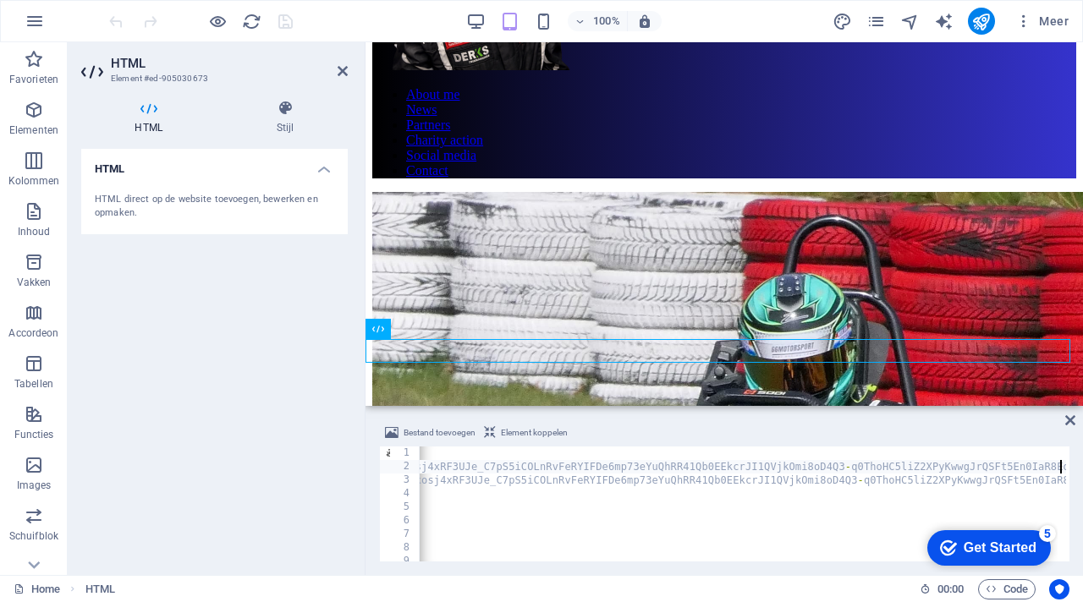
scroll to position [0, 7627]
click at [744, 426] on div "Bestand toevoegen Element koppelen" at bounding box center [724, 435] width 690 height 25
click at [285, 12] on icon "save" at bounding box center [285, 21] width 19 height 19
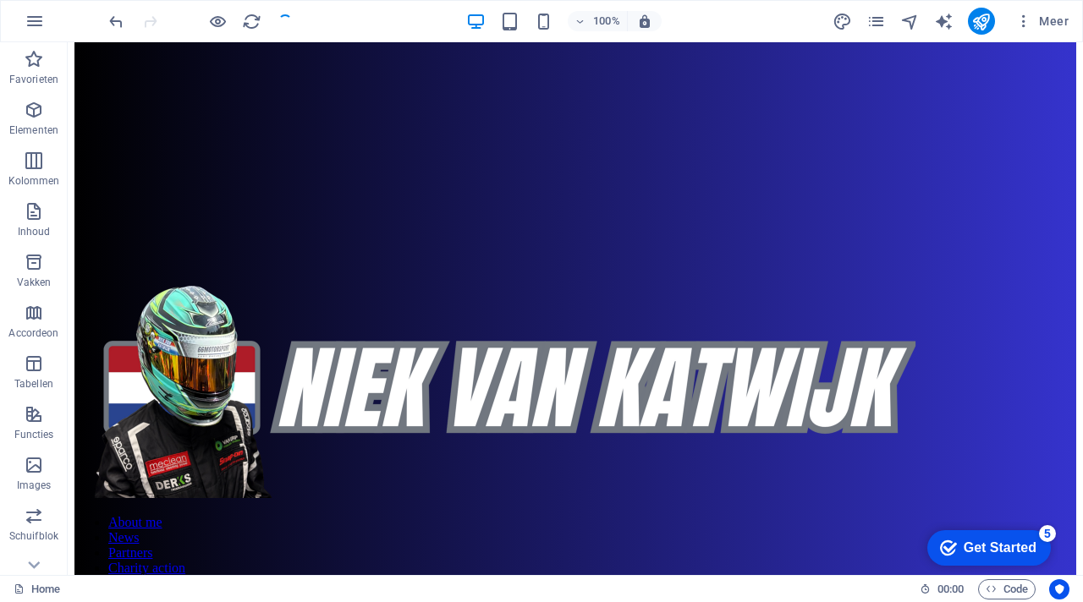
scroll to position [330, 0]
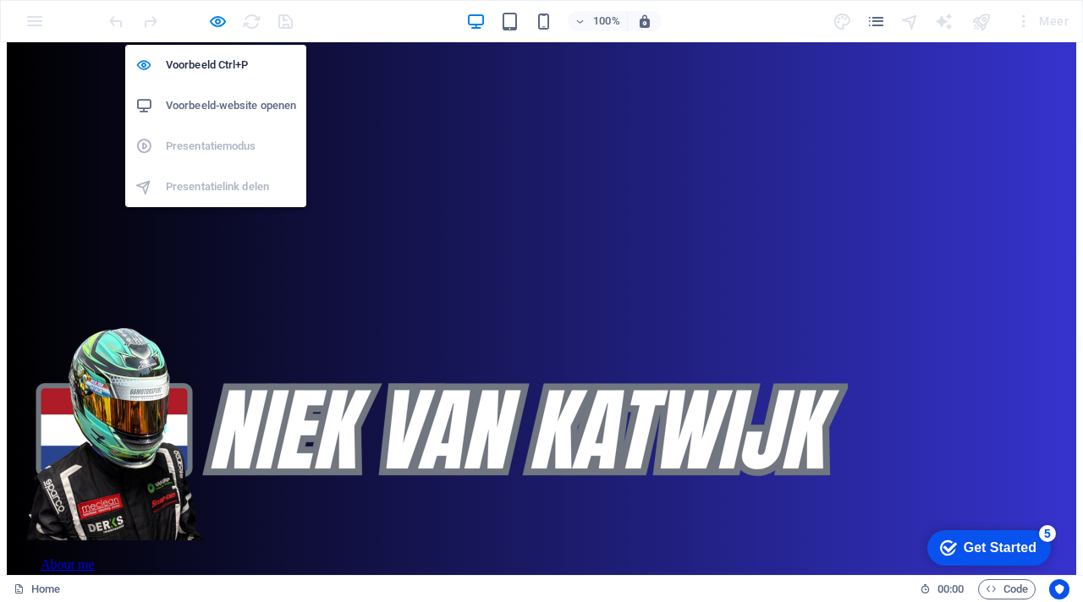
click at [220, 107] on h6 "Voorbeeld-website openen" at bounding box center [231, 106] width 130 height 20
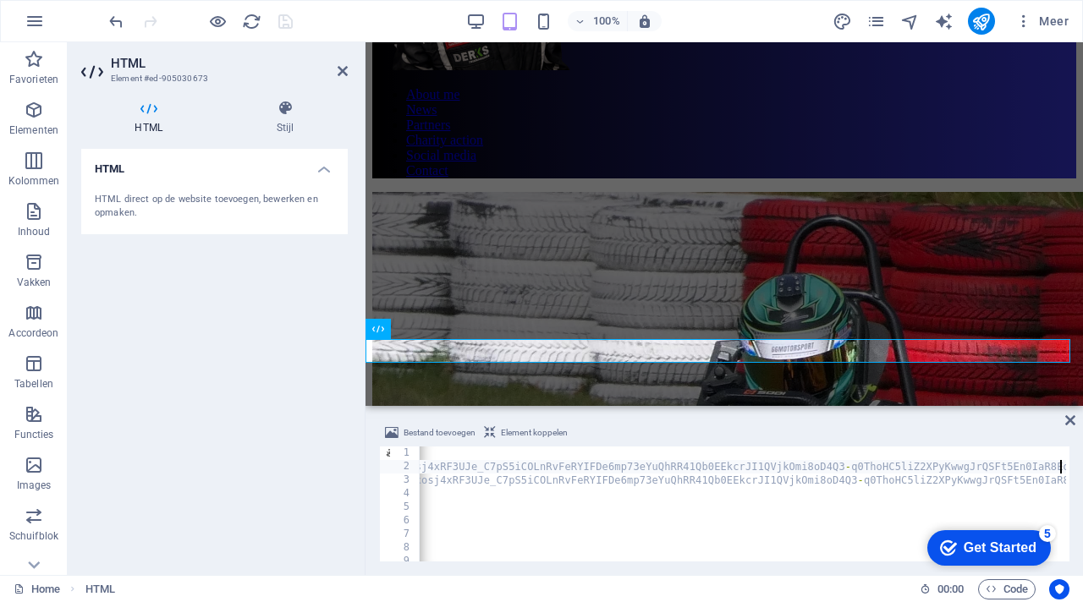
scroll to position [0, 52]
type textarea "<script>"
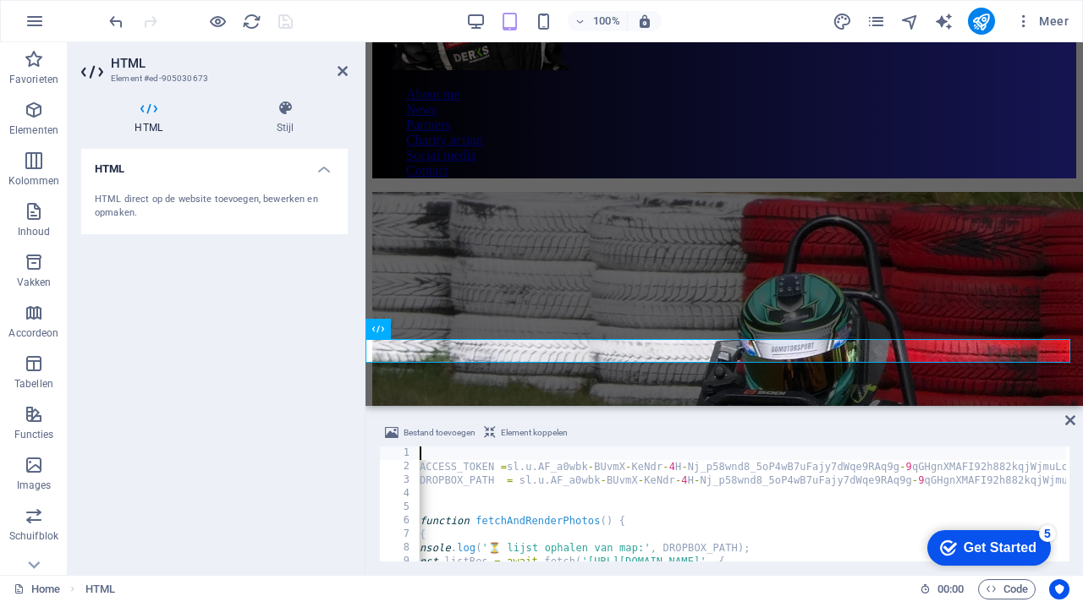
scroll to position [0, 0]
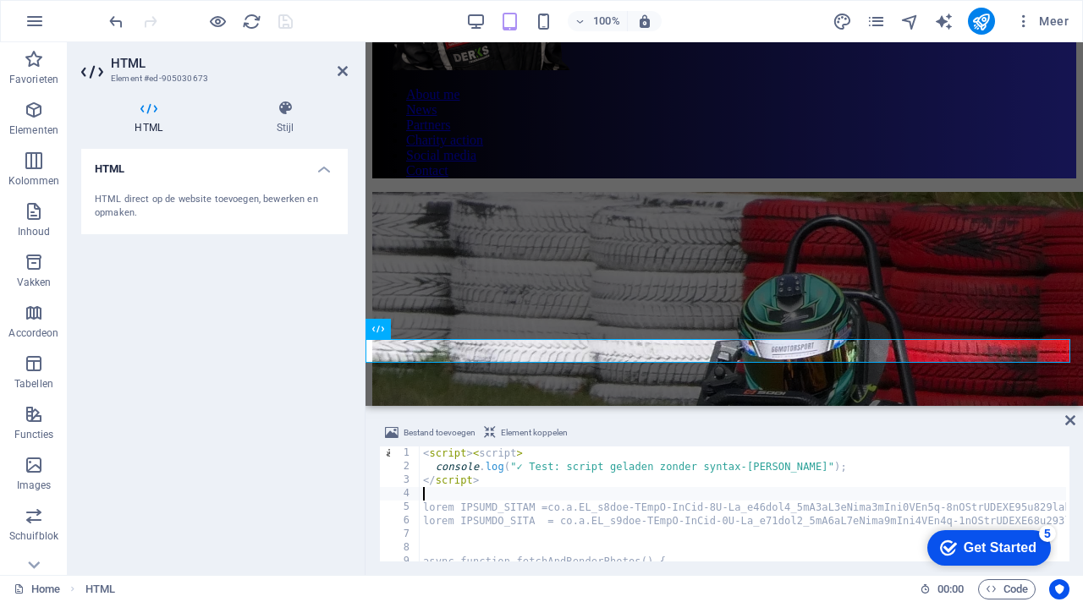
click at [621, 412] on div "Bestand toevoegen Element koppelen 1 2 3 4 5 6 7 8 9 10 11 < script > < script …" at bounding box center [723, 492] width 717 height 166
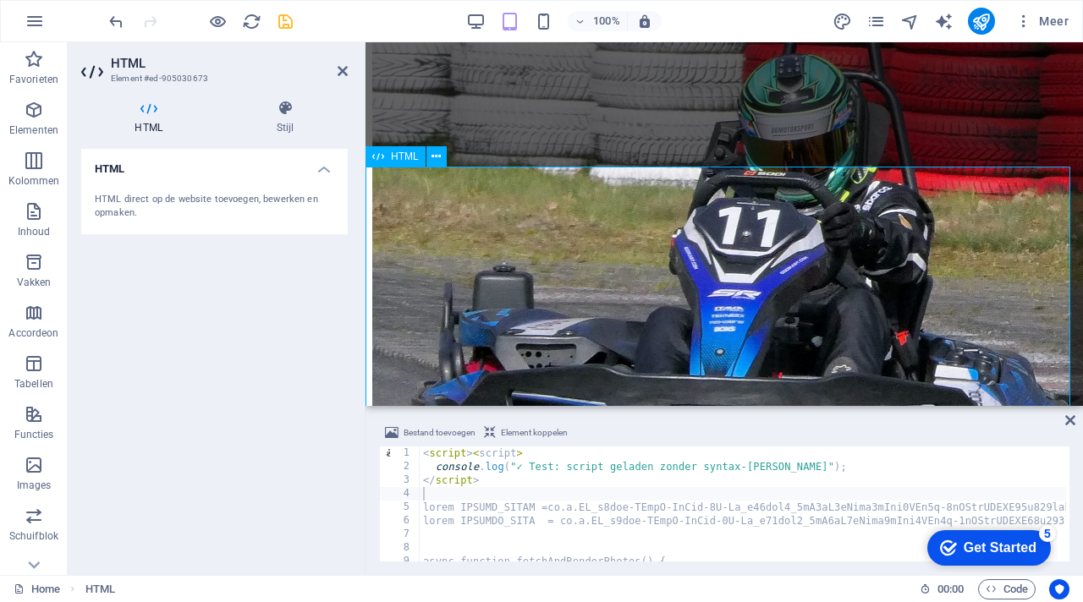
scroll to position [589, 0]
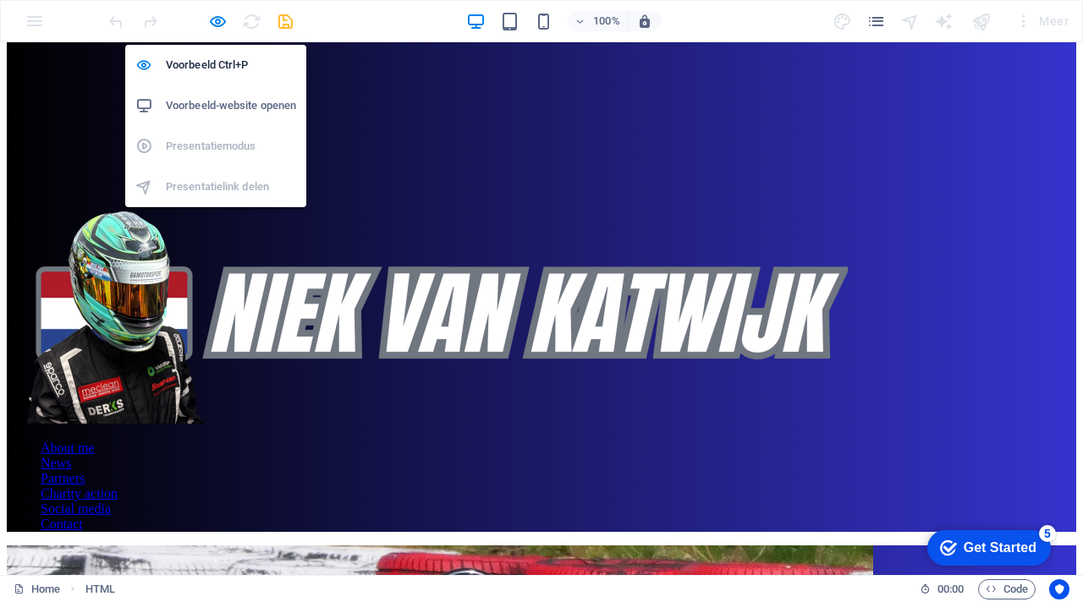
scroll to position [438, 0]
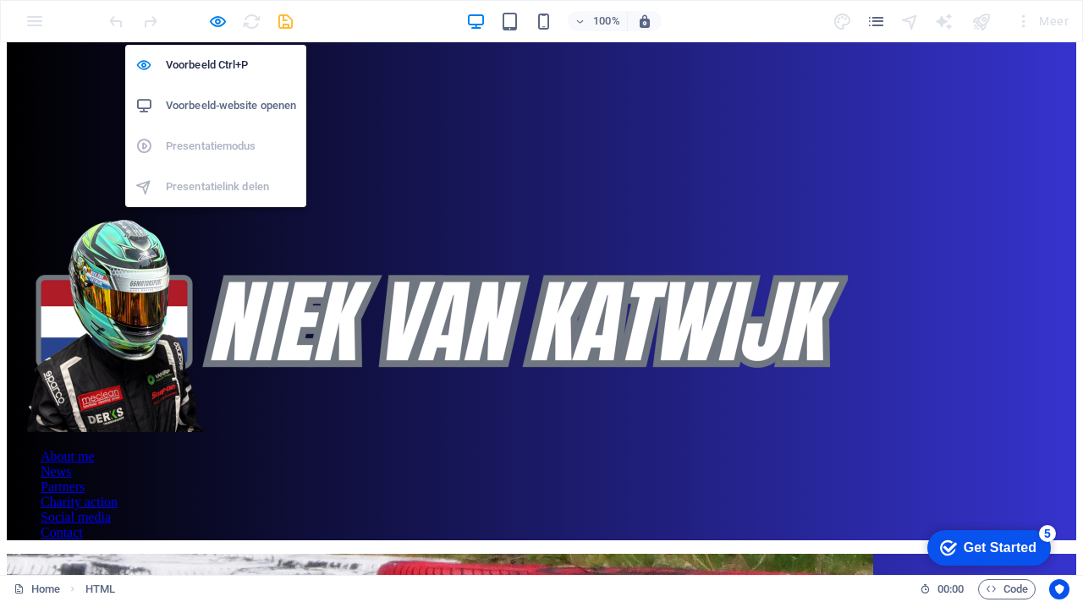
click at [229, 103] on h6 "Voorbeeld-website openen" at bounding box center [231, 106] width 130 height 20
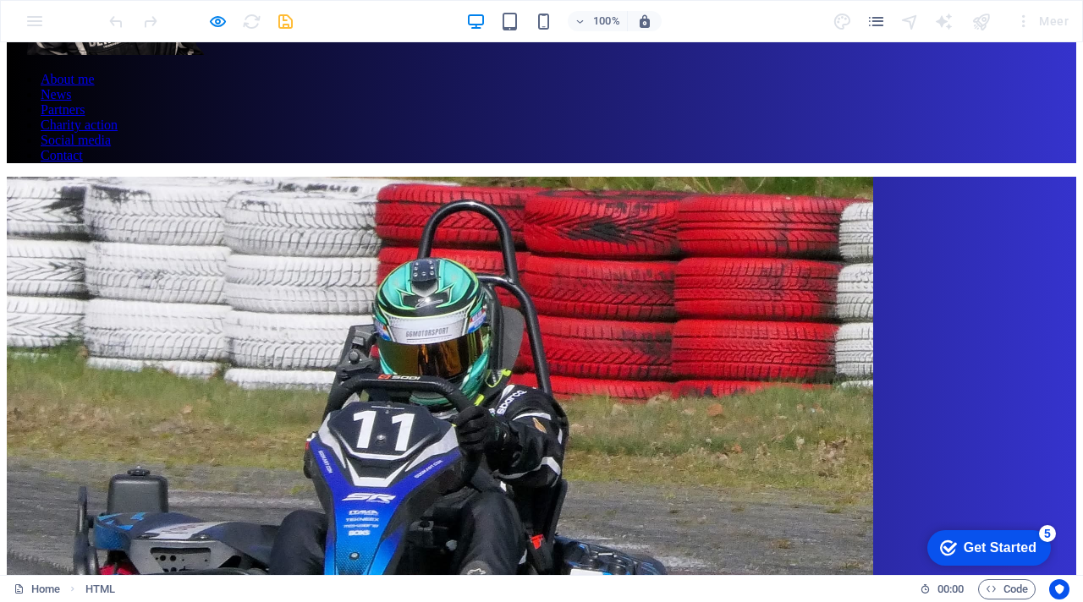
scroll to position [563, 0]
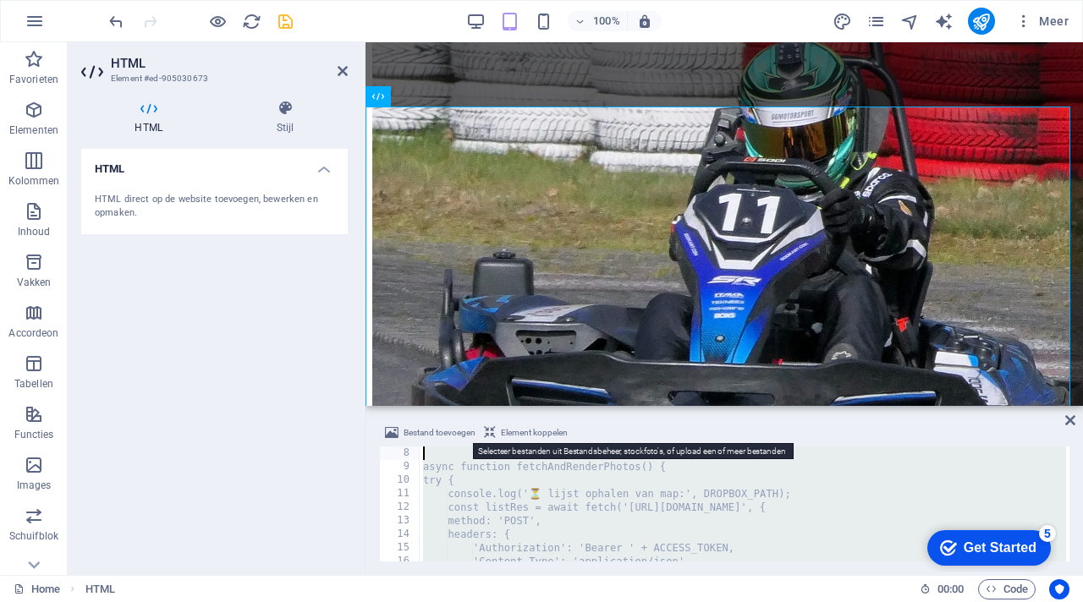
scroll to position [0, 0]
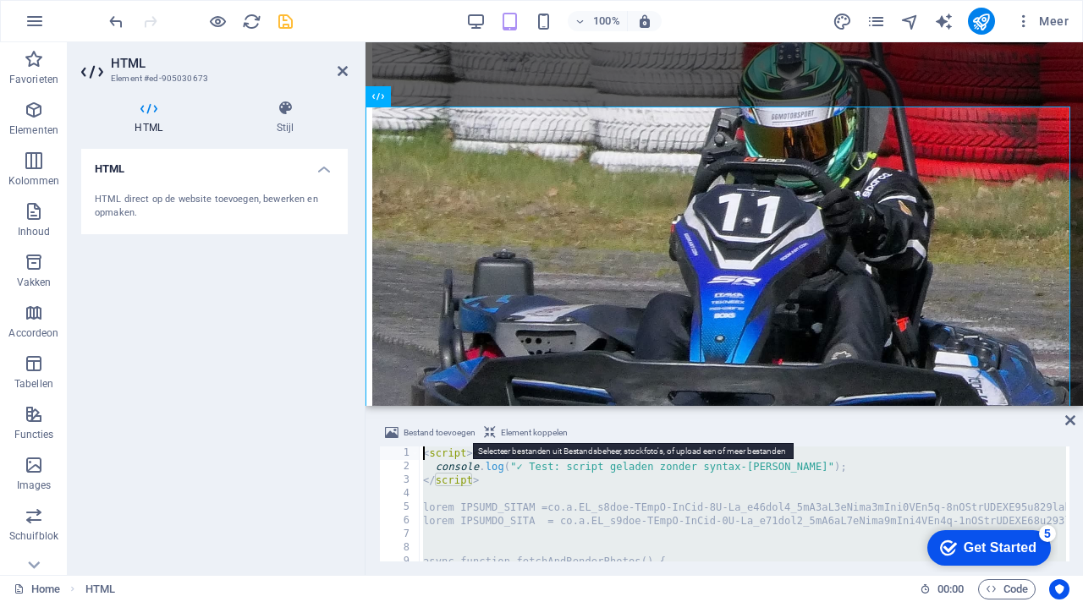
drag, startPoint x: 568, startPoint y: 542, endPoint x: 424, endPoint y: 427, distance: 184.8
click at [424, 427] on div "Bestand toevoegen Element koppelen 1 2 3 4 5 6 7 8 9 10 11 < script > < script …" at bounding box center [724, 492] width 690 height 139
type textarea "<script><script> console.log("✓ Test: script geladen zonder syntax-[PERSON_NAME…"
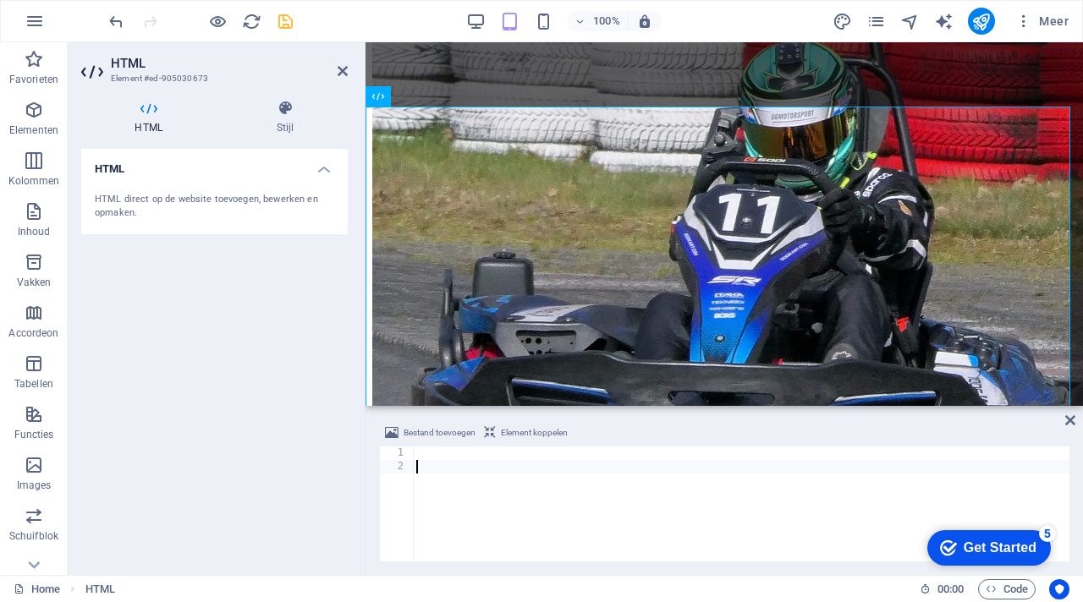
click at [383, 469] on div "2" at bounding box center [397, 467] width 35 height 14
